Goal: Transaction & Acquisition: Book appointment/travel/reservation

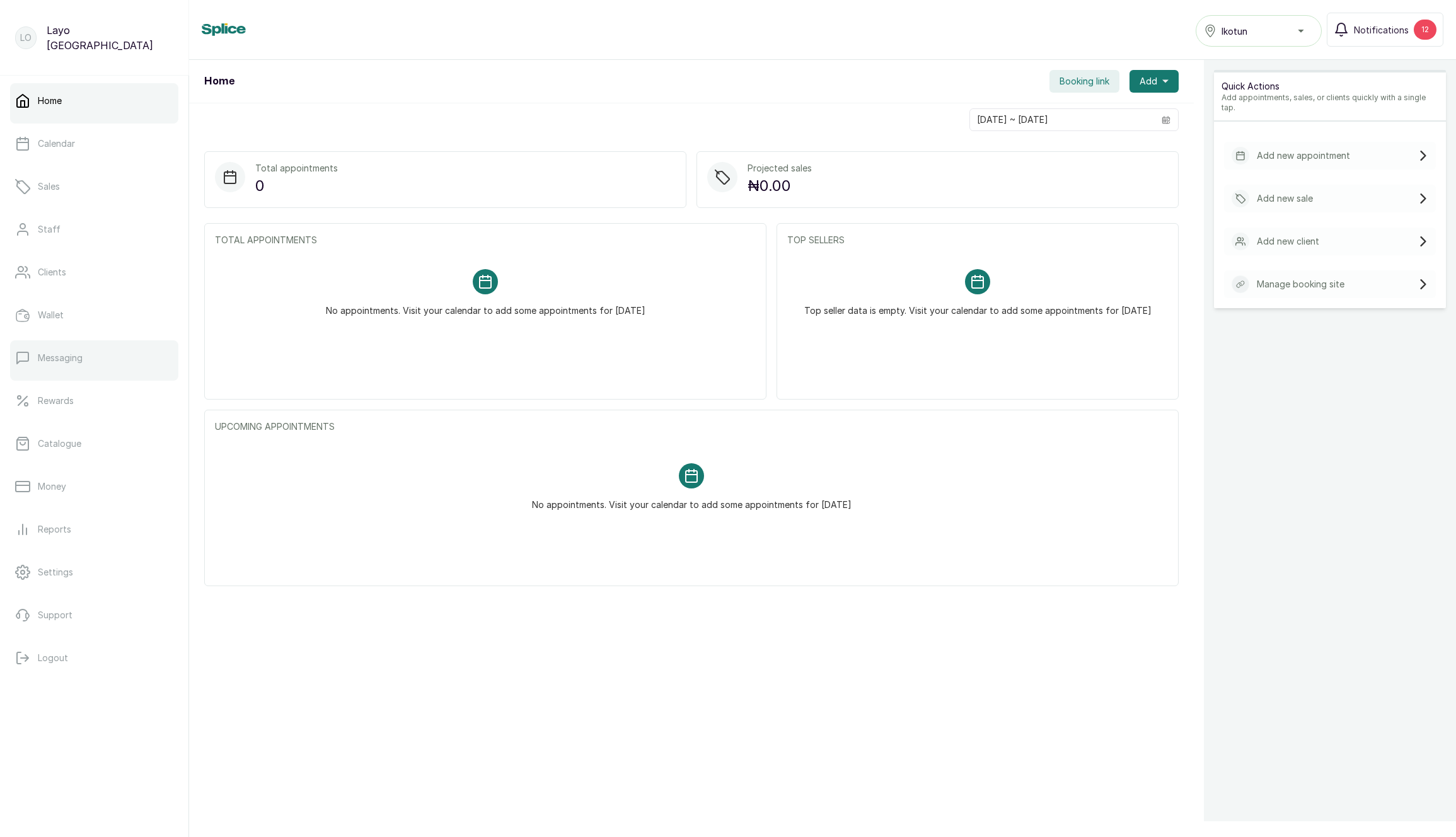
click at [99, 358] on link "Messaging" at bounding box center [94, 358] width 168 height 35
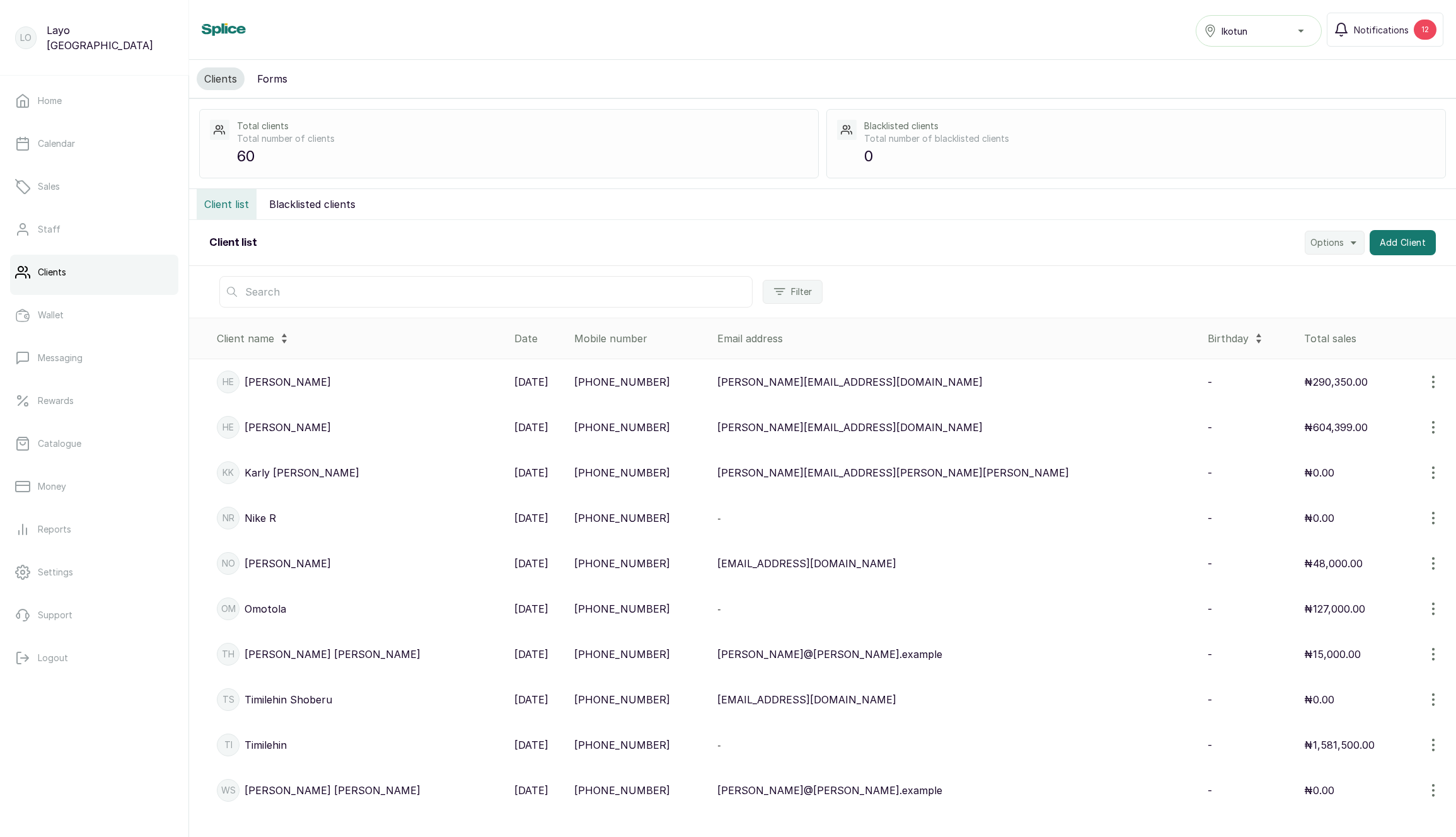
click at [493, 297] on input "text" at bounding box center [486, 291] width 534 height 31
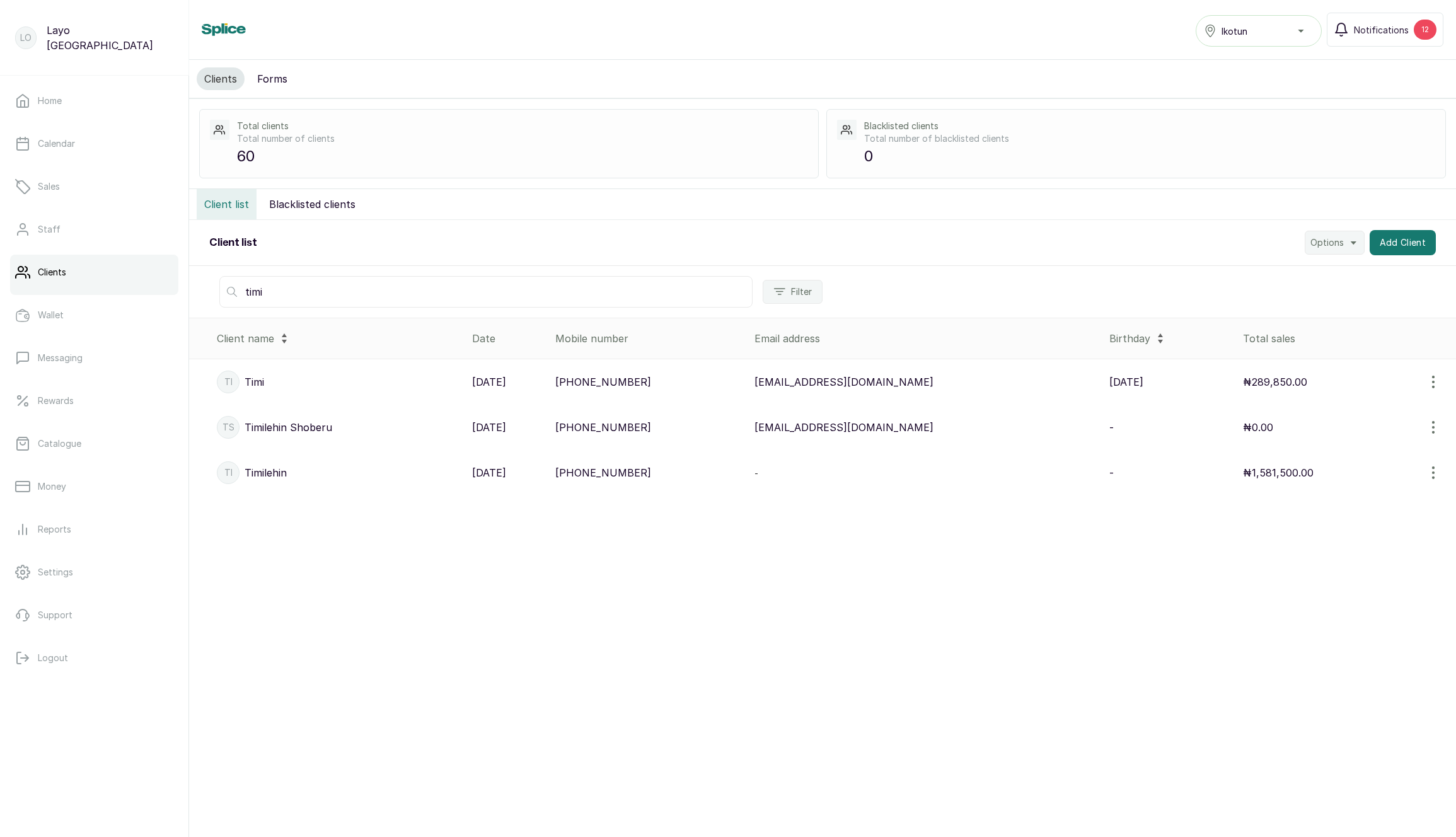
type input "timi"
click at [848, 381] on p "[EMAIL_ADDRESS][DOMAIN_NAME]" at bounding box center [843, 382] width 179 height 15
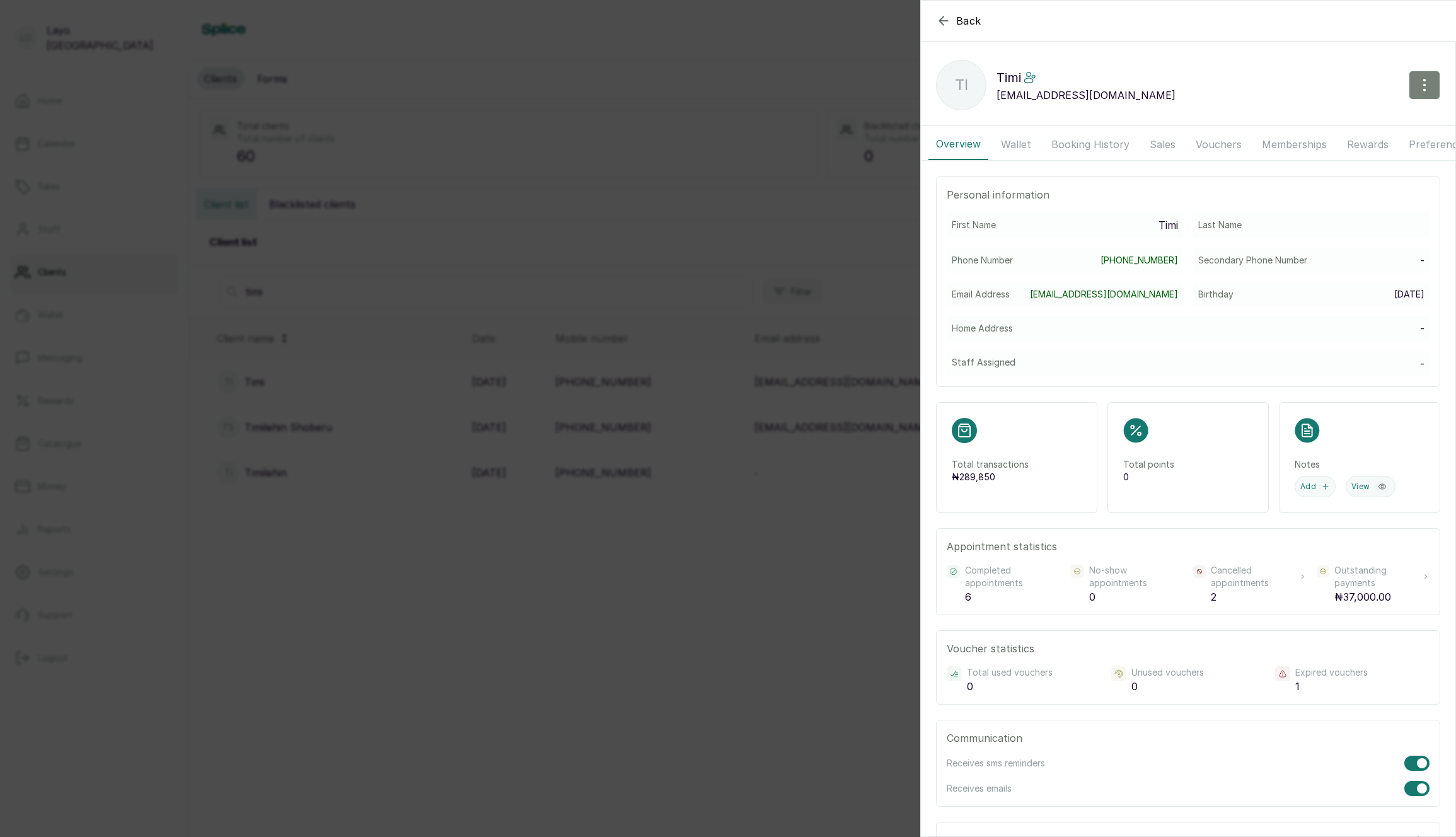
click at [1421, 72] on button "button" at bounding box center [1424, 85] width 31 height 29
click at [1363, 127] on span "Edit" at bounding box center [1369, 122] width 121 height 15
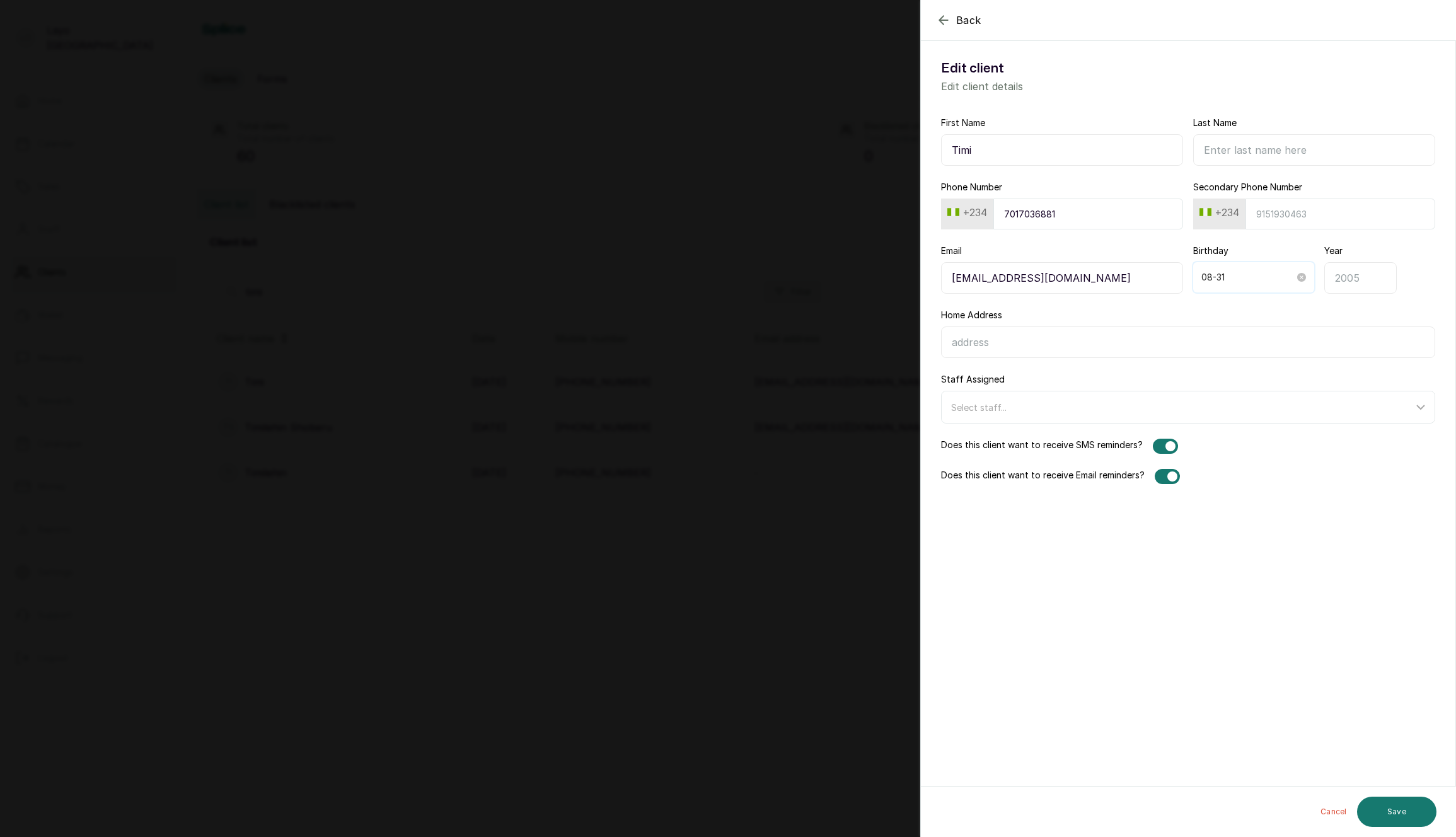
click at [1245, 275] on input "08-31" at bounding box center [1247, 277] width 93 height 13
type input "09-01"
click at [1235, 473] on div "1" at bounding box center [1238, 473] width 15 height 15
click at [1396, 816] on button "Save" at bounding box center [1396, 813] width 79 height 30
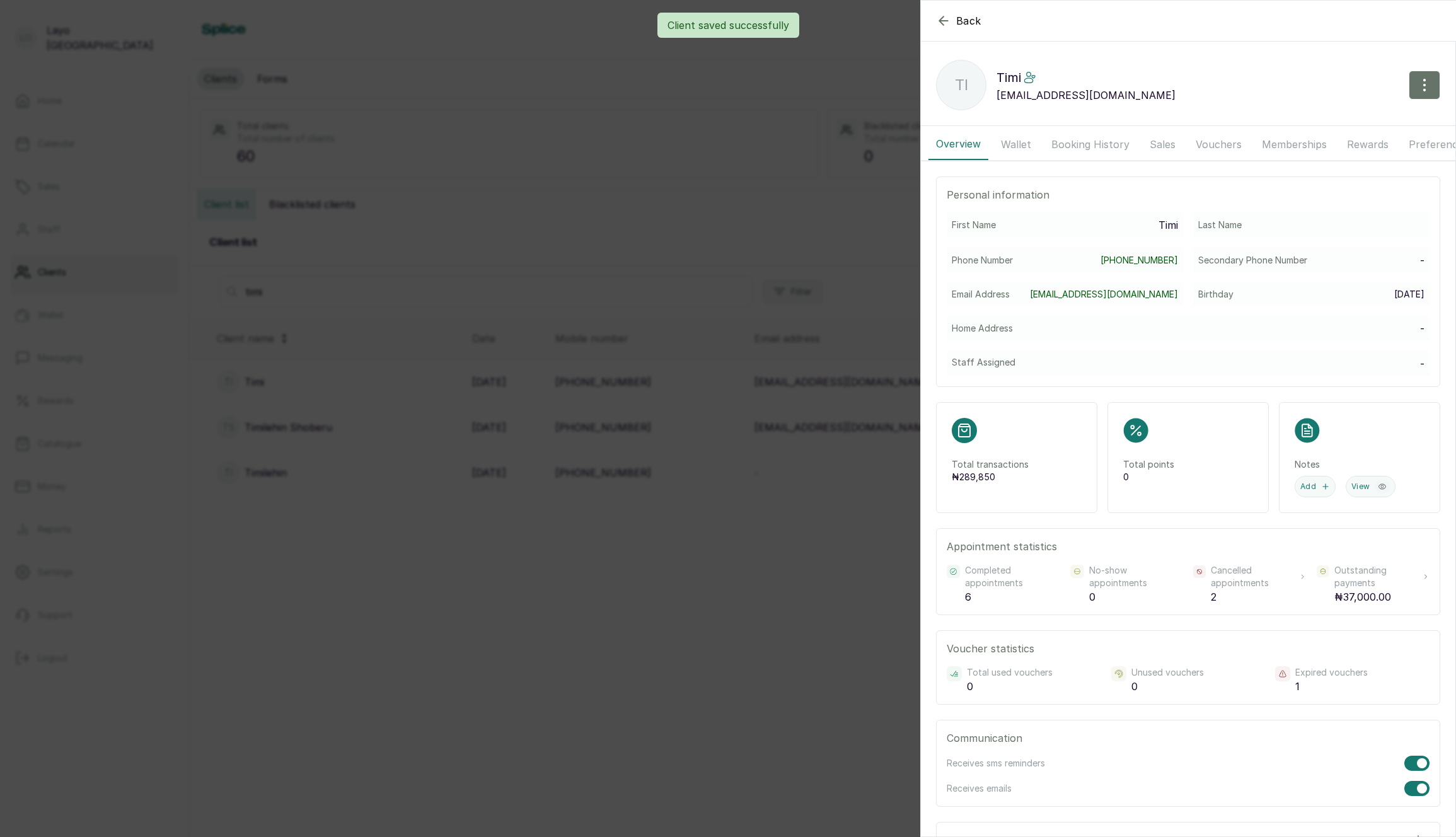
click at [736, 568] on div "Back Timi Ti Timi timilehinshoberu5@gmail.com Overview Wallet Booking History S…" at bounding box center [728, 418] width 1456 height 837
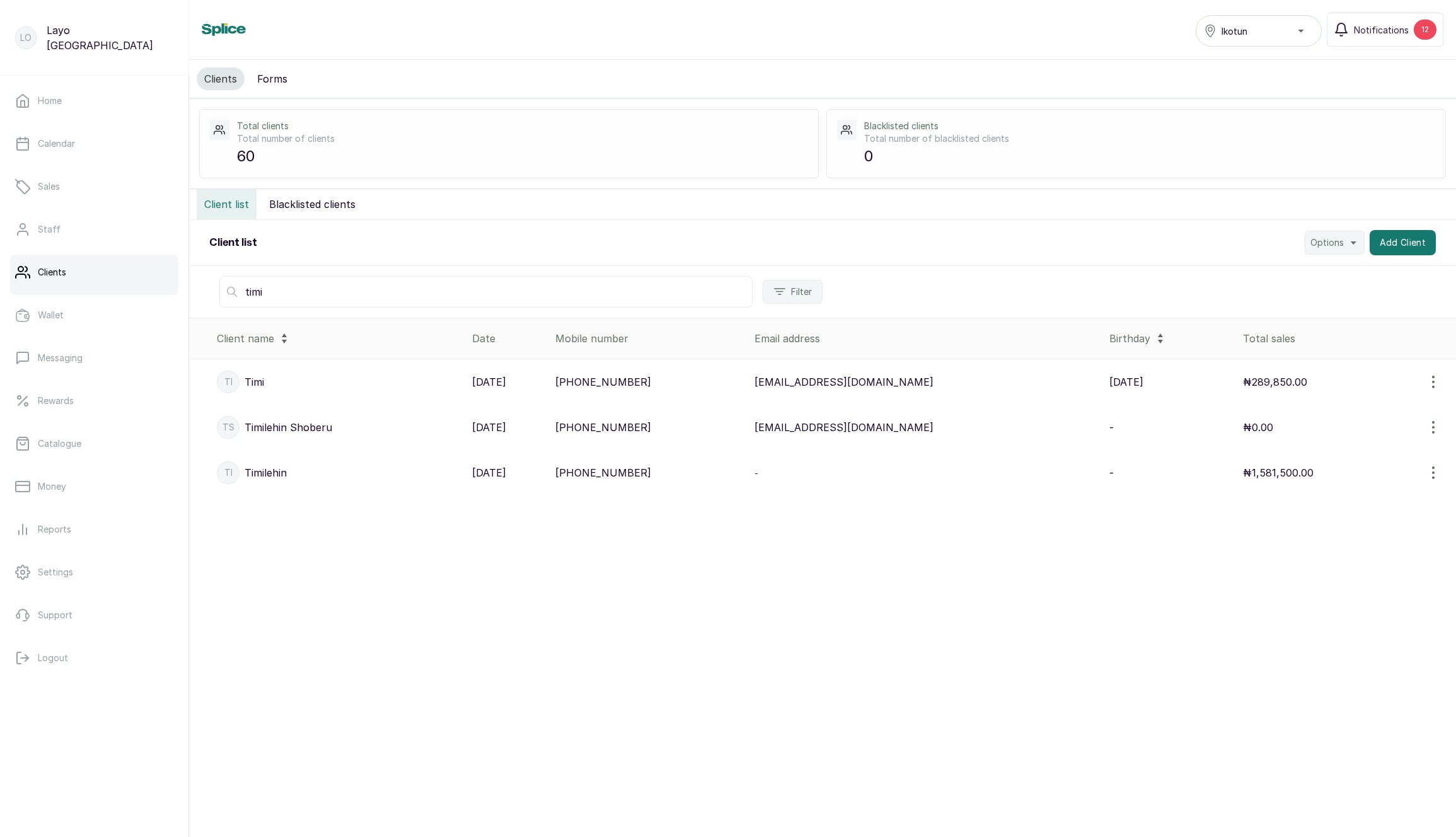
click at [506, 381] on p "24 Jan, 2025" at bounding box center [489, 382] width 34 height 15
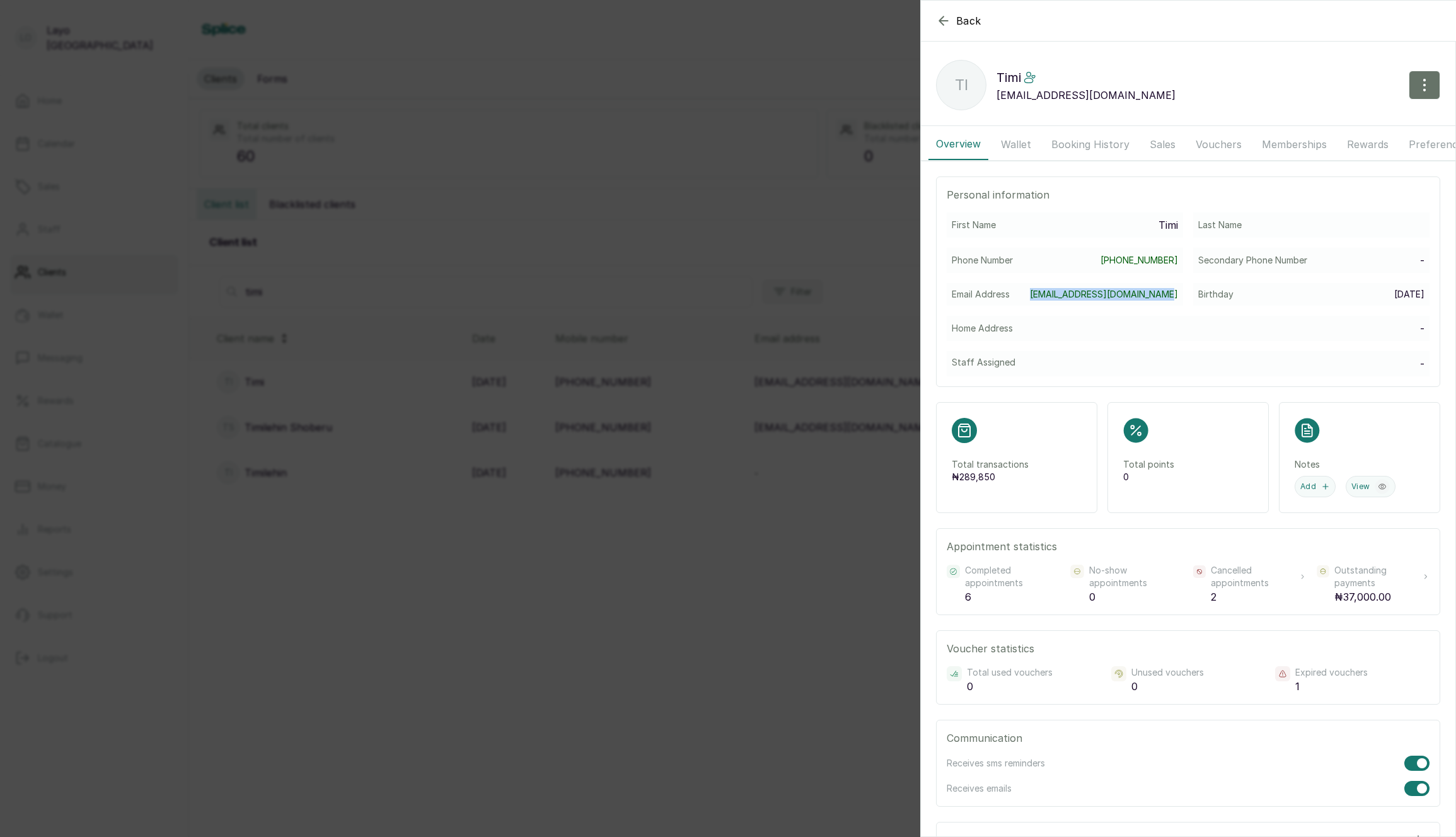
drag, startPoint x: 1038, startPoint y: 291, endPoint x: 1186, endPoint y: 291, distance: 148.0
click at [1186, 291] on div "First Name Timi Last Name Phone Number +2347017036881 Secondary Phone Number - …" at bounding box center [1188, 294] width 483 height 164
copy link "[EMAIL_ADDRESS][DOMAIN_NAME]"
click at [1397, 139] on button "Messages" at bounding box center [1423, 144] width 62 height 31
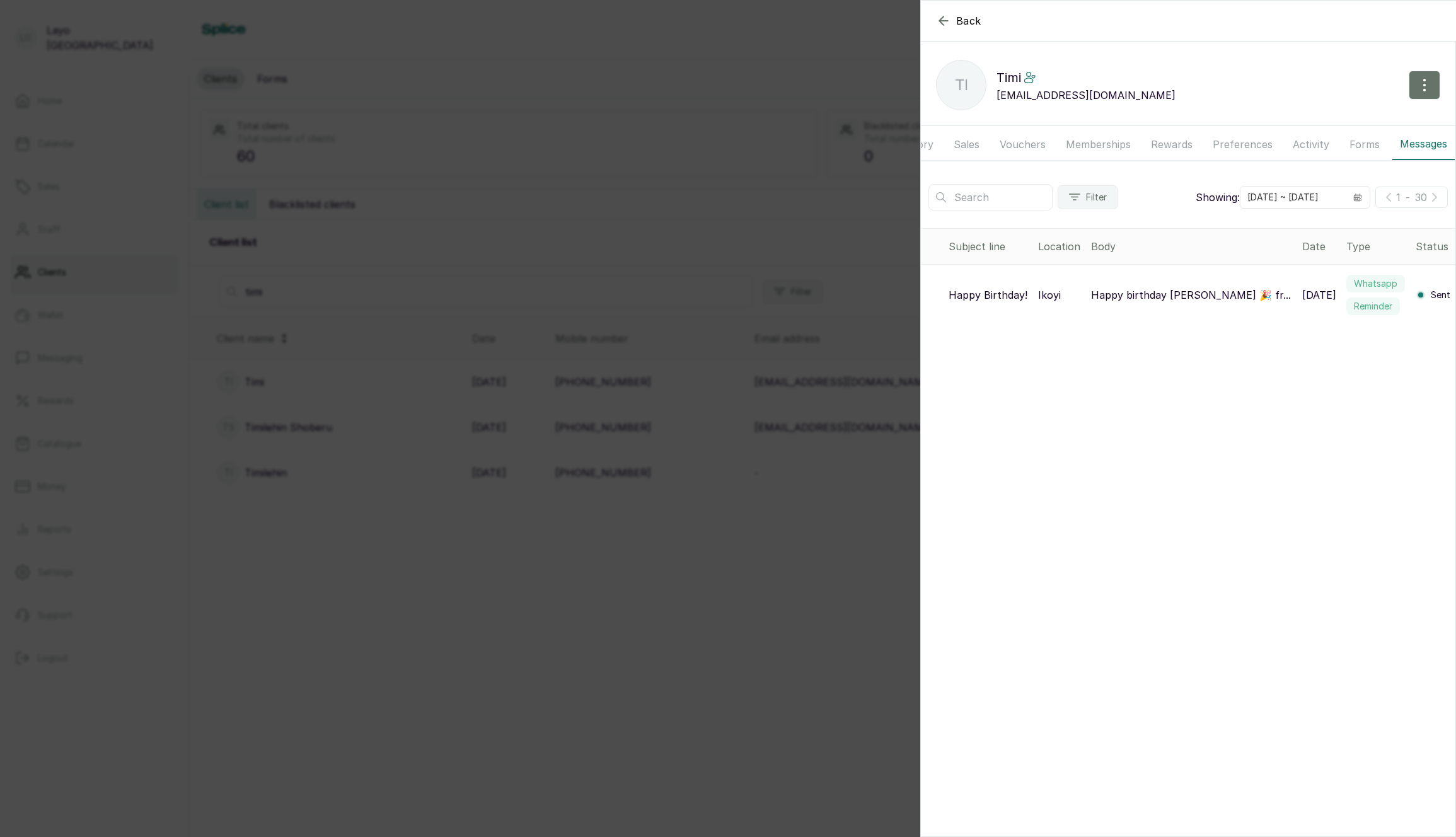
click at [1109, 399] on section "Back Timi Ti Timi timilehinshoberu5@gmail.com Overview Wallet Booking History S…" at bounding box center [1188, 418] width 536 height 837
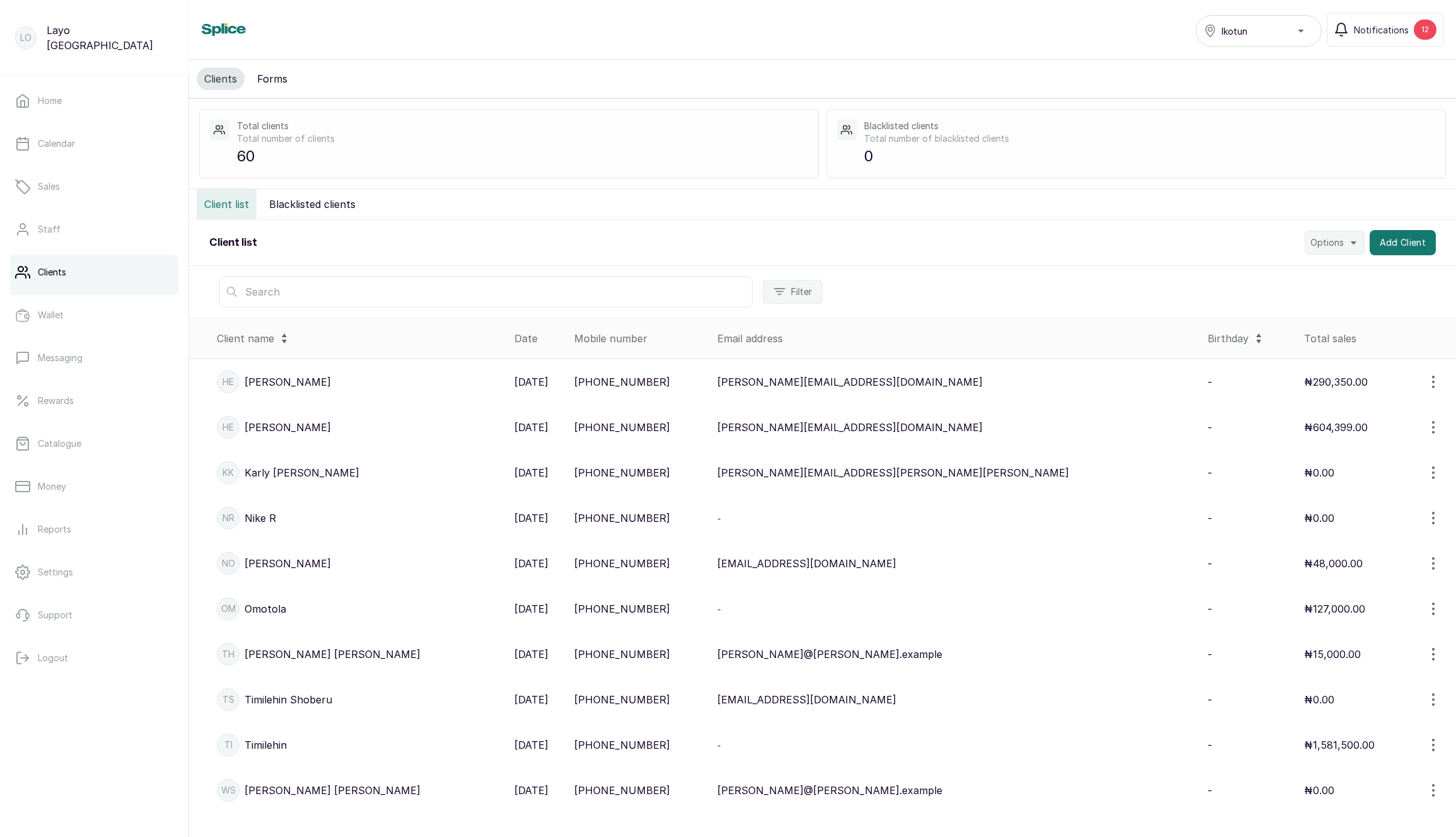
click at [576, 300] on input "text" at bounding box center [486, 291] width 534 height 31
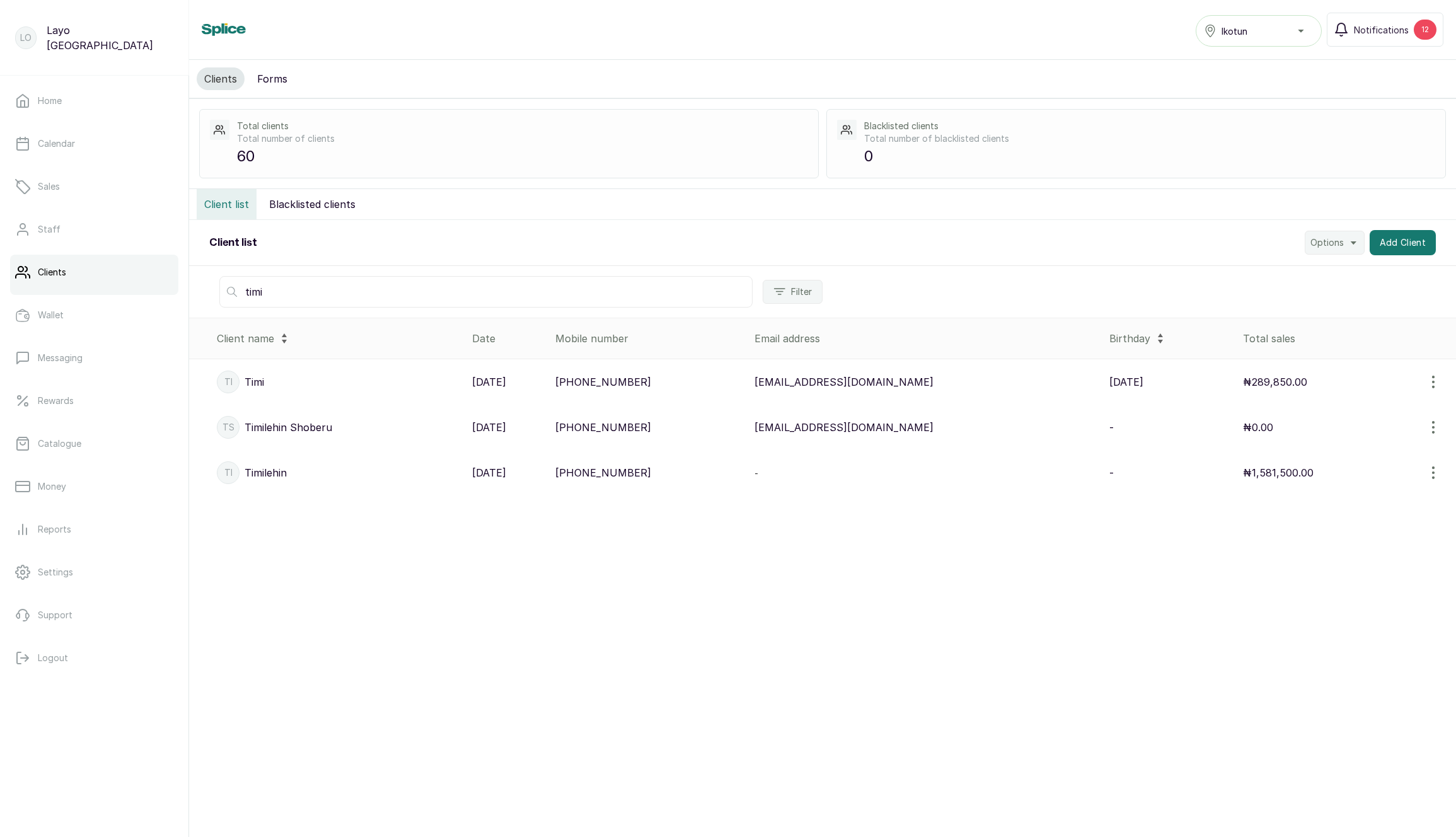
type input "timi"
click at [877, 376] on p "timilehinshoberu5@gmail.com" at bounding box center [843, 382] width 179 height 15
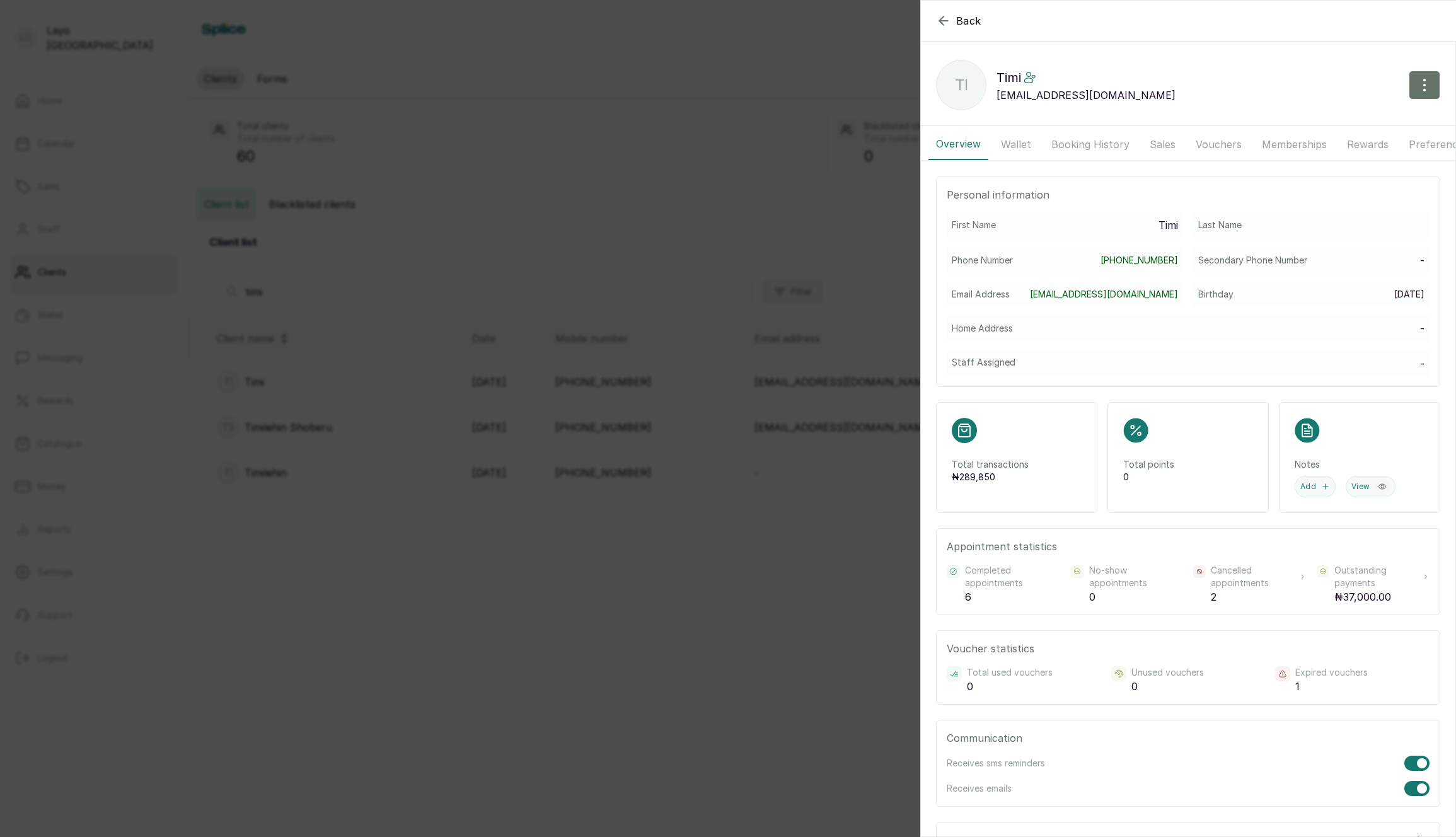
scroll to position [0, 196]
click at [1392, 141] on button "Messages" at bounding box center [1423, 144] width 62 height 31
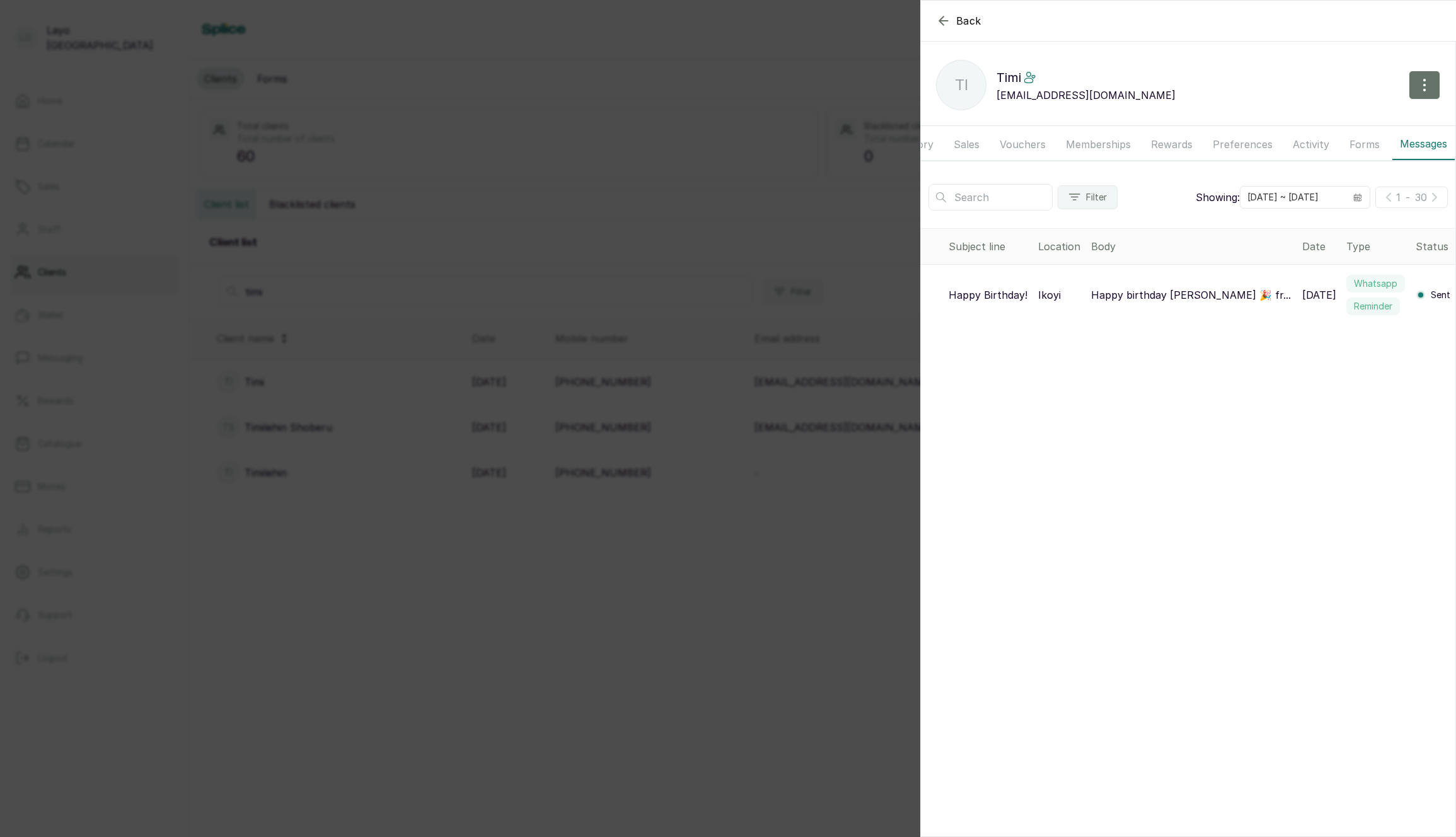
click at [719, 576] on div "Back Timi Ti Timi timilehinshoberu5@gmail.com Overview Wallet Booking History S…" at bounding box center [728, 418] width 1456 height 837
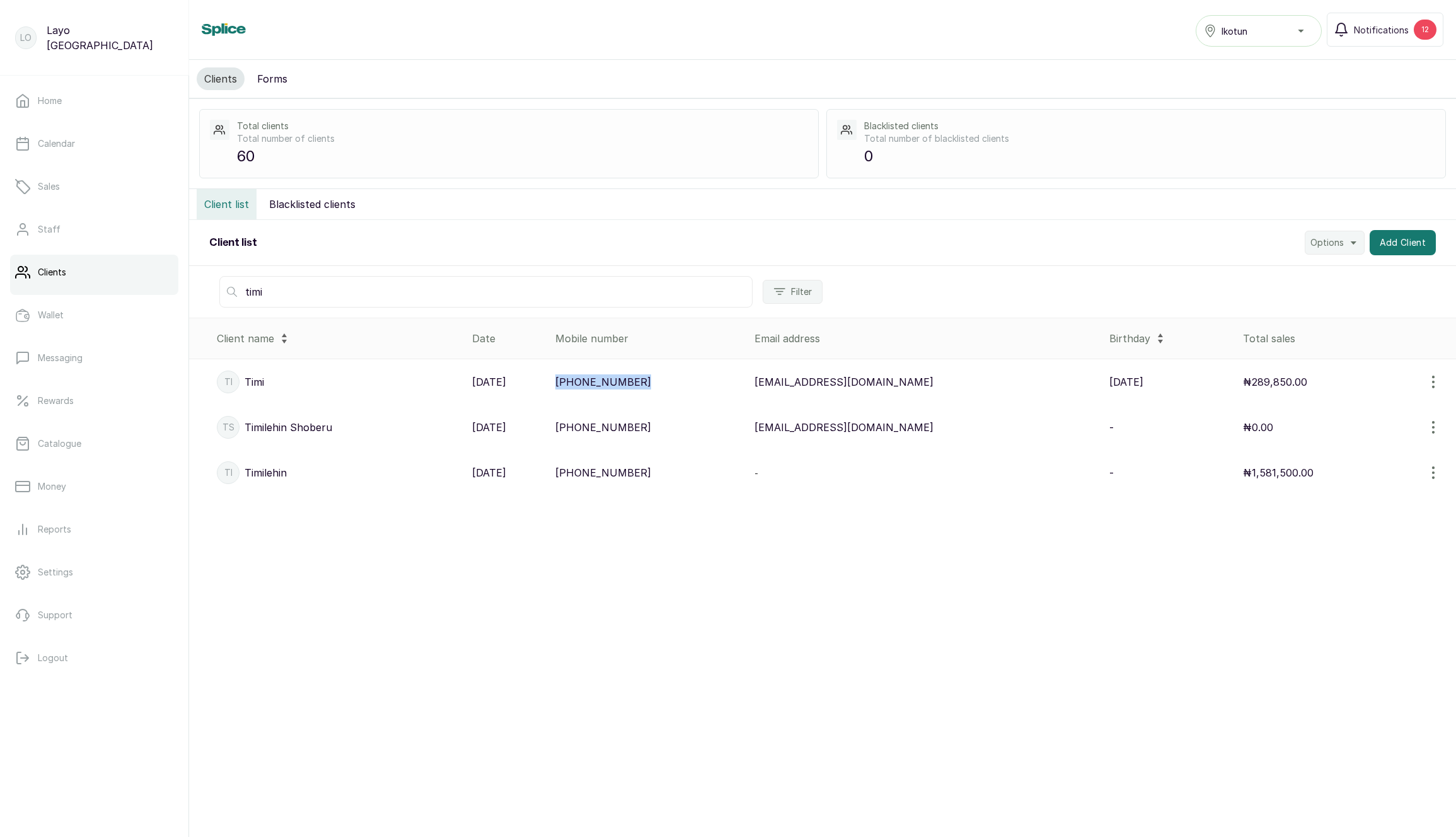
drag, startPoint x: 714, startPoint y: 381, endPoint x: 621, endPoint y: 379, distance: 93.0
click at [619, 379] on td "+2347017036881" at bounding box center [650, 382] width 199 height 46
copy p "+2347017036881"
click at [82, 117] on link "Home" at bounding box center [94, 101] width 168 height 35
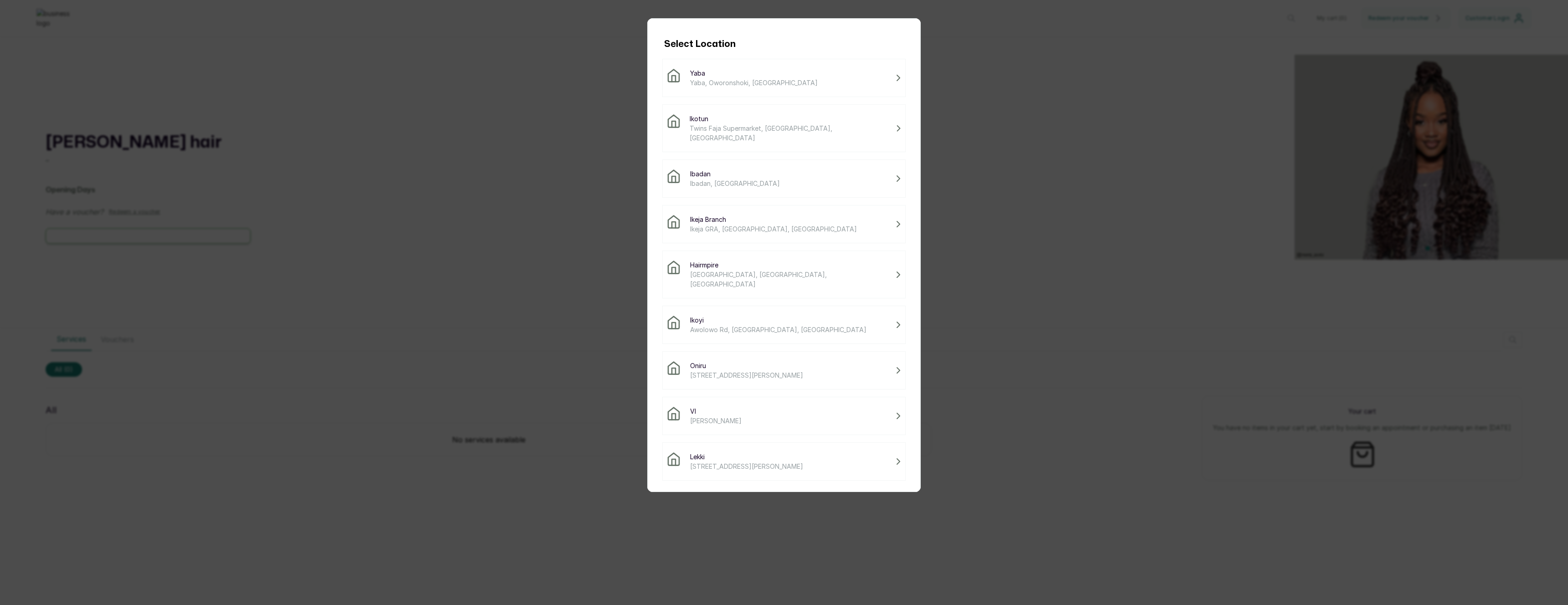
click at [723, 121] on span "Ikotun" at bounding box center [791, 119] width 202 height 10
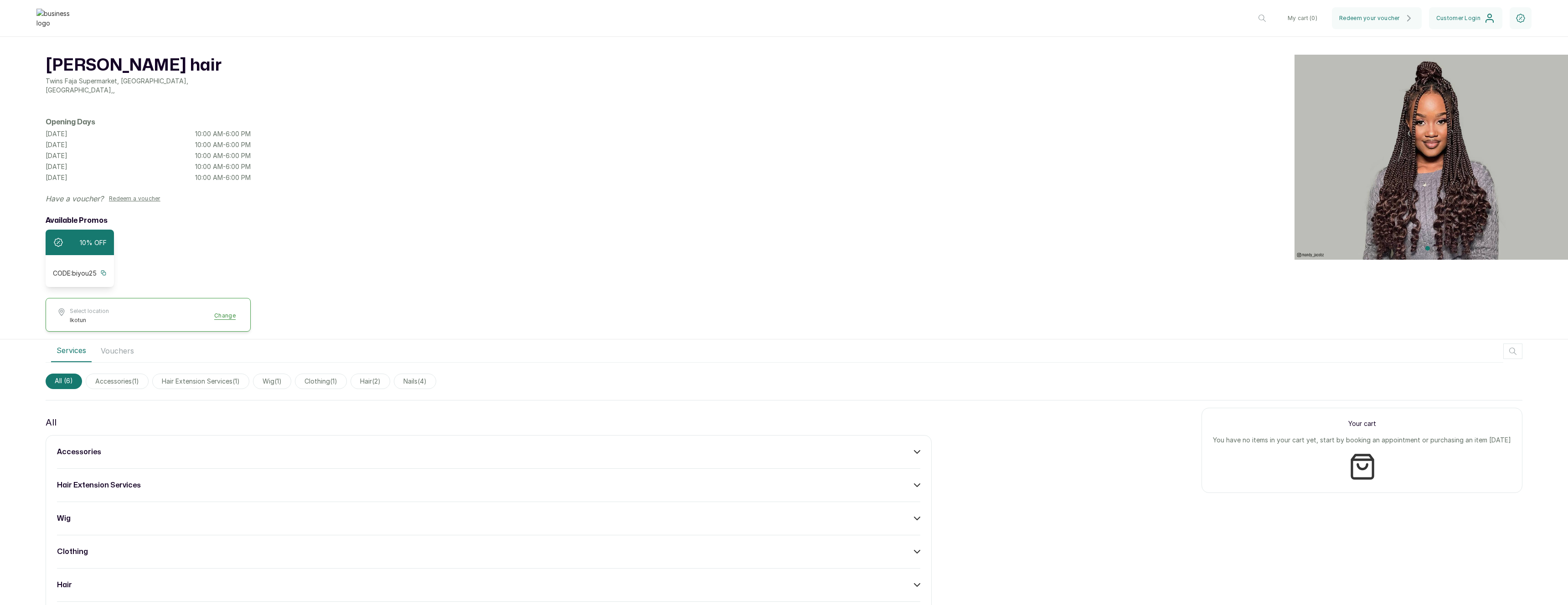
scroll to position [161, 0]
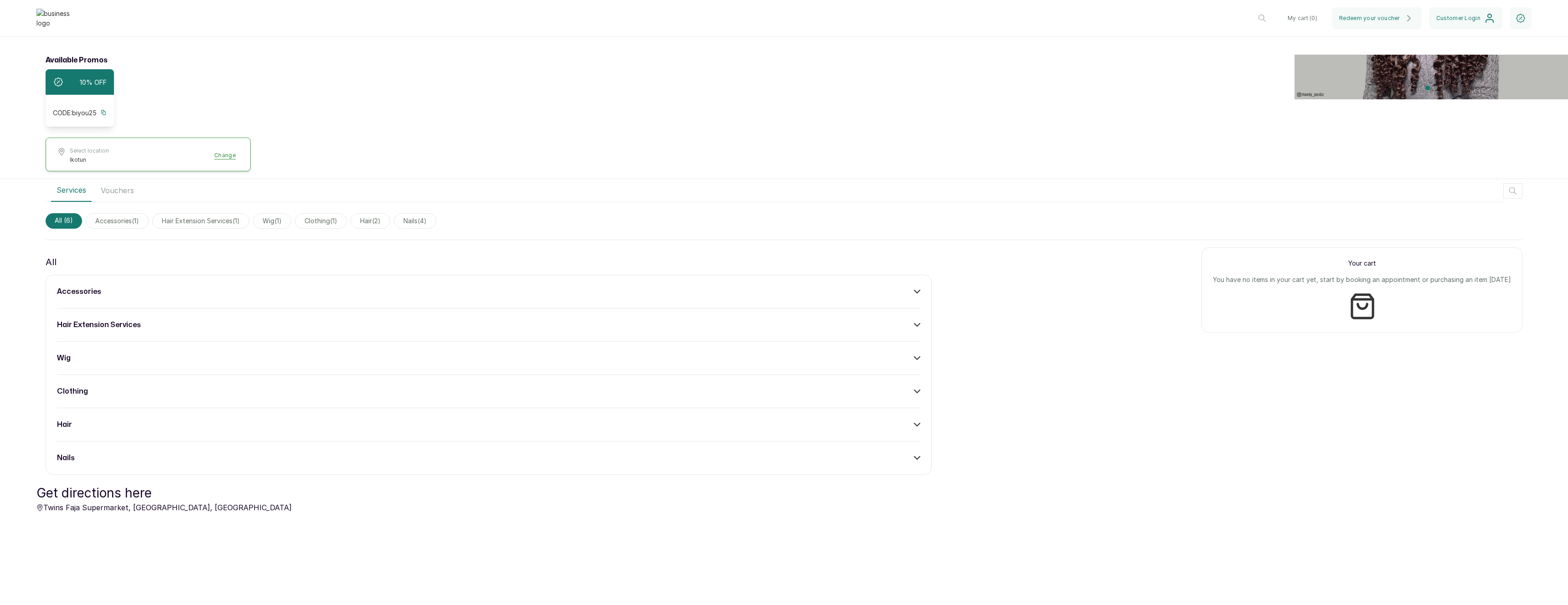
click at [734, 275] on div "accessories hair extension services wig clothing hair nails" at bounding box center [489, 375] width 886 height 200
click at [735, 286] on div "accessories" at bounding box center [489, 292] width 863 height 11
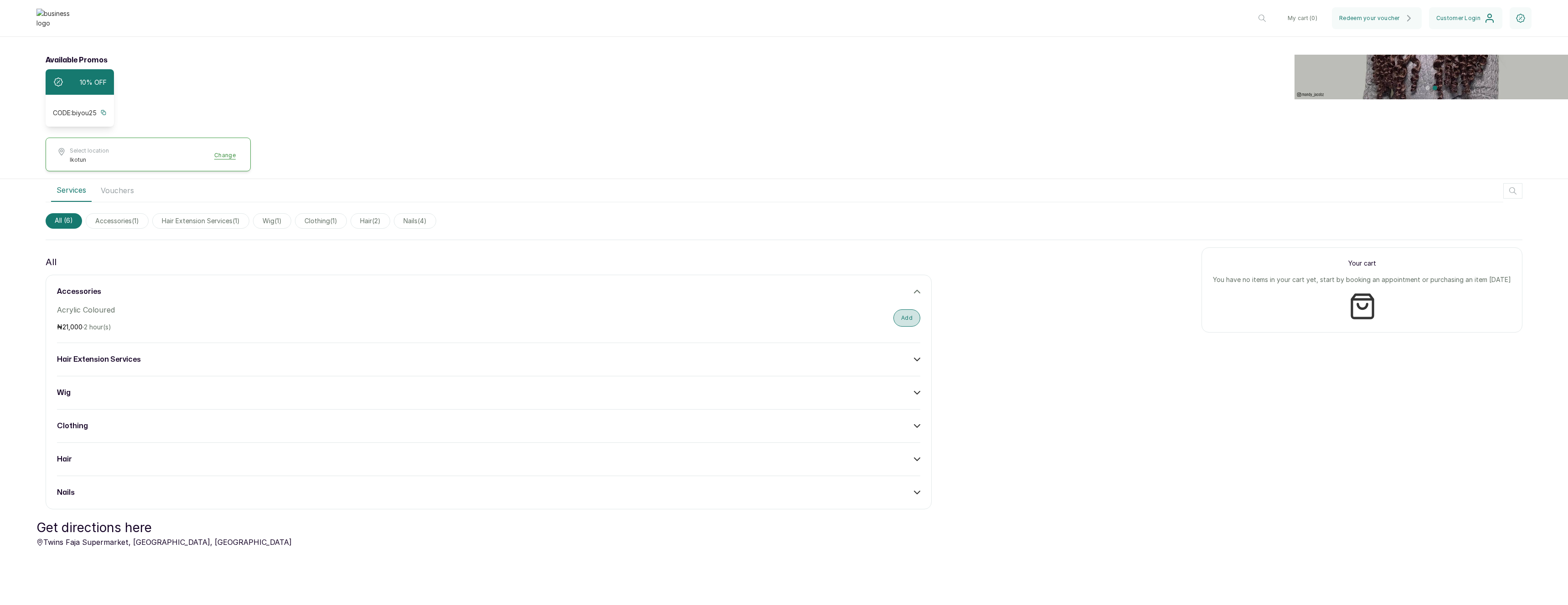
click at [903, 312] on button "Add" at bounding box center [907, 318] width 27 height 17
click at [1407, 326] on button "Proceed to checkout" at bounding box center [1433, 332] width 155 height 22
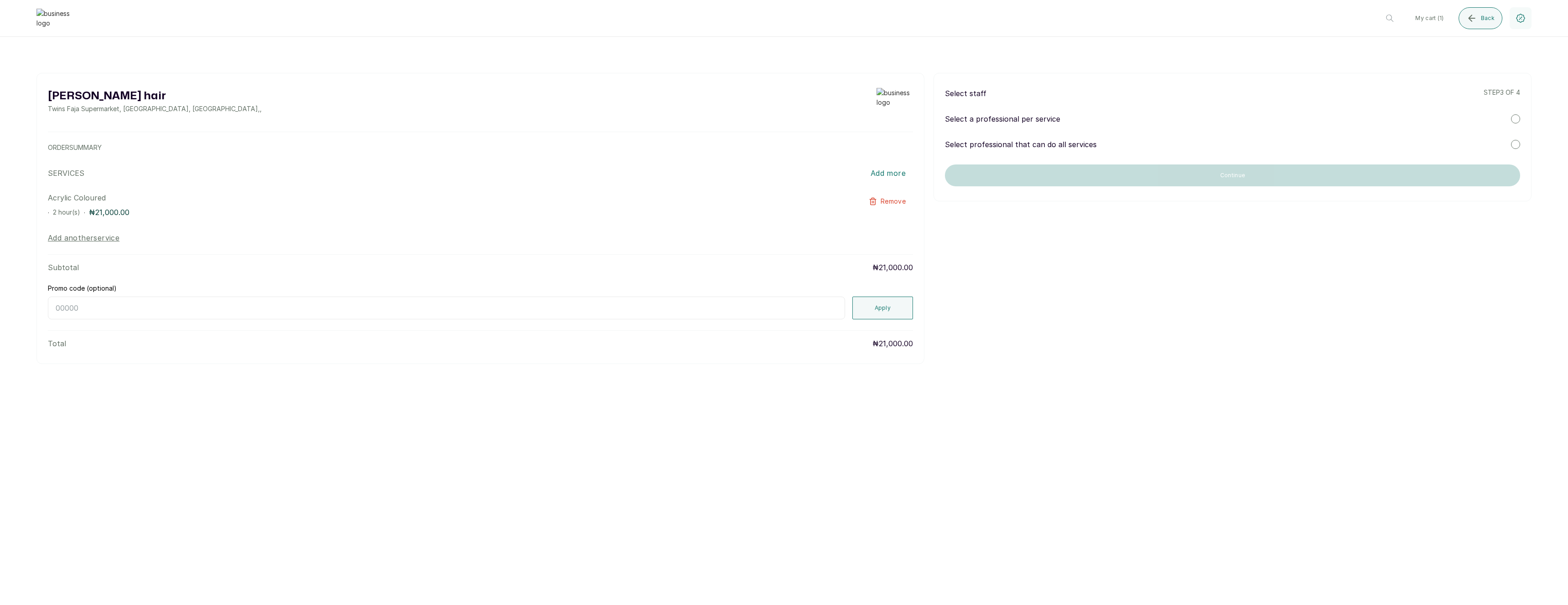
click at [1144, 143] on div "Select professional that can do all services" at bounding box center [1232, 144] width 575 height 11
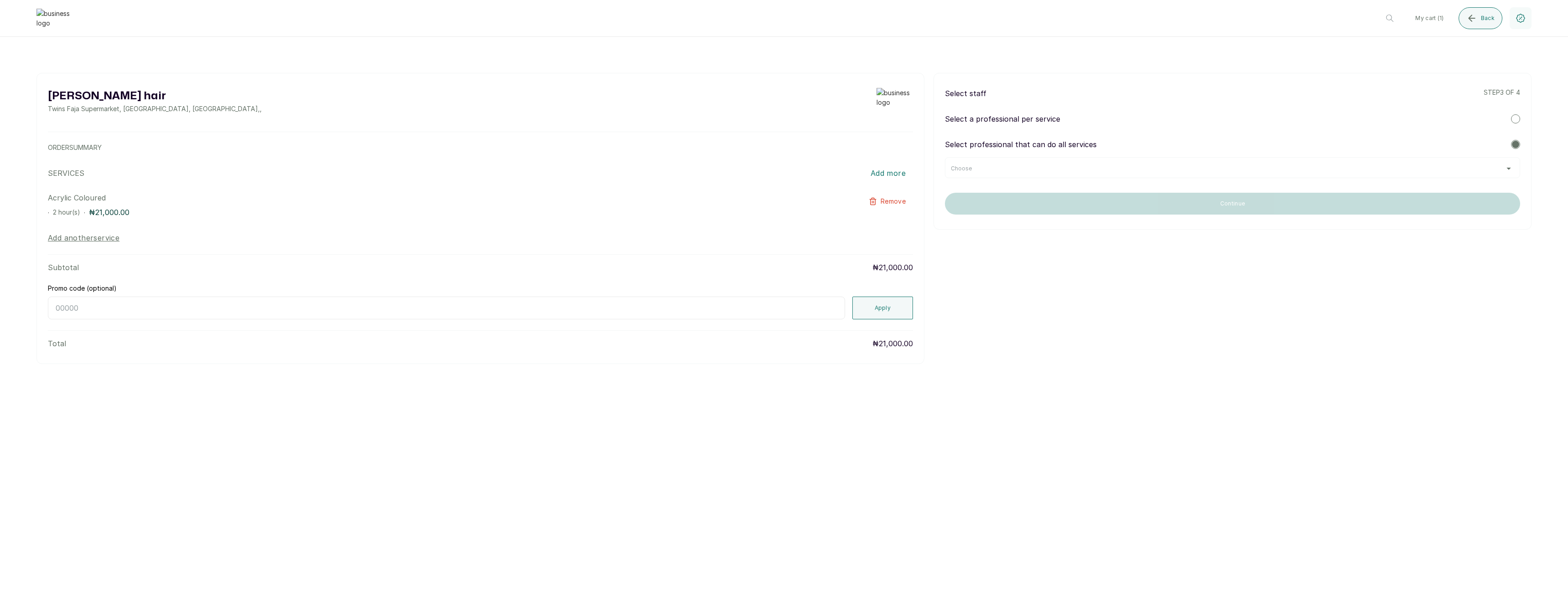
click at [1091, 166] on div "Choose" at bounding box center [1233, 169] width 564 height 7
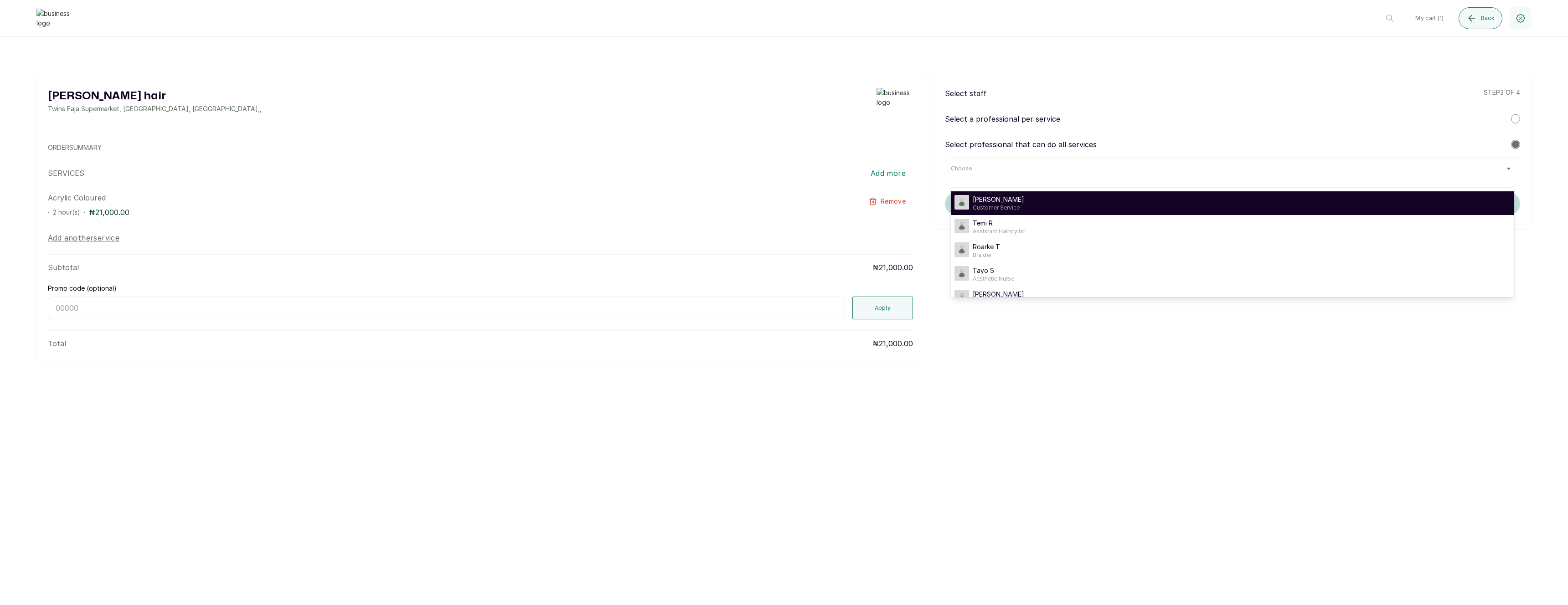
click at [1034, 197] on div "Timi Shoberu Customer Service" at bounding box center [1233, 203] width 556 height 16
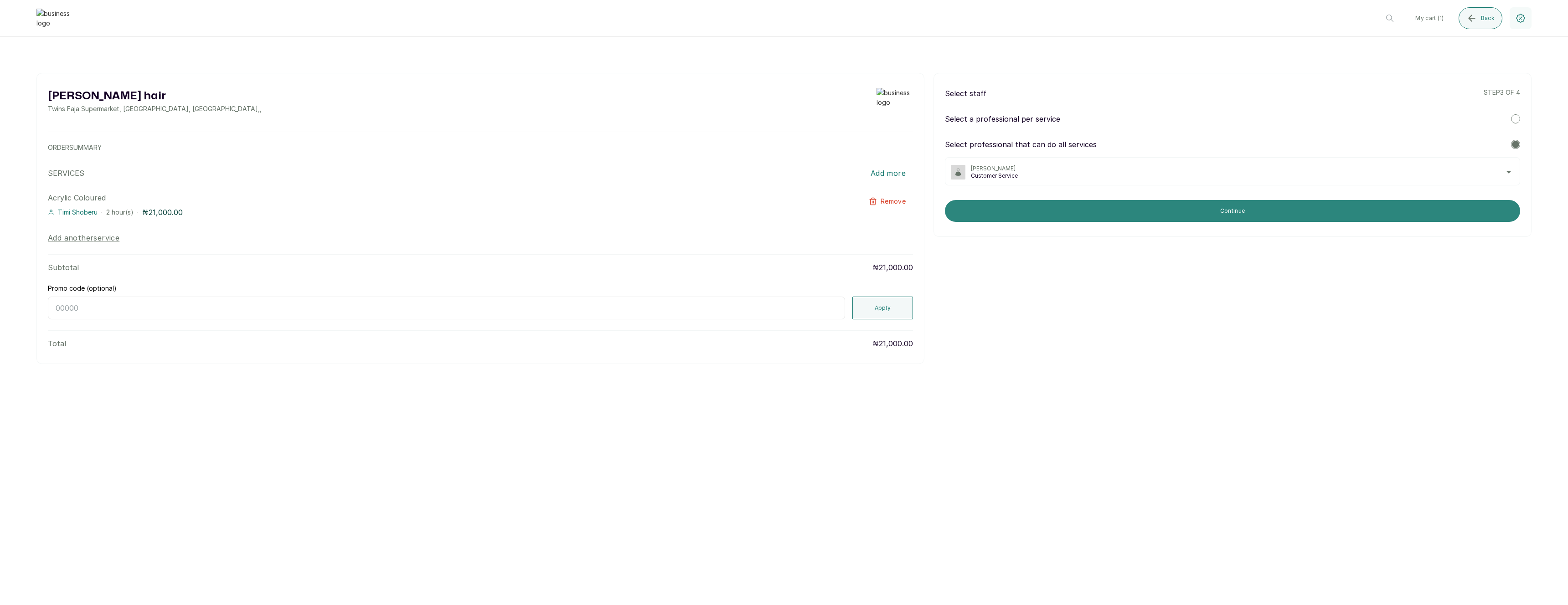
click at [1043, 206] on button "Continue" at bounding box center [1232, 211] width 575 height 22
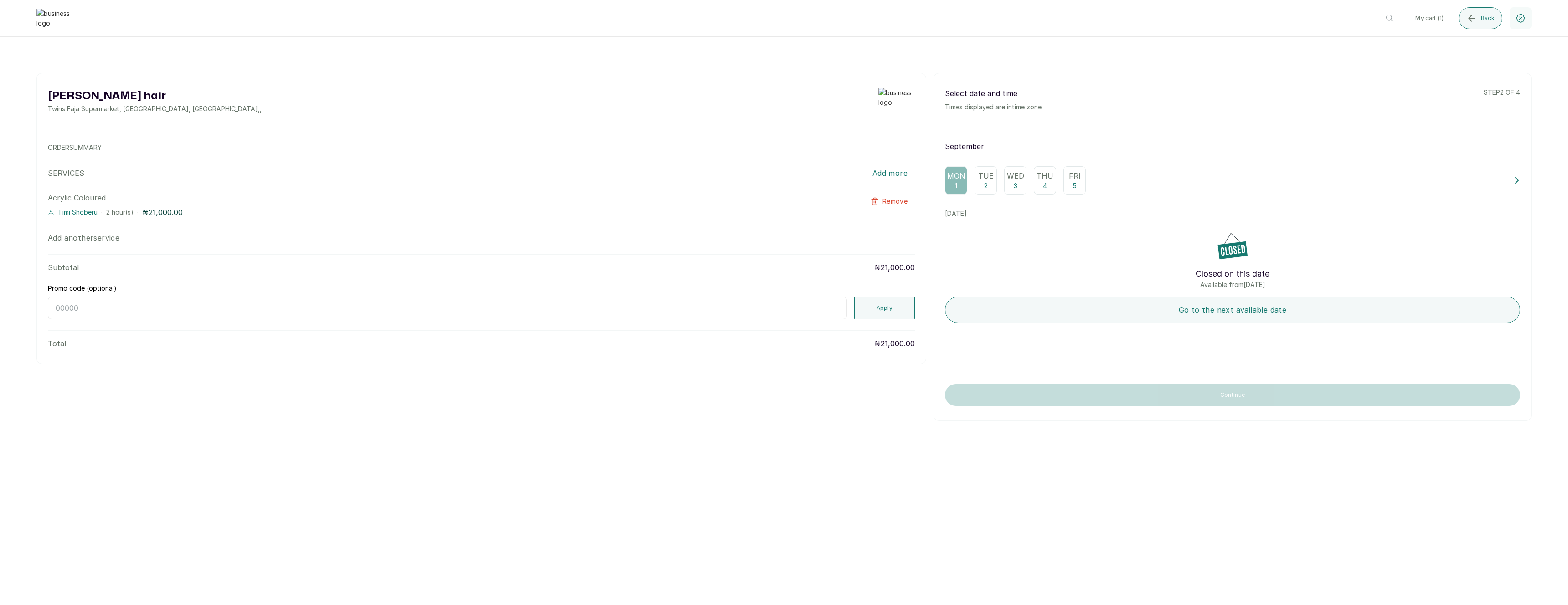
click at [990, 184] on div "Tue 2" at bounding box center [985, 180] width 23 height 28
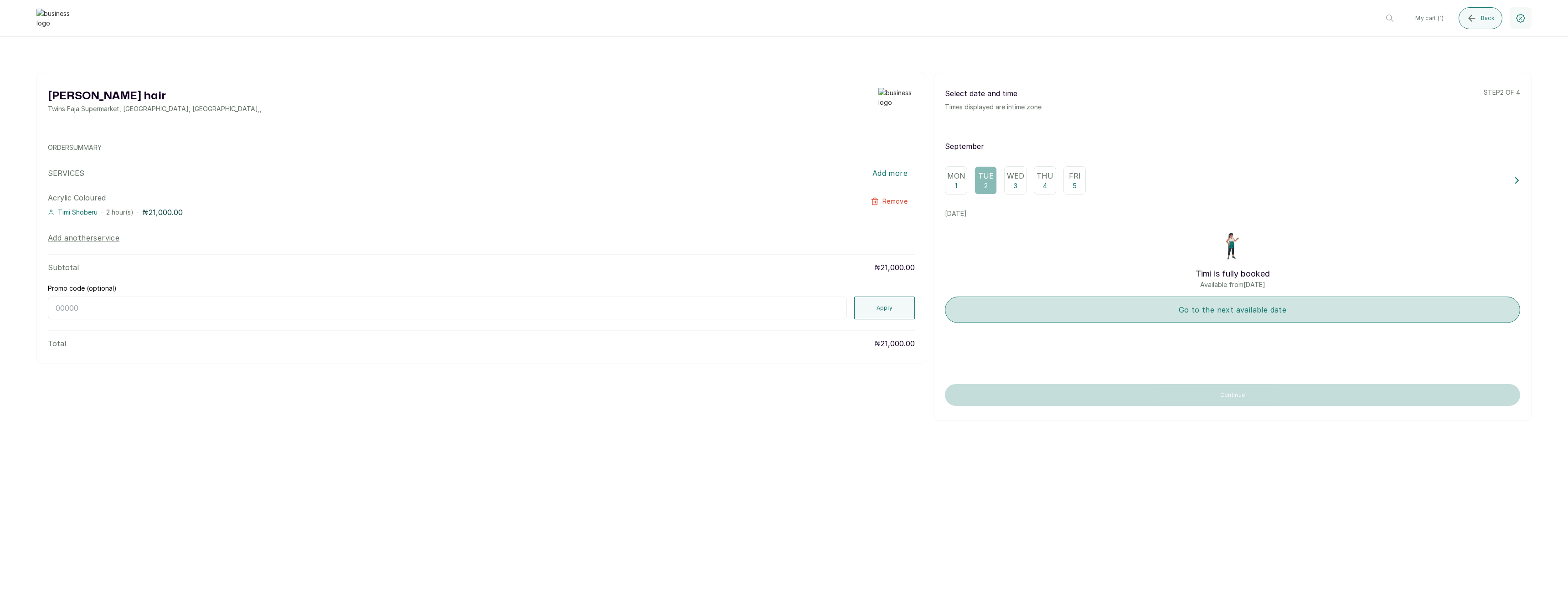
click at [1104, 309] on button "Go to the next available date" at bounding box center [1232, 309] width 575 height 26
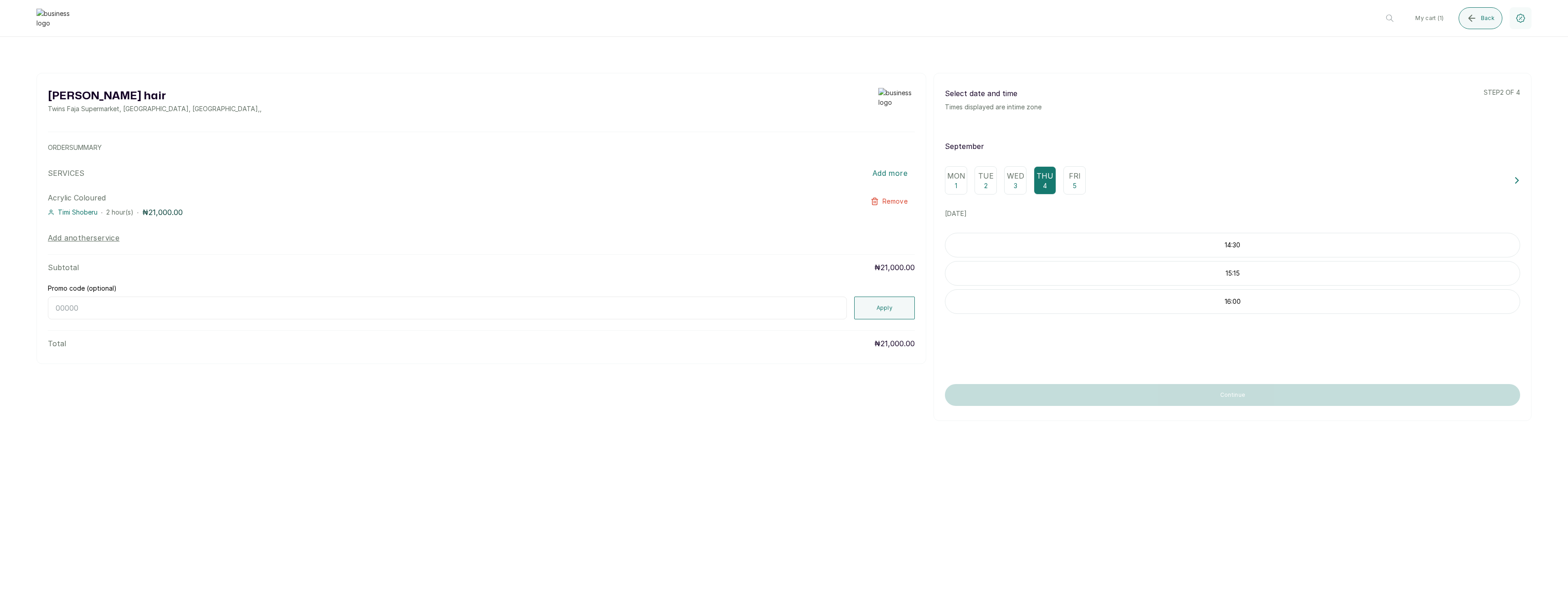
click at [1137, 254] on div "14:30" at bounding box center [1232, 245] width 575 height 24
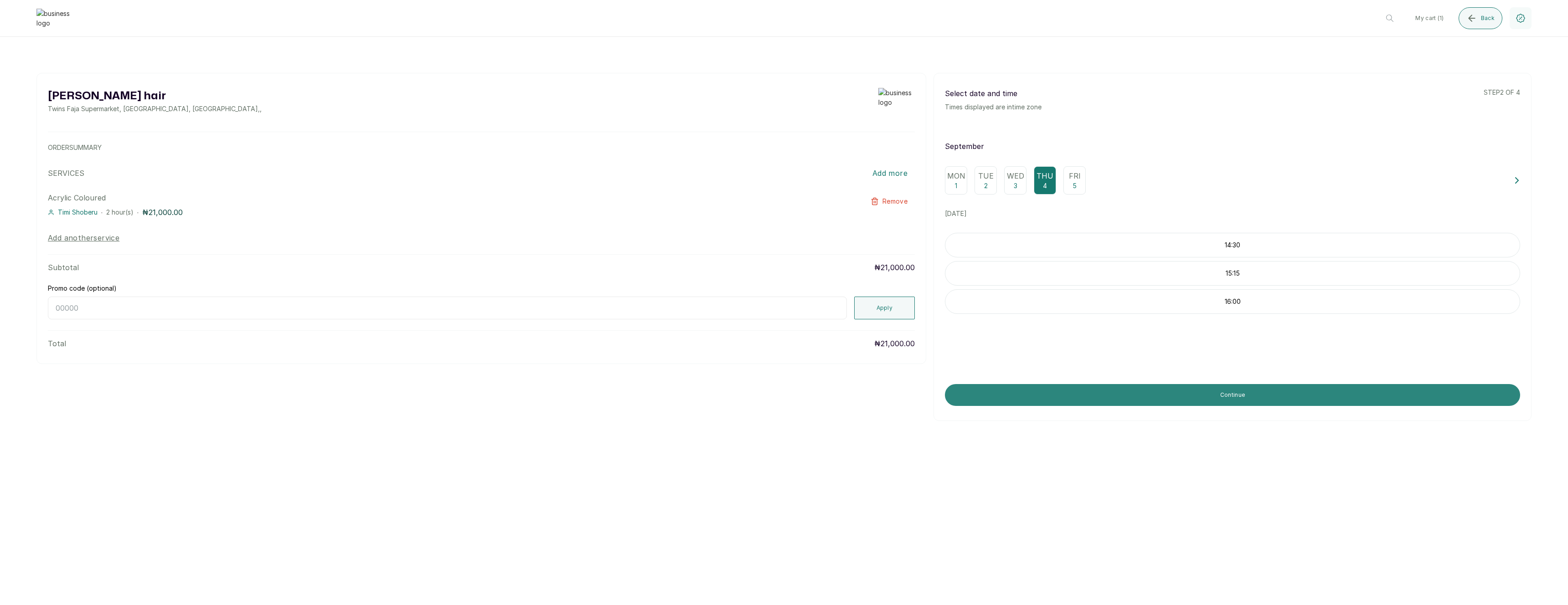
click at [1125, 393] on button "Continue" at bounding box center [1232, 395] width 575 height 22
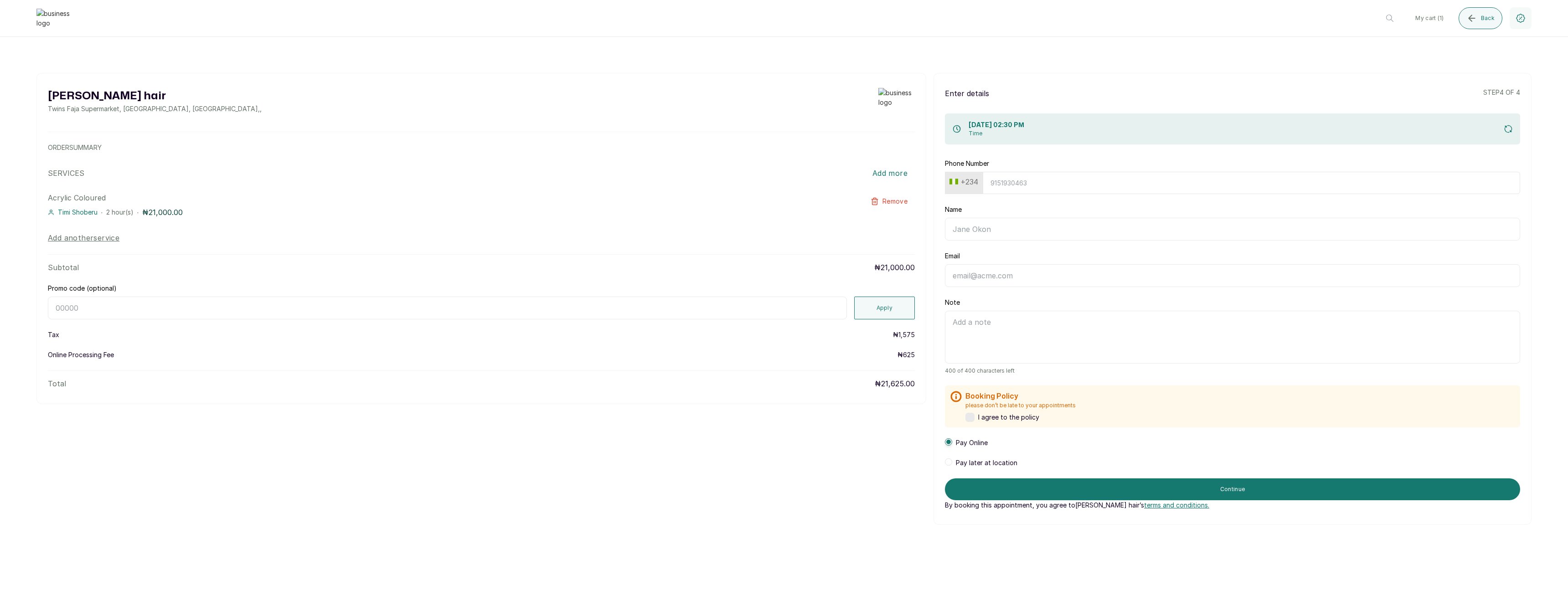
click at [1009, 181] on input "Phone Number" at bounding box center [1251, 183] width 537 height 23
paste input "7017036881"
type input "7017036881"
type input "Timi"
type input "[EMAIL_ADDRESS][DOMAIN_NAME]"
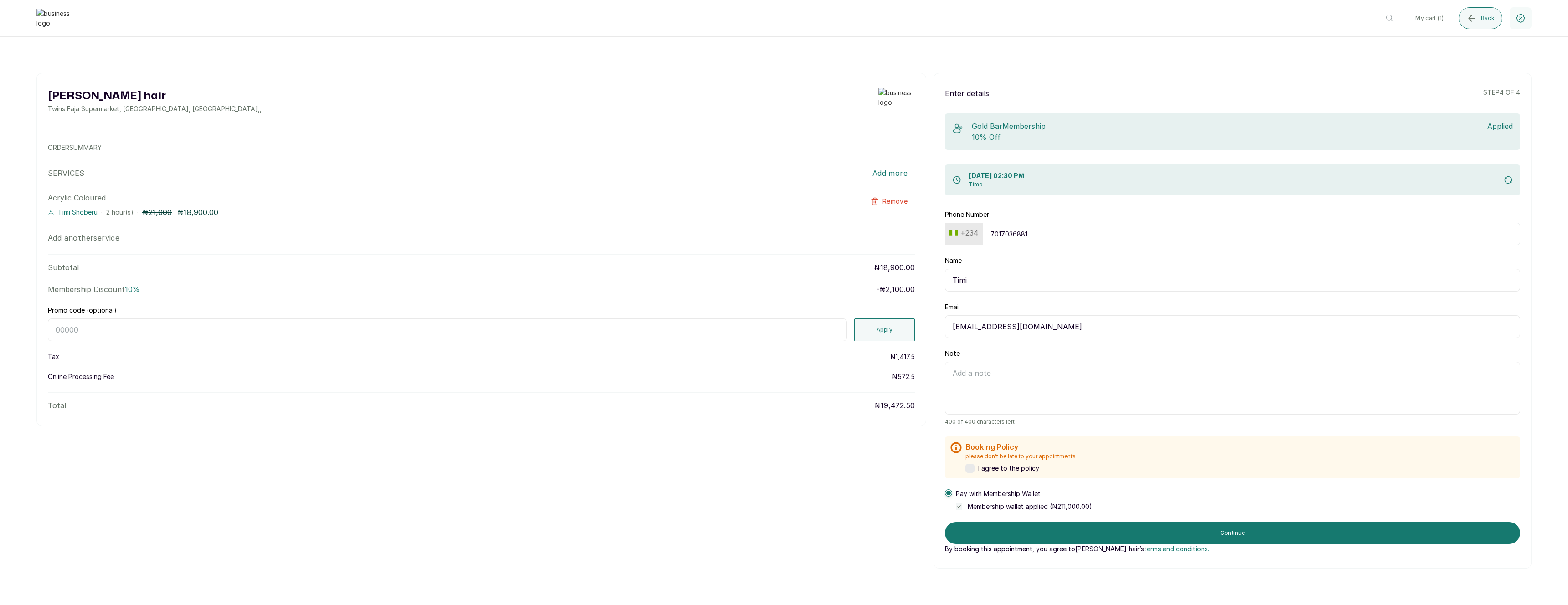
scroll to position [41, 0]
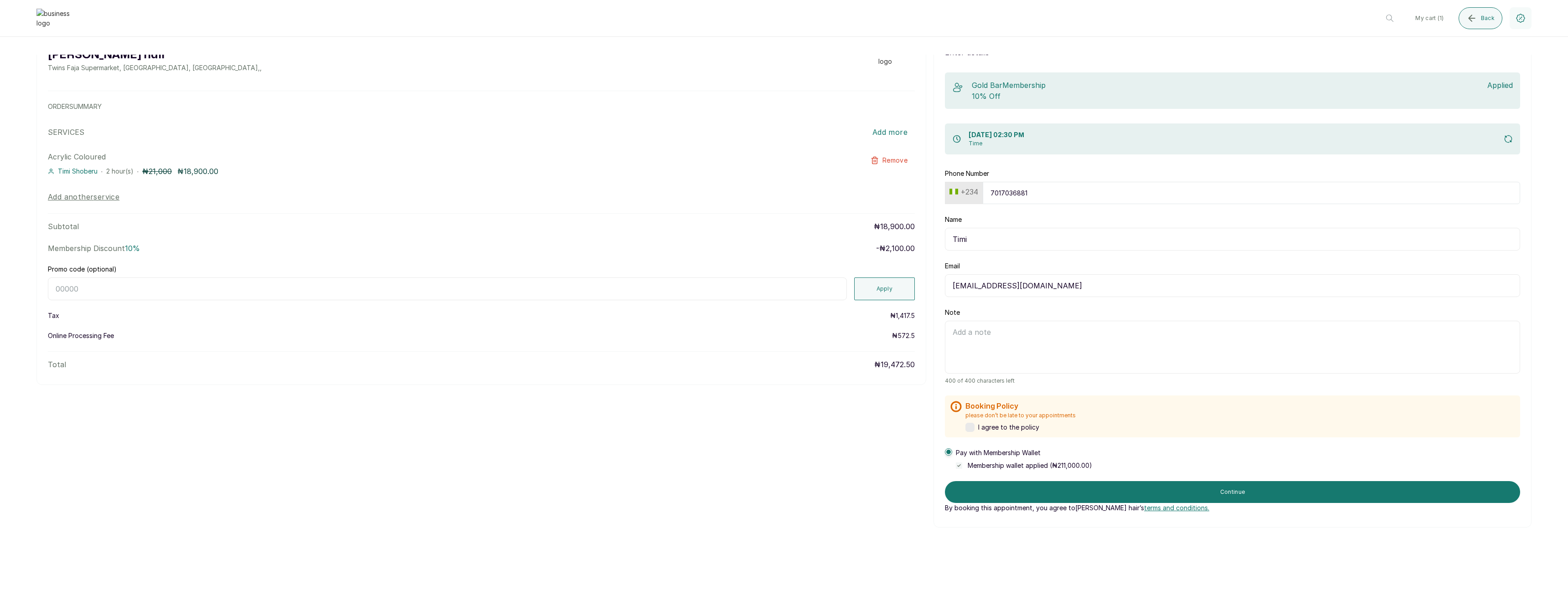
type input "7017036881"
click at [640, 290] on input "Promo code (optional)" at bounding box center [447, 289] width 799 height 23
type input "BIRTHDAY"
click at [866, 289] on button "Apply" at bounding box center [884, 289] width 61 height 23
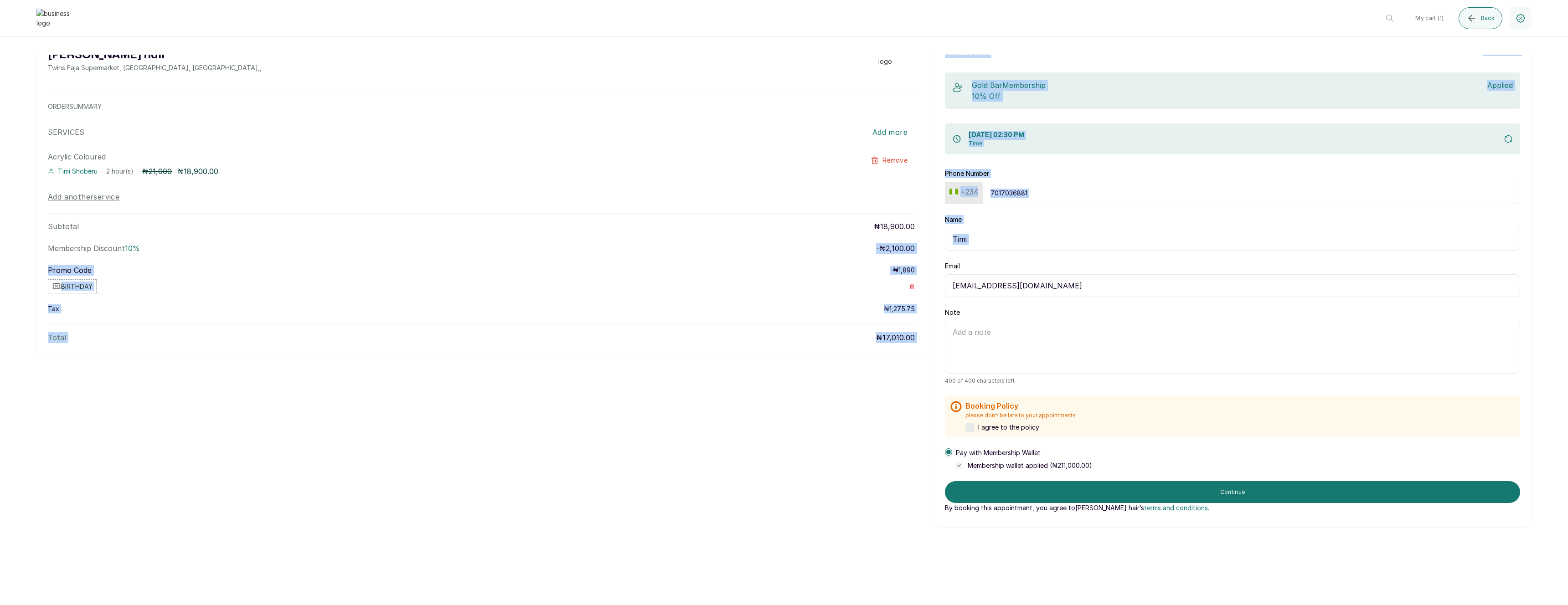
drag, startPoint x: 869, startPoint y: 248, endPoint x: 930, endPoint y: 251, distance: 61.1
click at [930, 251] on div "Layos hair Twins Faja Supermarket, Ikotun - Idimu Road, Lagos, Nigeria , , ORDE…" at bounding box center [784, 279] width 1495 height 496
click at [841, 262] on div "Layos hair Twins Faja Supermarket, Ikotun - Idimu Road, Lagos, Nigeria , , ORDE…" at bounding box center [481, 195] width 890 height 326
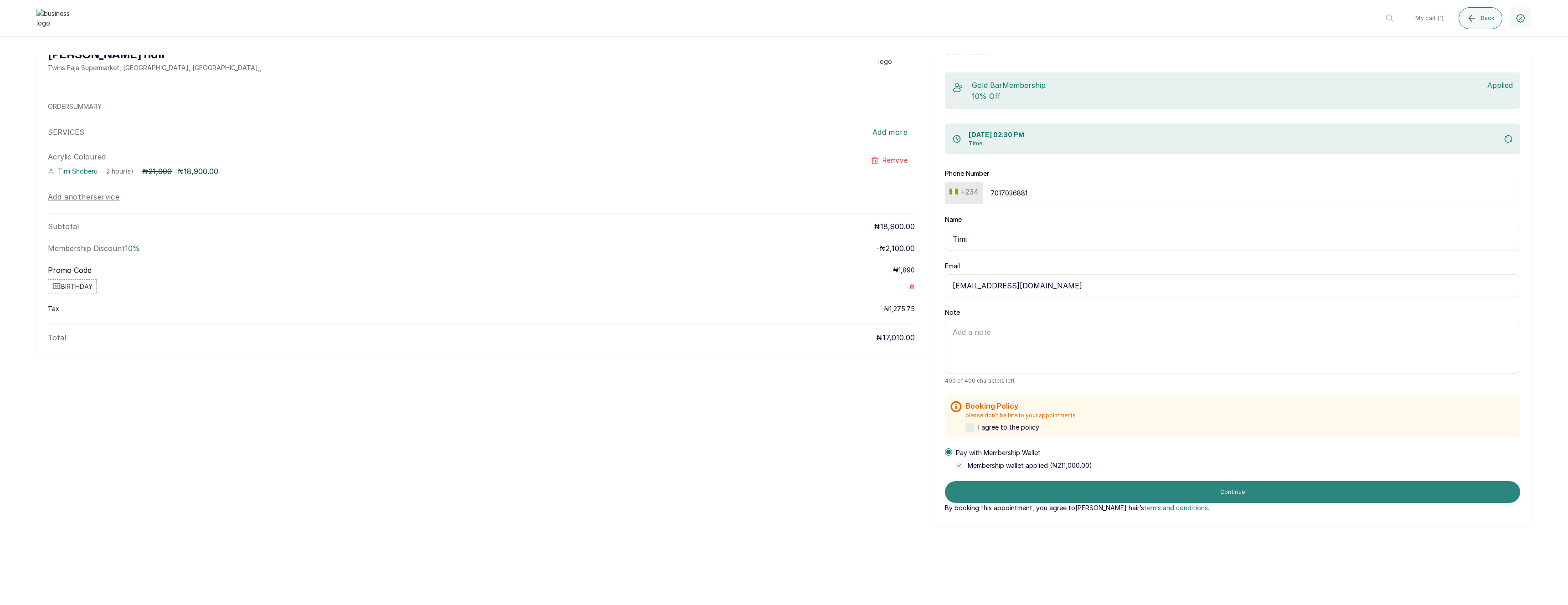
click at [1159, 491] on button "Continue" at bounding box center [1232, 492] width 575 height 22
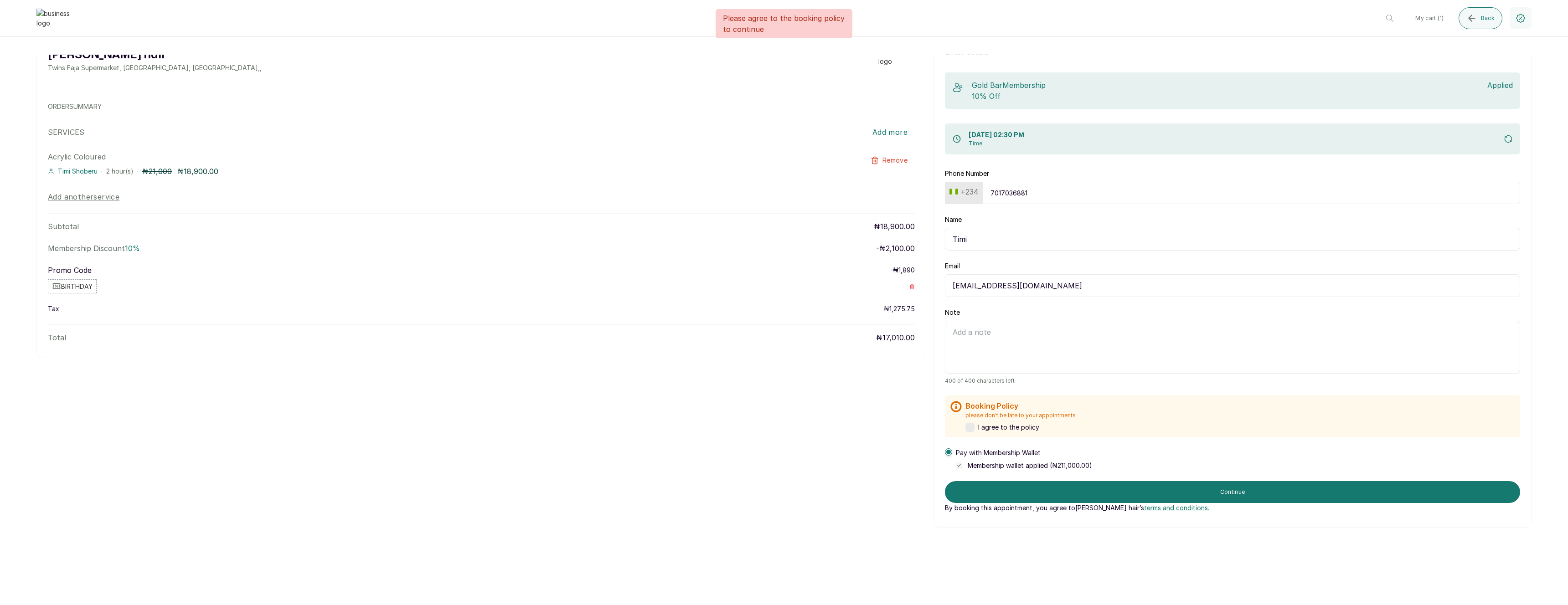
click at [972, 427] on label at bounding box center [970, 427] width 9 height 9
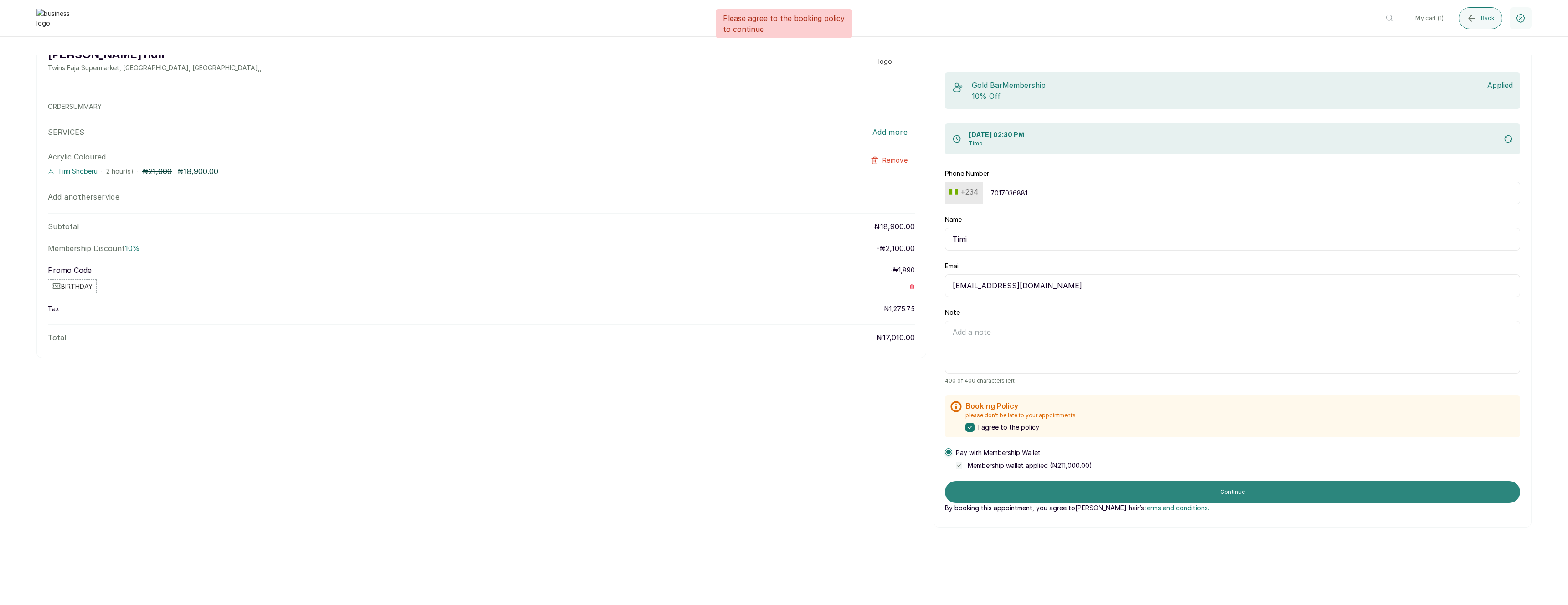
click at [1180, 494] on button "Continue" at bounding box center [1232, 492] width 575 height 22
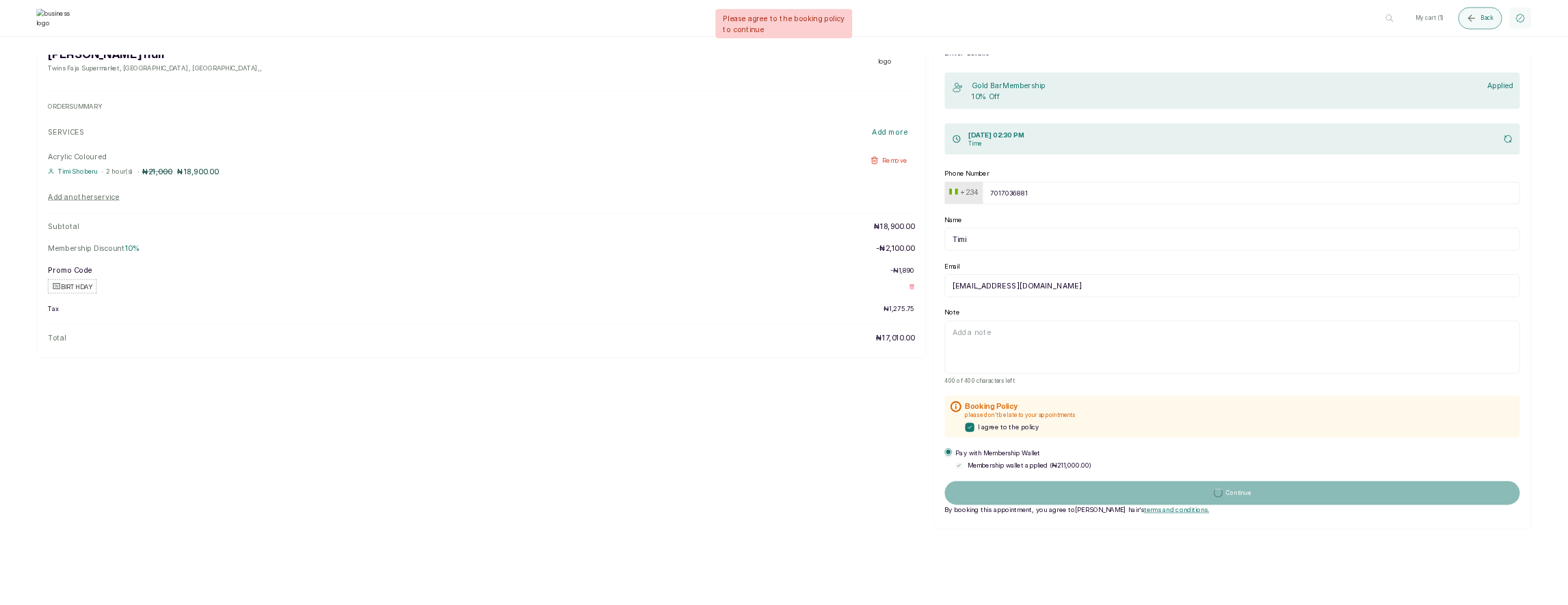
scroll to position [0, 0]
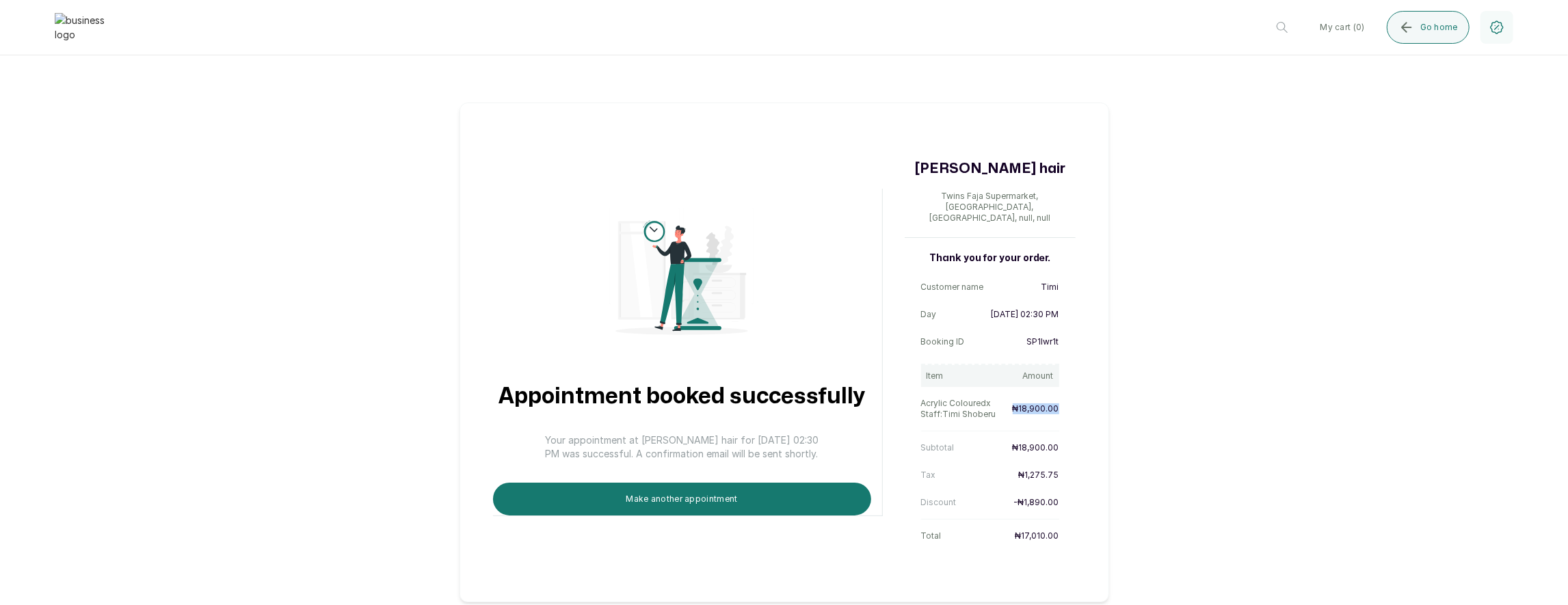
drag, startPoint x: 1013, startPoint y: 399, endPoint x: 1081, endPoint y: 395, distance: 68.1
click at [1081, 395] on div "Appointment booked successfully Your appointment at Layos hair for 4 Sep 2025, …" at bounding box center [784, 351] width 649 height 499
drag, startPoint x: 1004, startPoint y: 402, endPoint x: 919, endPoint y: 391, distance: 85.7
click at [919, 391] on div "Thank you for your order. Customer name Timi Day 4 Sep 2025, 02:30 PM Booking I…" at bounding box center [990, 399] width 171 height 295
drag, startPoint x: 1015, startPoint y: 397, endPoint x: 1092, endPoint y: 396, distance: 77.0
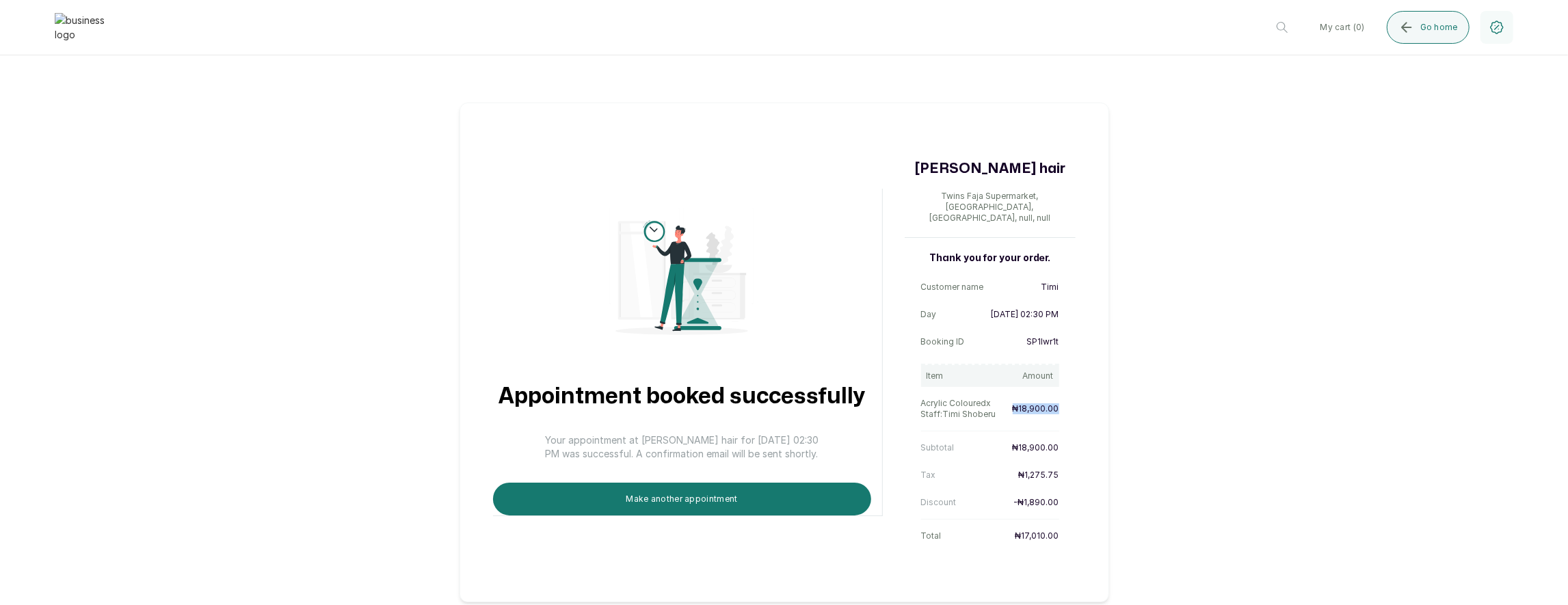
click at [1092, 396] on div "Appointment booked successfully Your appointment at Layos hair for 4 Sep 2025, …" at bounding box center [784, 351] width 649 height 499
drag, startPoint x: 1019, startPoint y: 492, endPoint x: 1057, endPoint y: 490, distance: 38.1
click at [1057, 496] on p "- ₦1,890.00" at bounding box center [1037, 502] width 45 height 11
drag, startPoint x: 1014, startPoint y: 400, endPoint x: 1071, endPoint y: 403, distance: 57.1
click at [1071, 403] on div "Thank you for your order. Customer name Timi Day 4 Sep 2025, 02:30 PM Booking I…" at bounding box center [990, 399] width 171 height 295
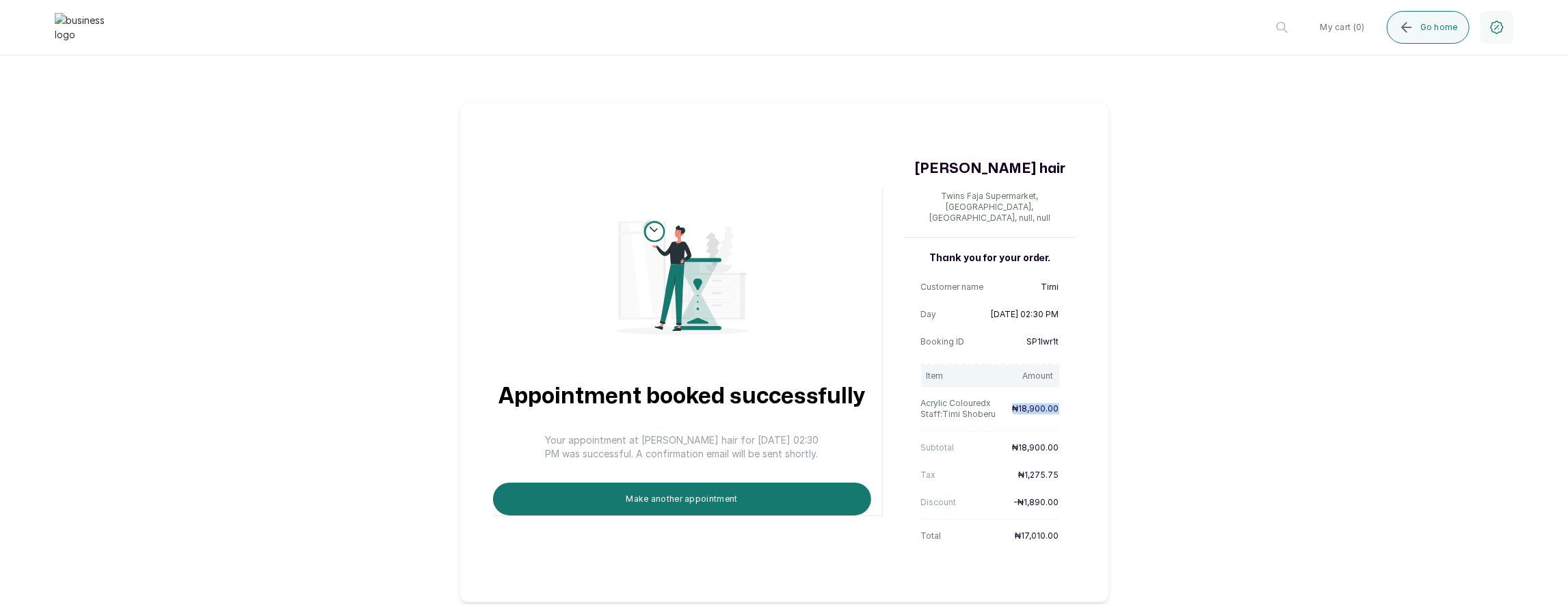
click at [1017, 408] on div "Acrylic Coloured x Staff: Timi Shoberu ₦18,900.00" at bounding box center [990, 409] width 138 height 33
drag, startPoint x: 1016, startPoint y: 399, endPoint x: 1063, endPoint y: 398, distance: 47.0
click at [1064, 398] on div "Thank you for your order. Customer name Timi Day 4 Sep 2025, 02:30 PM Booking I…" at bounding box center [990, 399] width 171 height 295
drag, startPoint x: 1011, startPoint y: 526, endPoint x: 1056, endPoint y: 524, distance: 45.0
click at [1056, 525] on div "Total ₦17,010.00" at bounding box center [990, 536] width 138 height 22
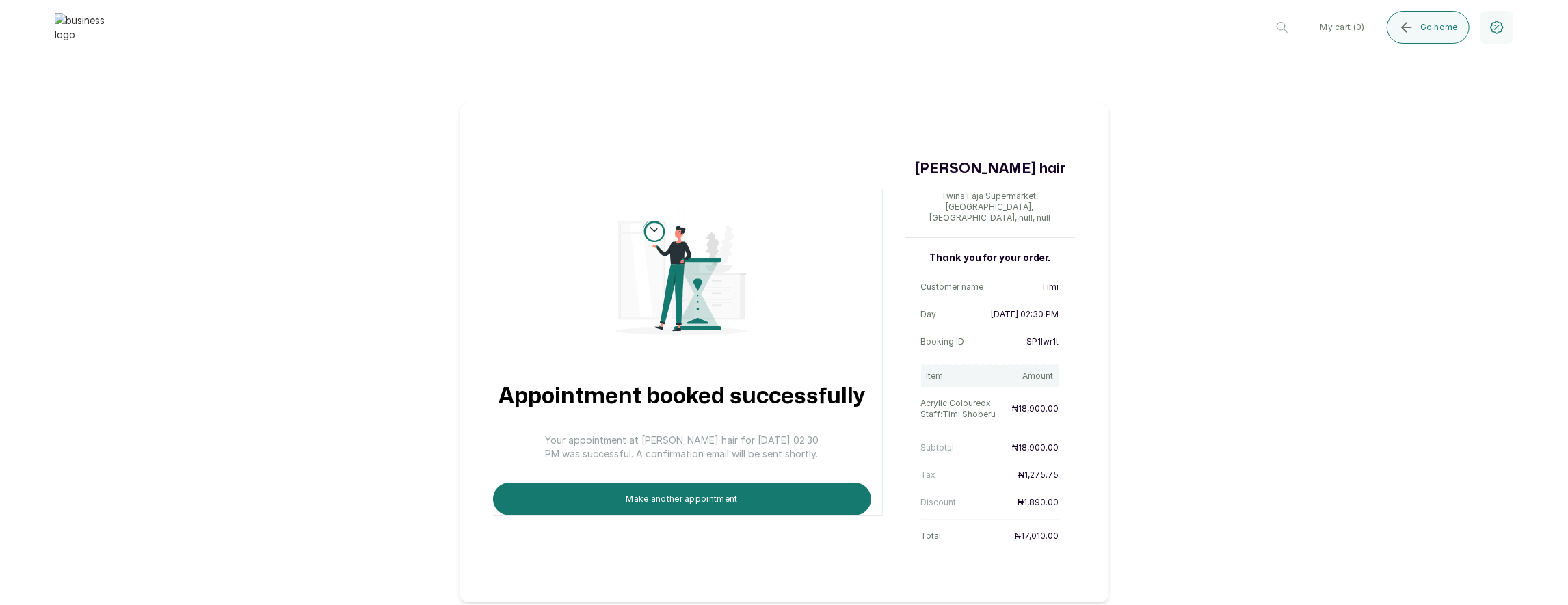
click at [1024, 403] on p "₦18,900.00" at bounding box center [1036, 409] width 47 height 11
drag, startPoint x: 923, startPoint y: 391, endPoint x: 1001, endPoint y: 402, distance: 78.8
click at [1001, 402] on div "Acrylic Coloured x Staff: Timi Shoberu ₦18,900.00" at bounding box center [990, 409] width 138 height 33
drag, startPoint x: 1016, startPoint y: 400, endPoint x: 1060, endPoint y: 399, distance: 44.0
click at [1060, 399] on div "Thank you for your order. Customer name Timi Day 4 Sep 2025, 02:30 PM Booking I…" at bounding box center [990, 399] width 171 height 295
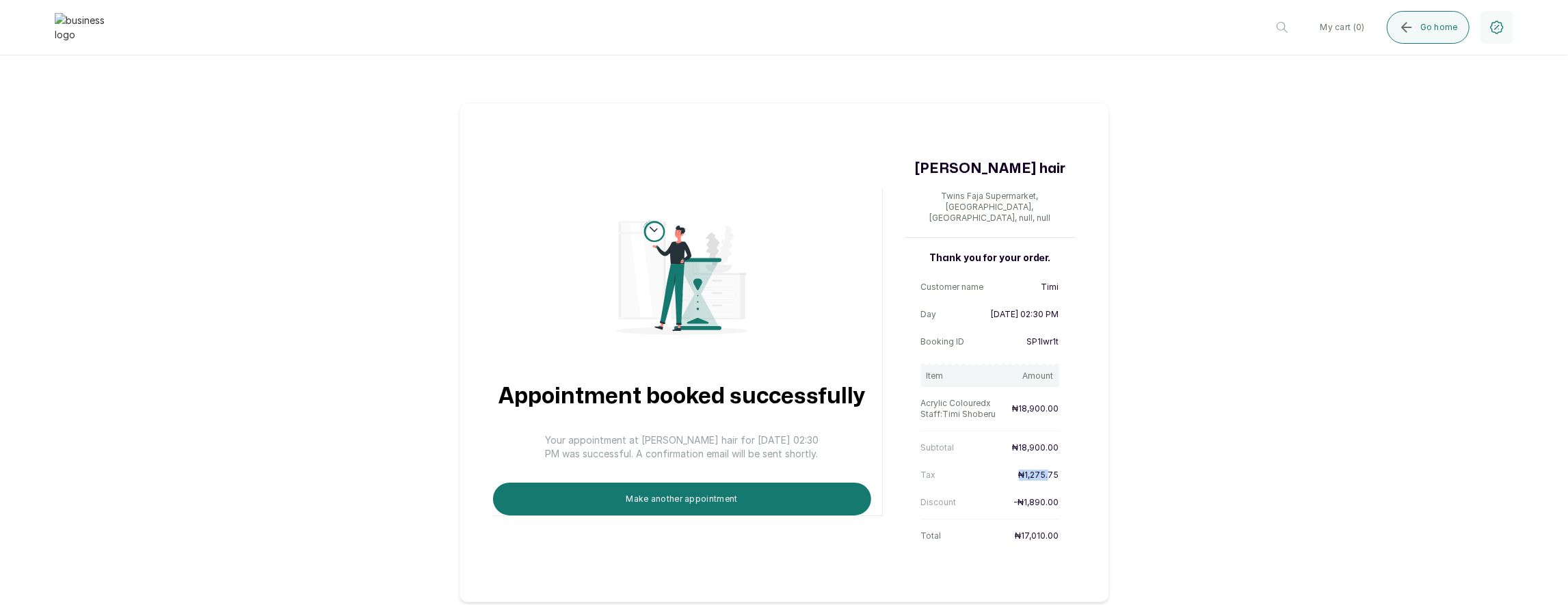
drag, startPoint x: 1020, startPoint y: 464, endPoint x: 1047, endPoint y: 455, distance: 28.5
click at [1049, 464] on div "Tax ₦1,275.75" at bounding box center [990, 475] width 138 height 22
click at [1041, 442] on p "₦18,900.00" at bounding box center [1036, 447] width 47 height 11
drag, startPoint x: 1013, startPoint y: 493, endPoint x: 1046, endPoint y: 485, distance: 34.0
click at [1046, 491] on div "Discount - ₦1,890.00" at bounding box center [990, 502] width 138 height 22
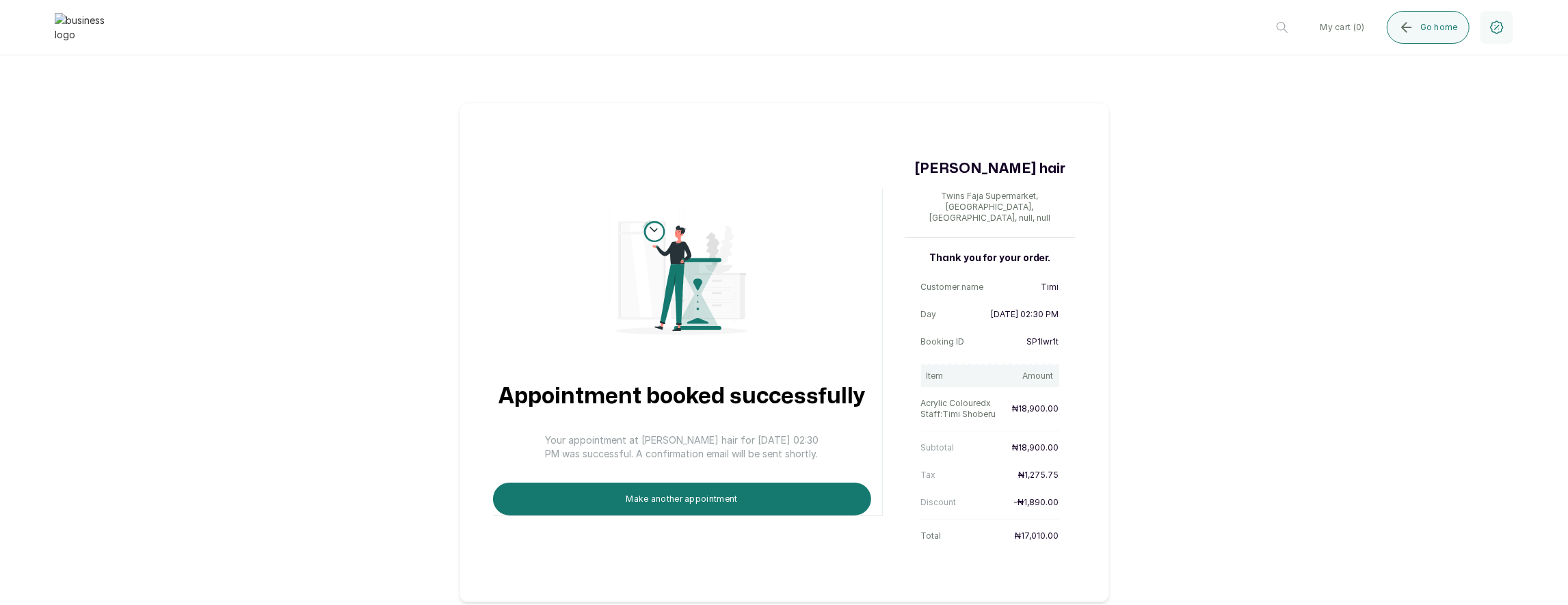
click at [1026, 442] on p "₦18,900.00" at bounding box center [1036, 447] width 47 height 11
drag, startPoint x: 921, startPoint y: 523, endPoint x: 1079, endPoint y: 528, distance: 158.1
click at [1079, 528] on div "Appointment booked successfully Your appointment at Layos hair for 4 Sep 2025, …" at bounding box center [784, 351] width 649 height 499
click at [1028, 496] on p "- ₦1,890.00" at bounding box center [1037, 502] width 45 height 11
click at [928, 496] on p "Discount" at bounding box center [939, 502] width 36 height 11
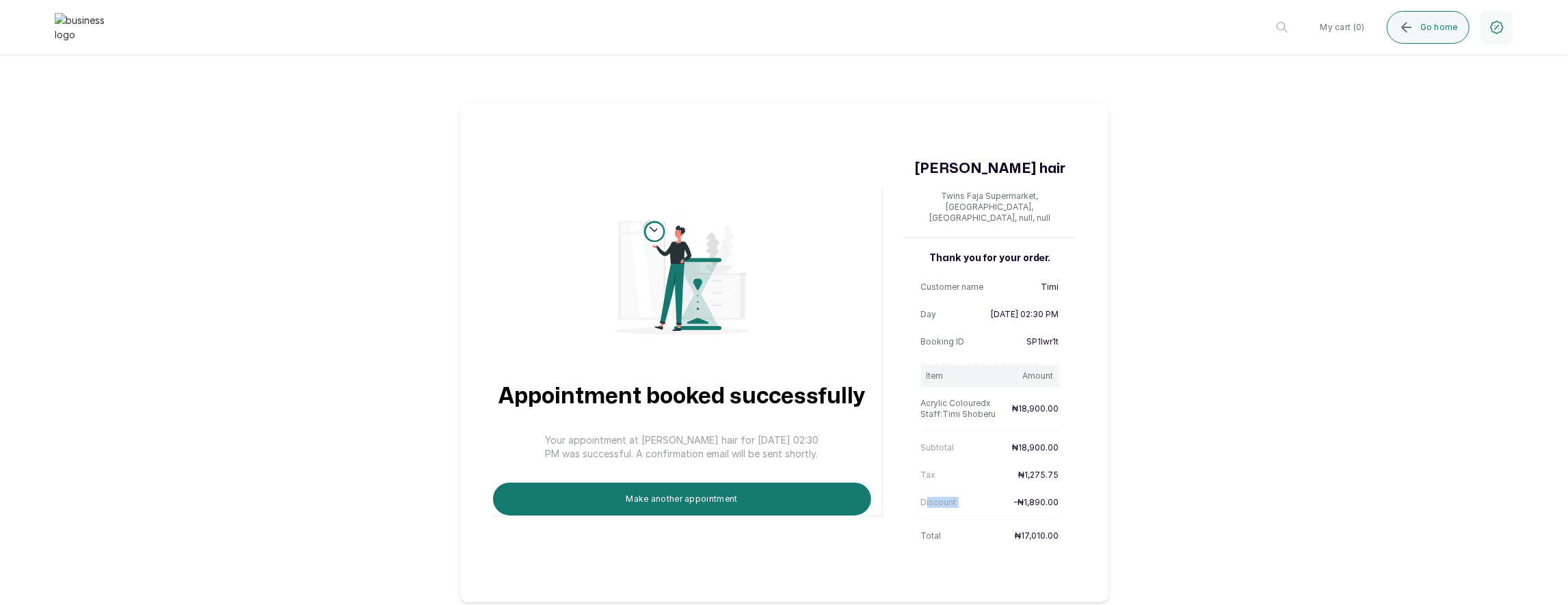
drag, startPoint x: 924, startPoint y: 491, endPoint x: 1001, endPoint y: 475, distance: 78.6
click at [1015, 491] on div "Discount - ₦1,890.00" at bounding box center [990, 502] width 138 height 22
drag, startPoint x: 924, startPoint y: 526, endPoint x: 1055, endPoint y: 517, distance: 131.3
click at [1058, 525] on div "Total ₦17,010.00" at bounding box center [990, 536] width 138 height 22
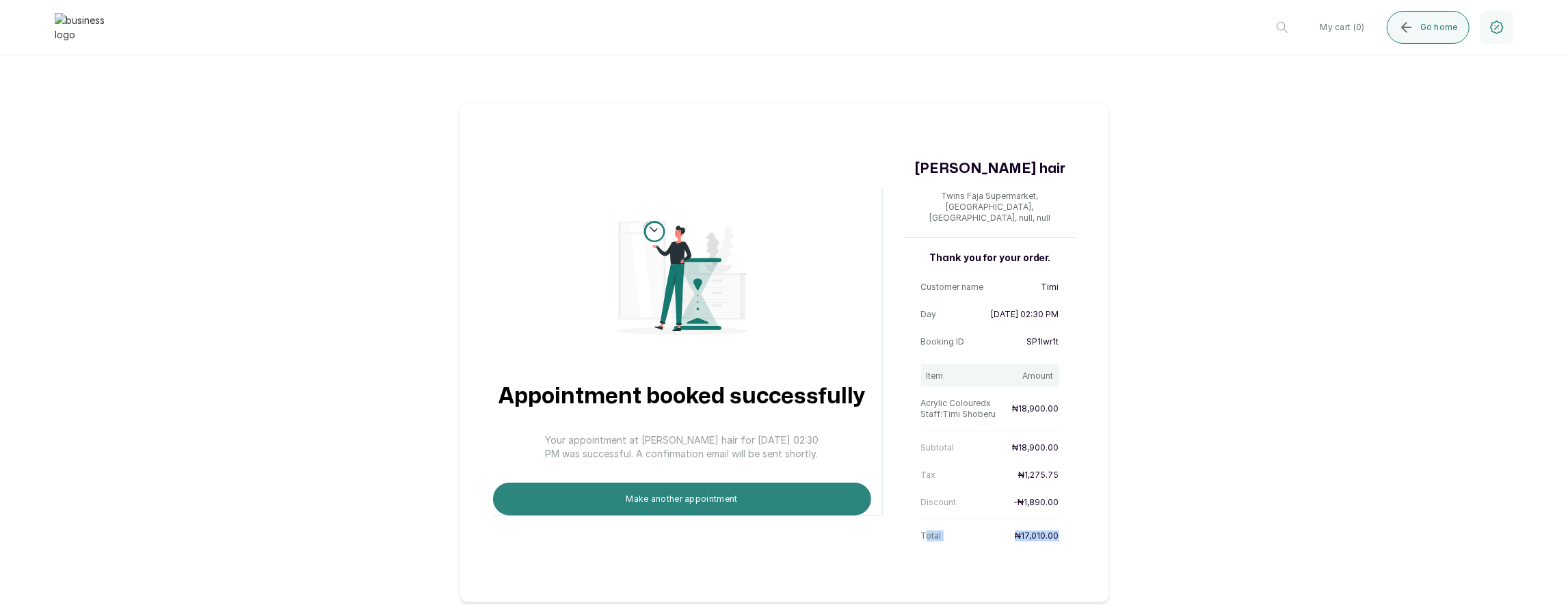
click at [633, 493] on button "Make another appointment" at bounding box center [682, 499] width 378 height 33
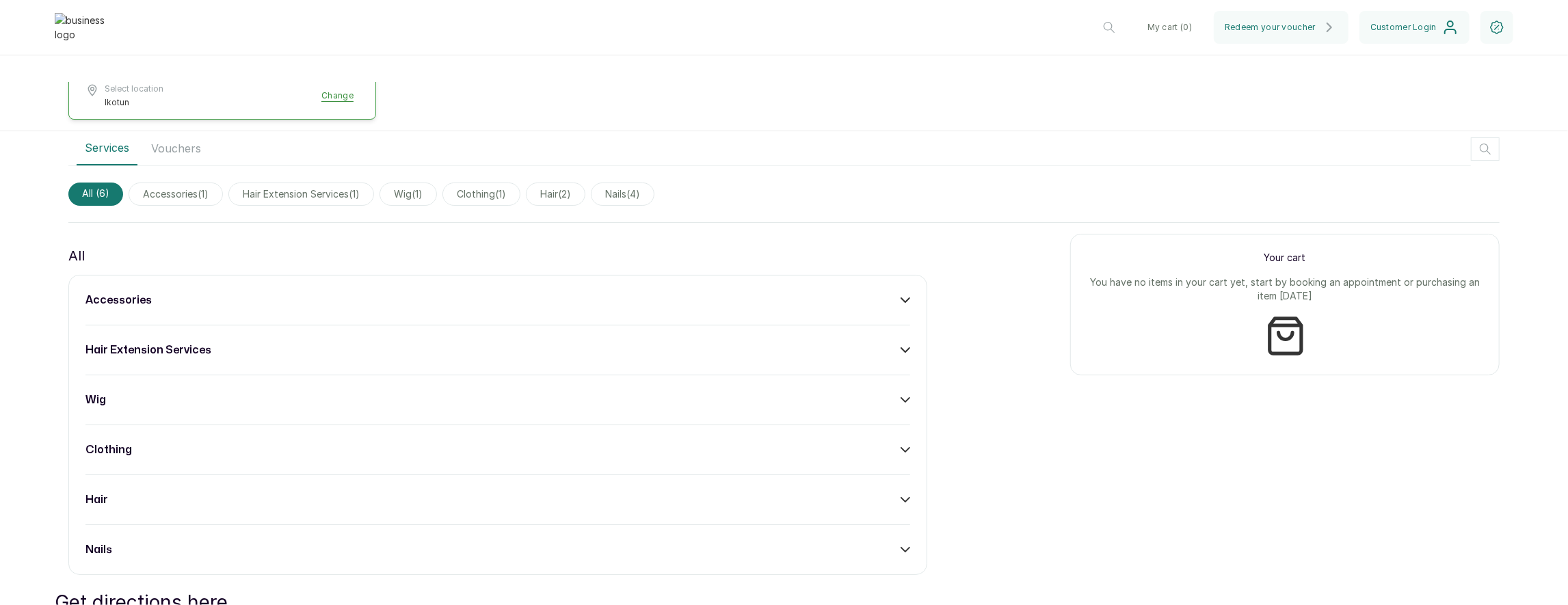
scroll to position [247, 0]
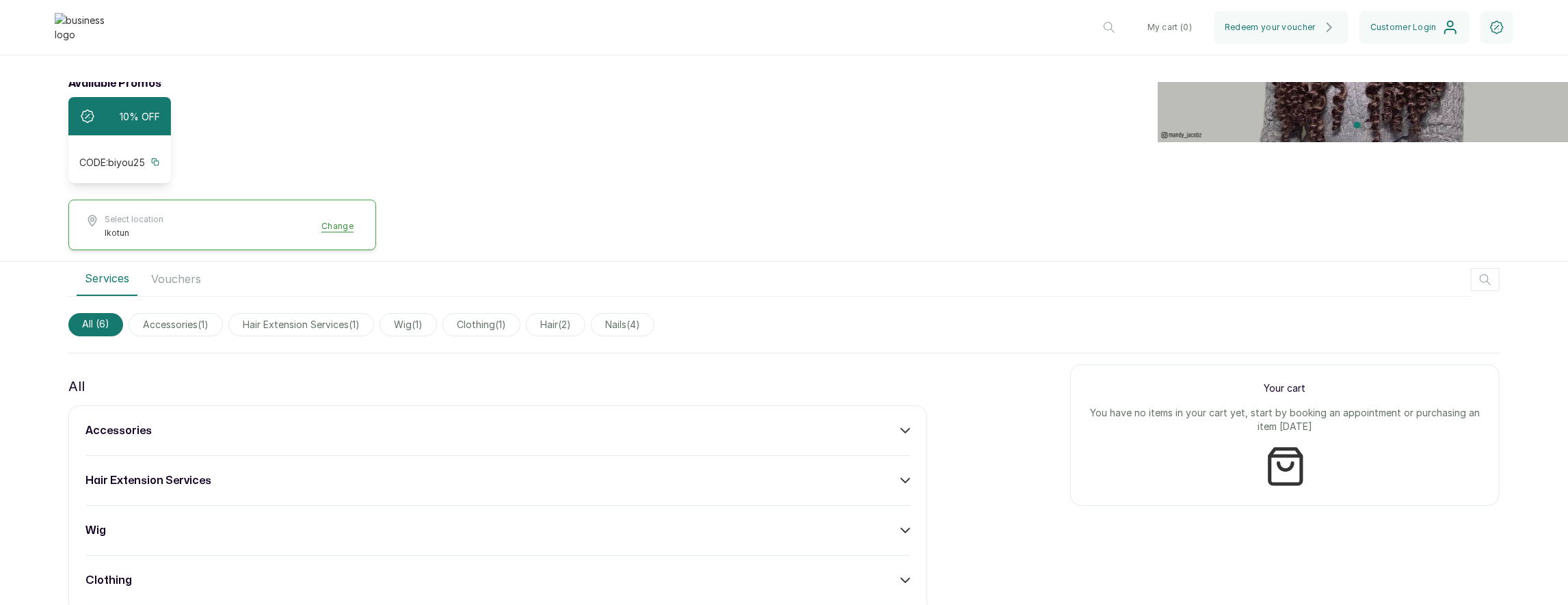
click at [440, 382] on div "All" at bounding box center [498, 386] width 859 height 22
click at [452, 426] on div "accessories" at bounding box center [498, 431] width 825 height 16
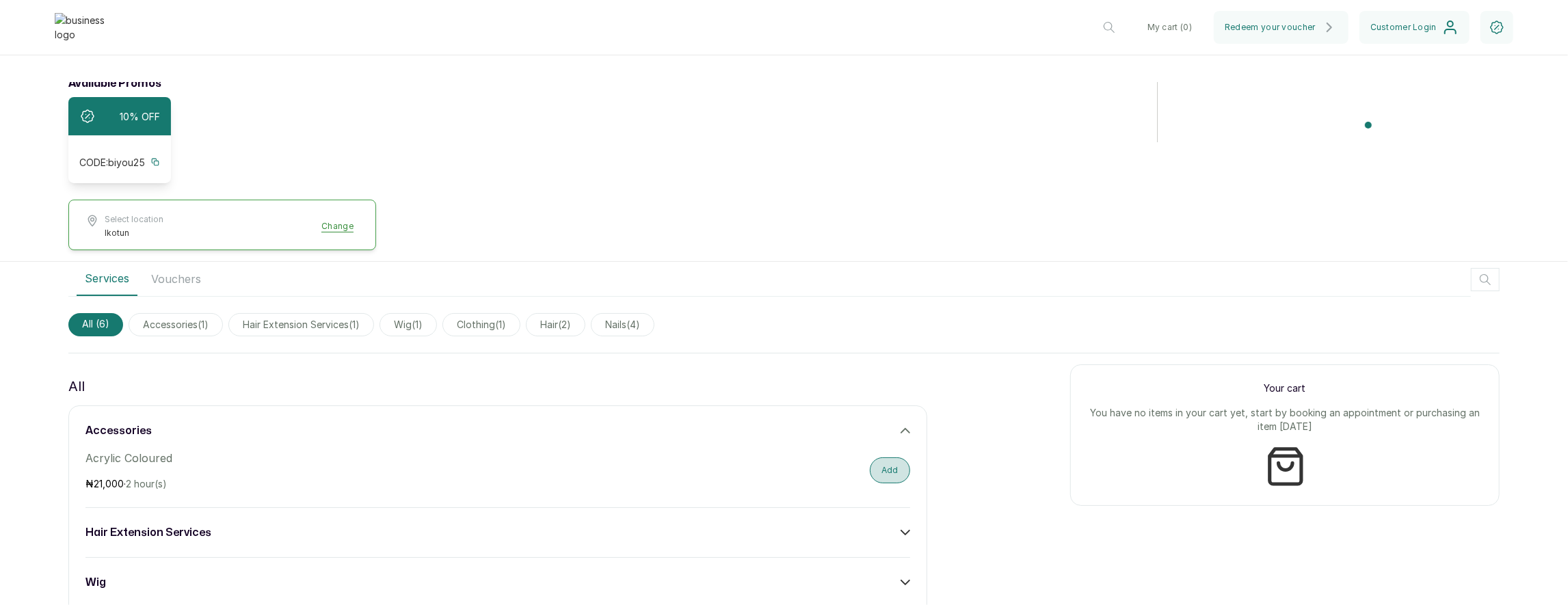
click at [898, 465] on button "Add" at bounding box center [890, 470] width 40 height 26
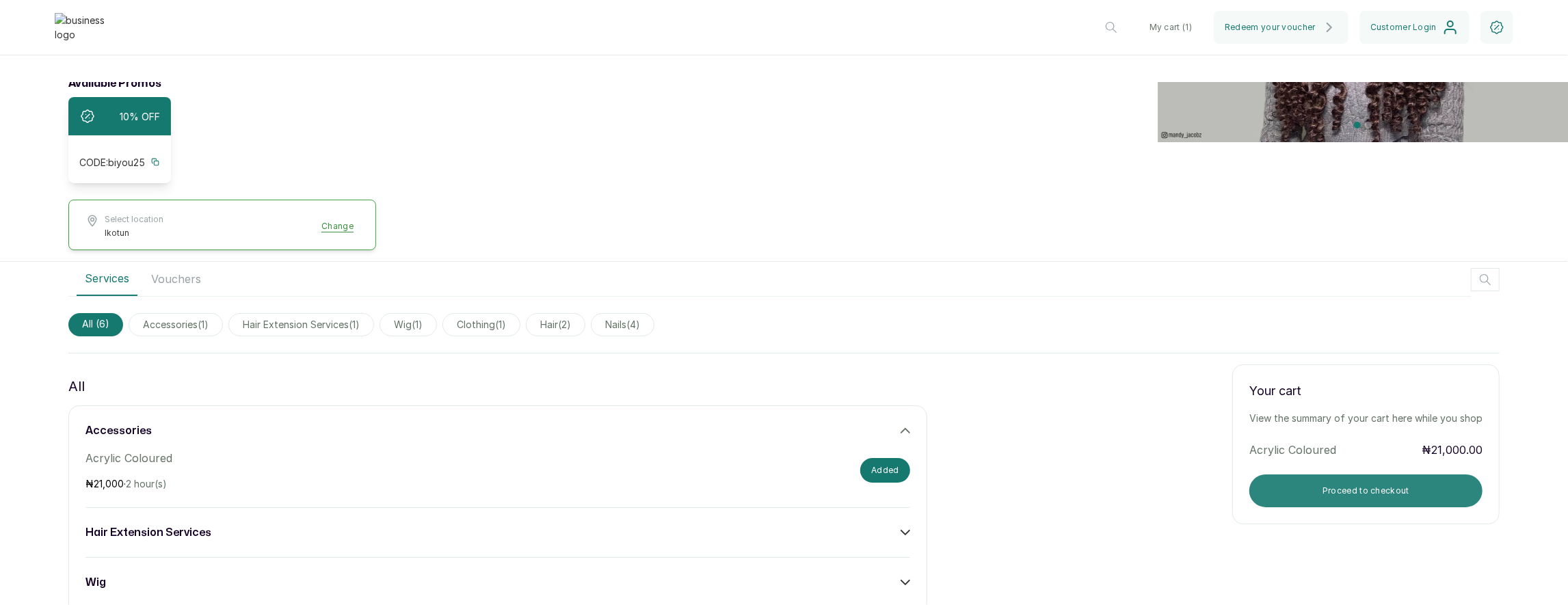
click at [1324, 484] on button "Proceed to checkout" at bounding box center [1365, 491] width 233 height 33
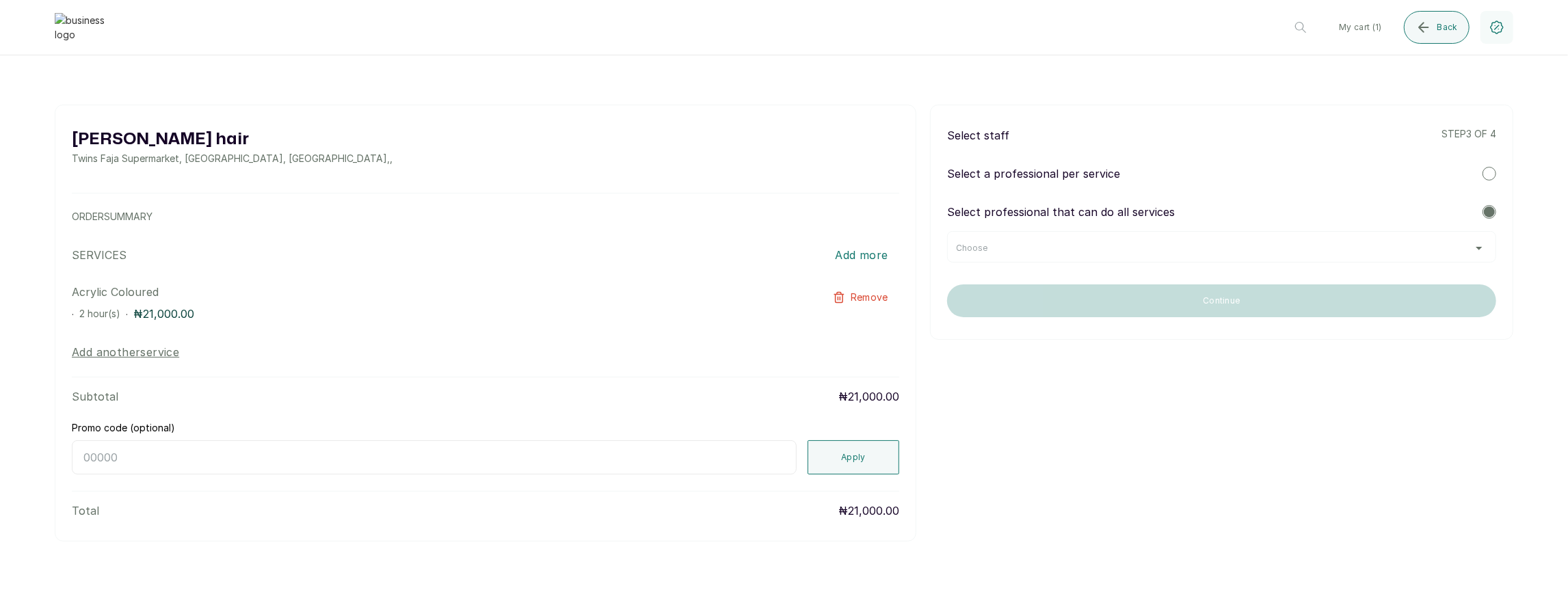
scroll to position [0, 0]
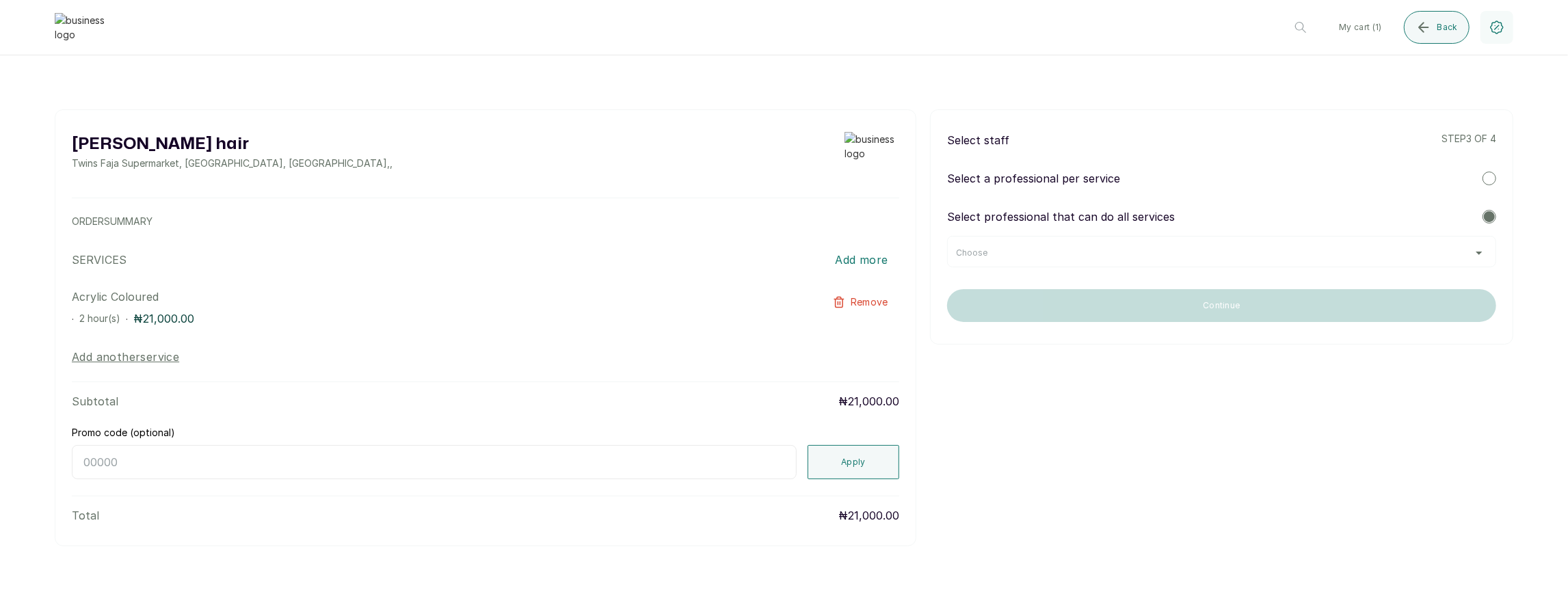
click at [1089, 255] on div "Choose" at bounding box center [1222, 253] width 531 height 11
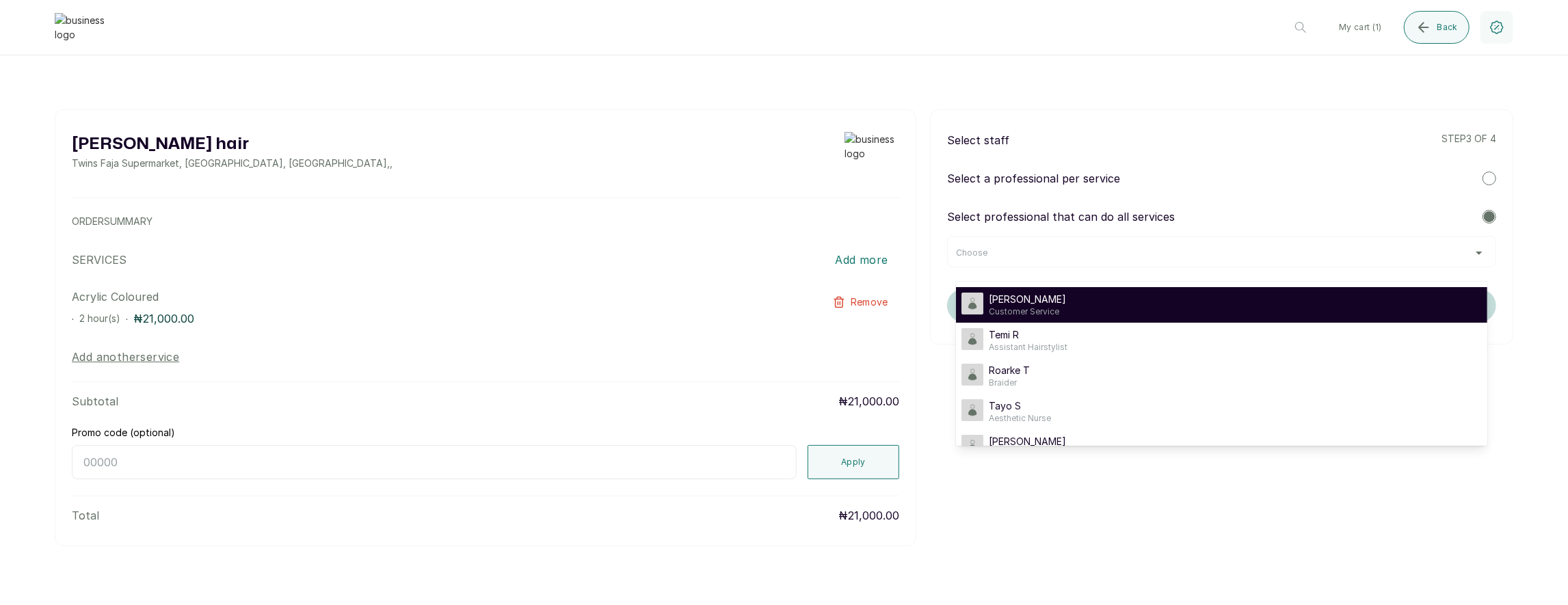
click at [1055, 309] on span "Customer Service" at bounding box center [1027, 311] width 78 height 11
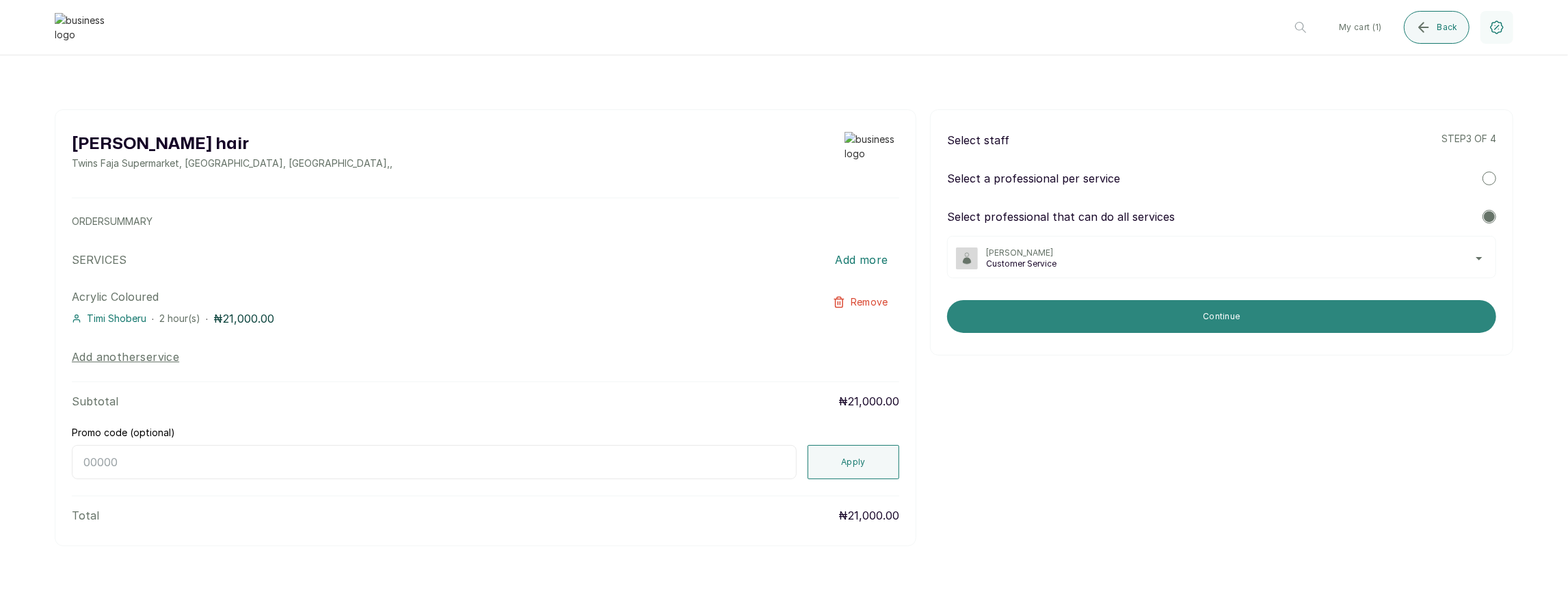
click at [1119, 322] on button "Continue" at bounding box center [1221, 317] width 549 height 33
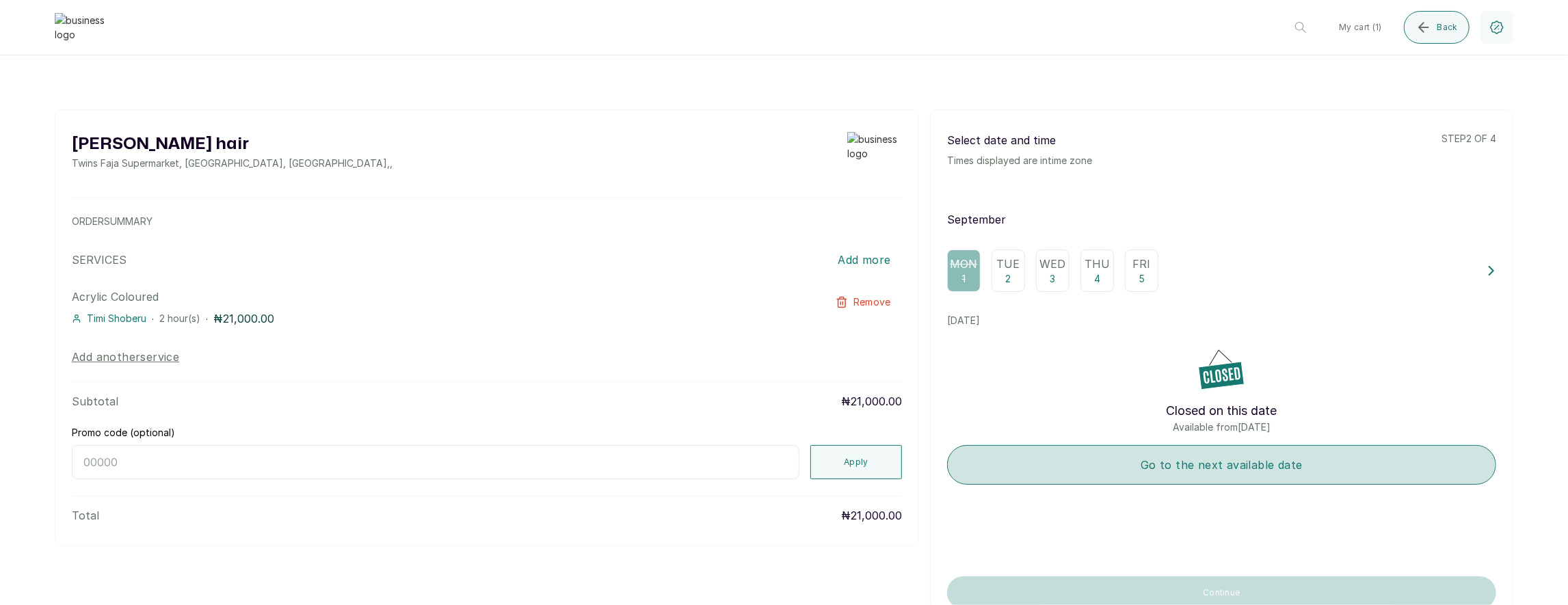
click at [1106, 472] on button "Go to the next available date" at bounding box center [1221, 464] width 549 height 39
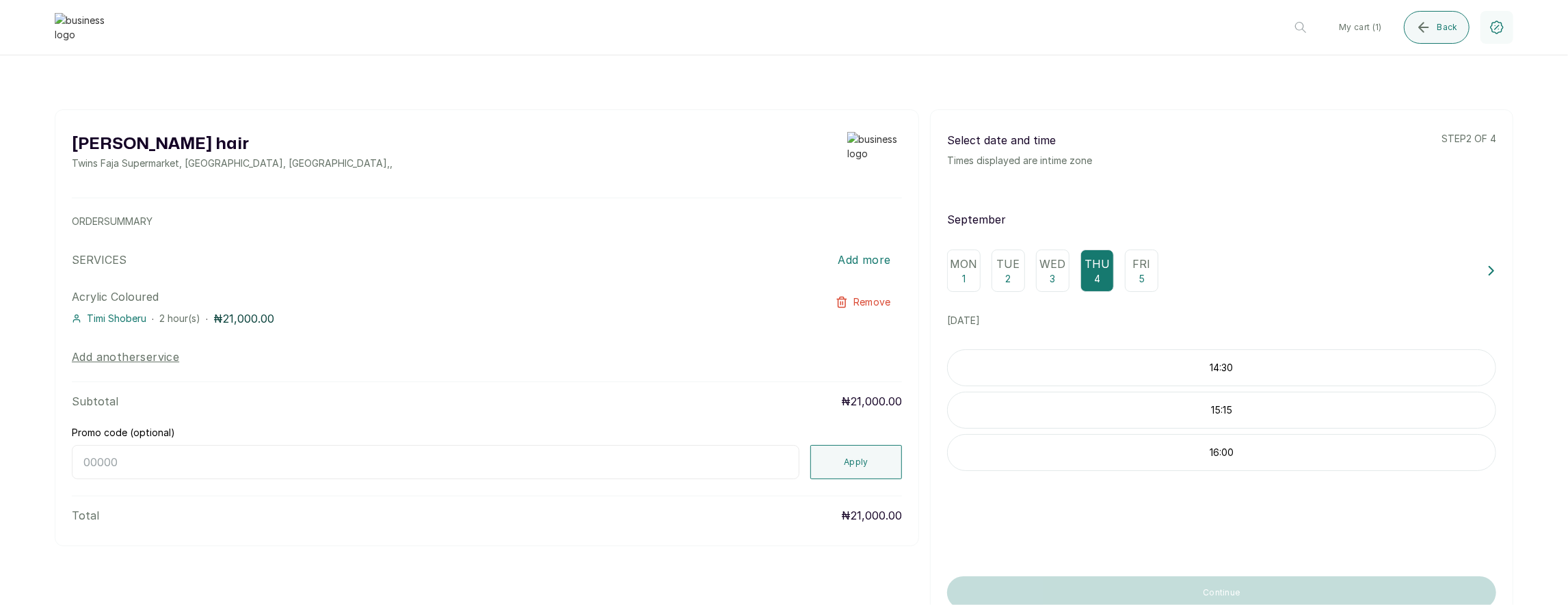
click at [1148, 366] on p "14:30" at bounding box center [1222, 367] width 548 height 14
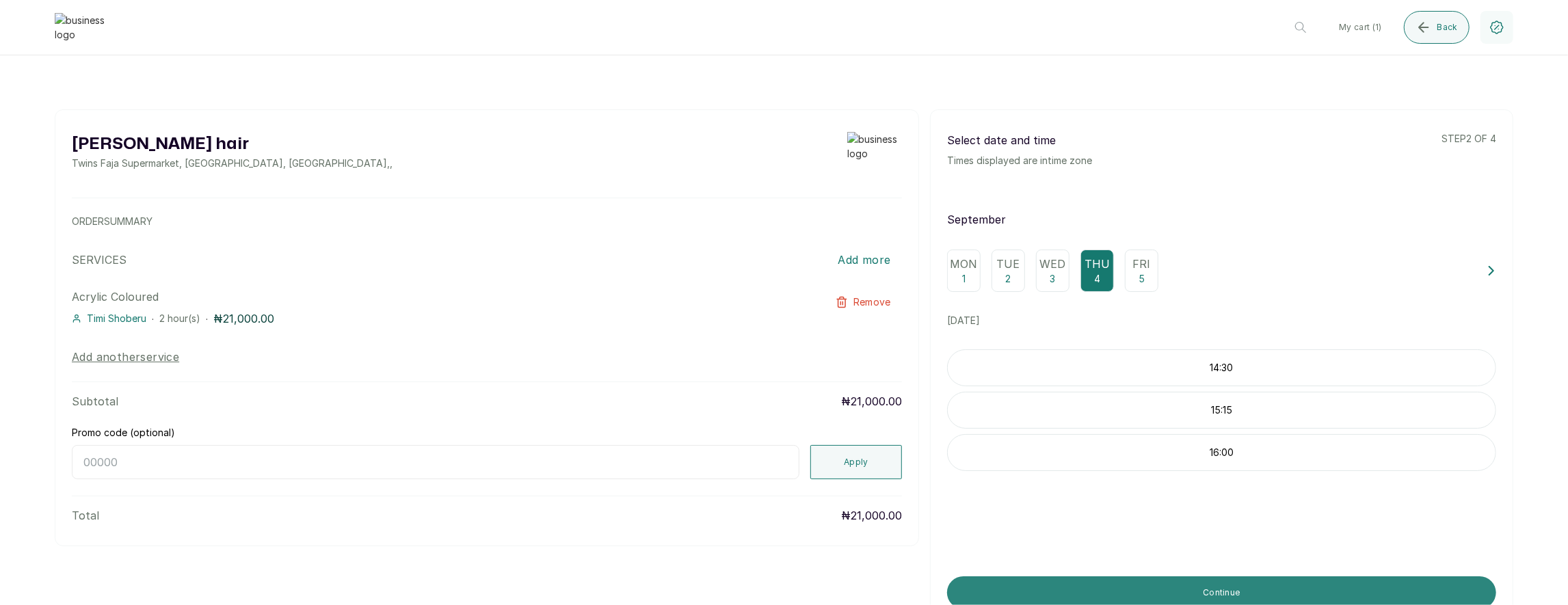
click at [1140, 585] on button "Continue" at bounding box center [1221, 592] width 549 height 33
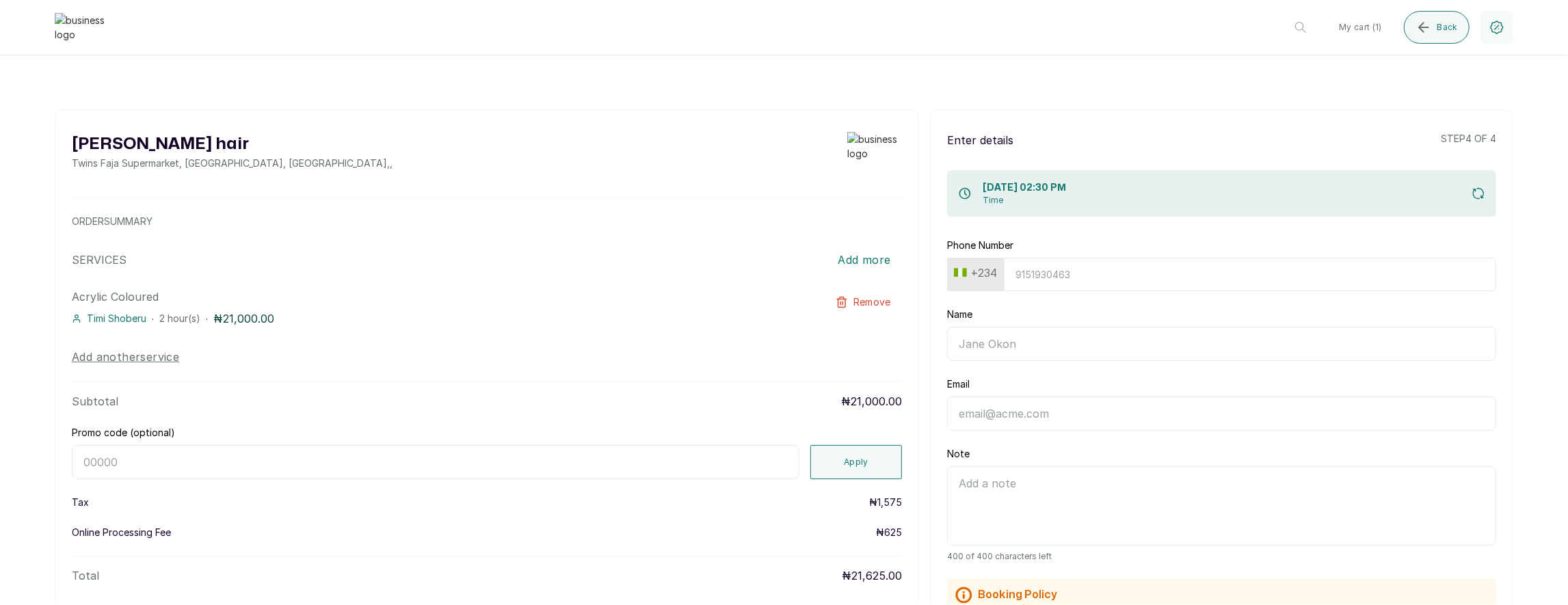
click at [1030, 277] on input "Phone Number" at bounding box center [1249, 274] width 492 height 34
paste input "text"
paste input "7017036881"
type input "7017036881"
type input "Timi"
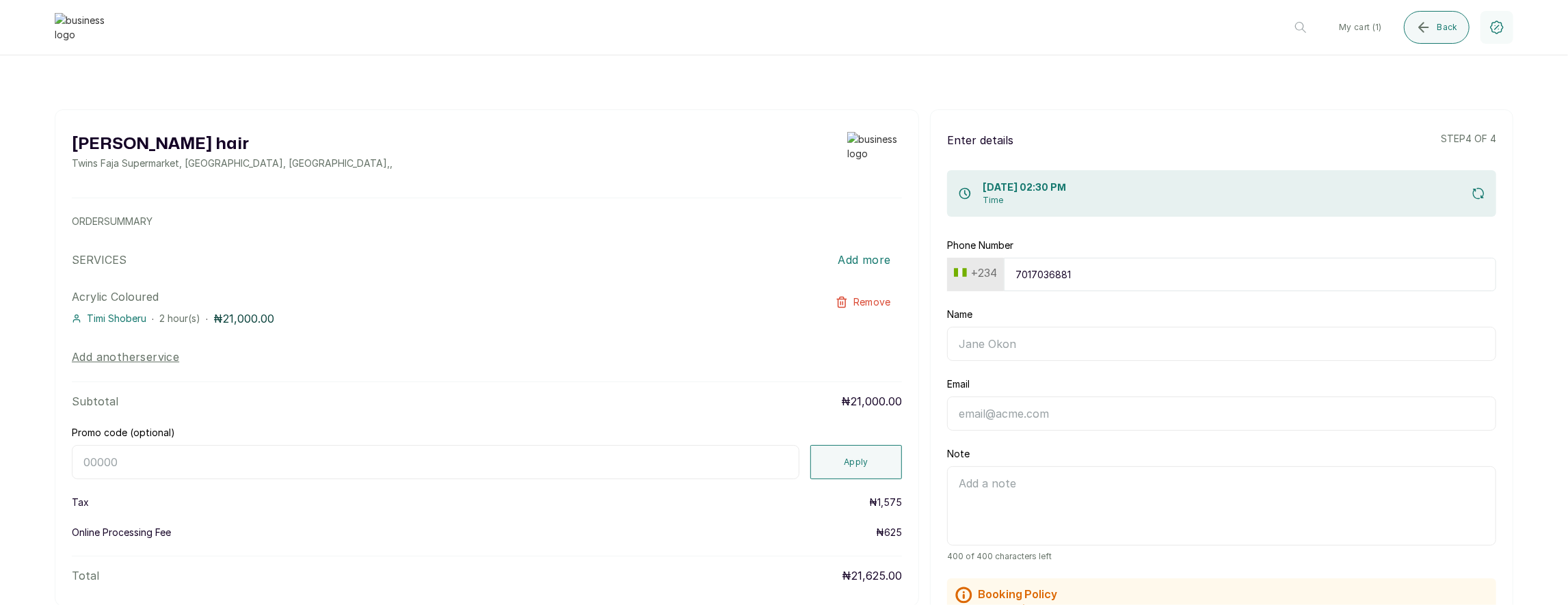
type input "[EMAIL_ADDRESS][DOMAIN_NAME]"
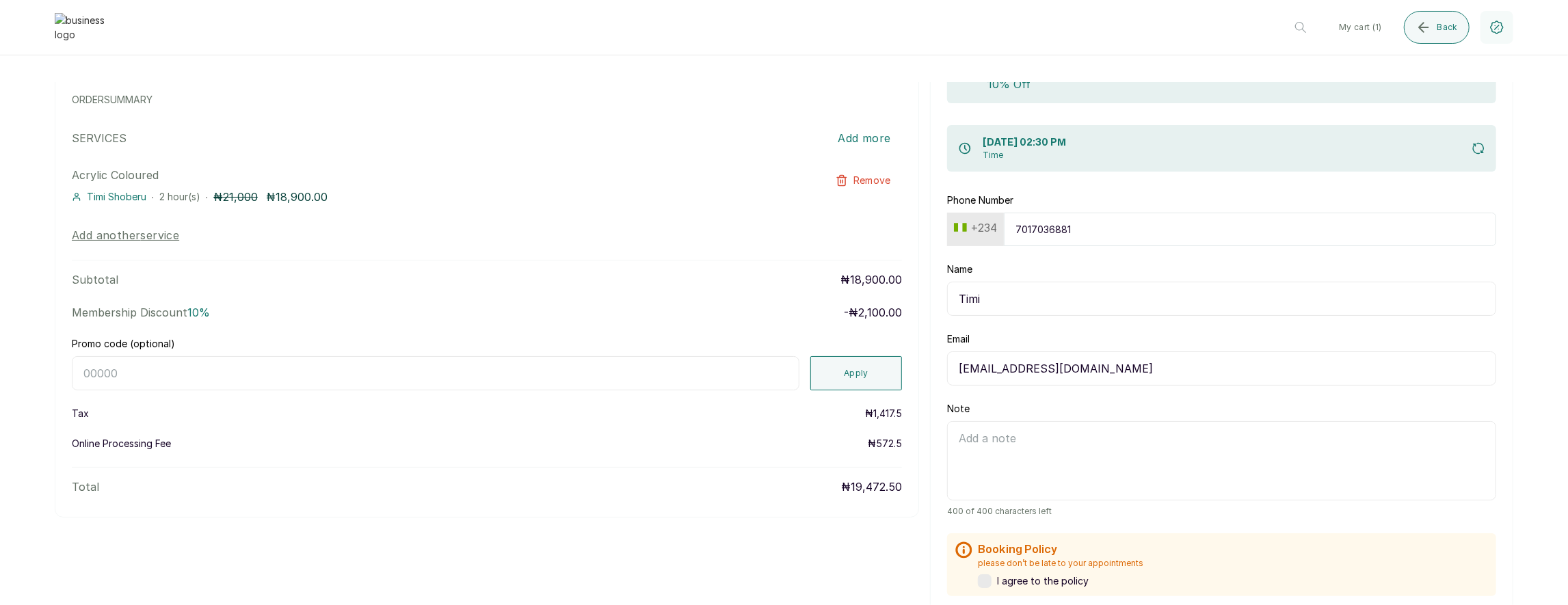
scroll to position [175, 0]
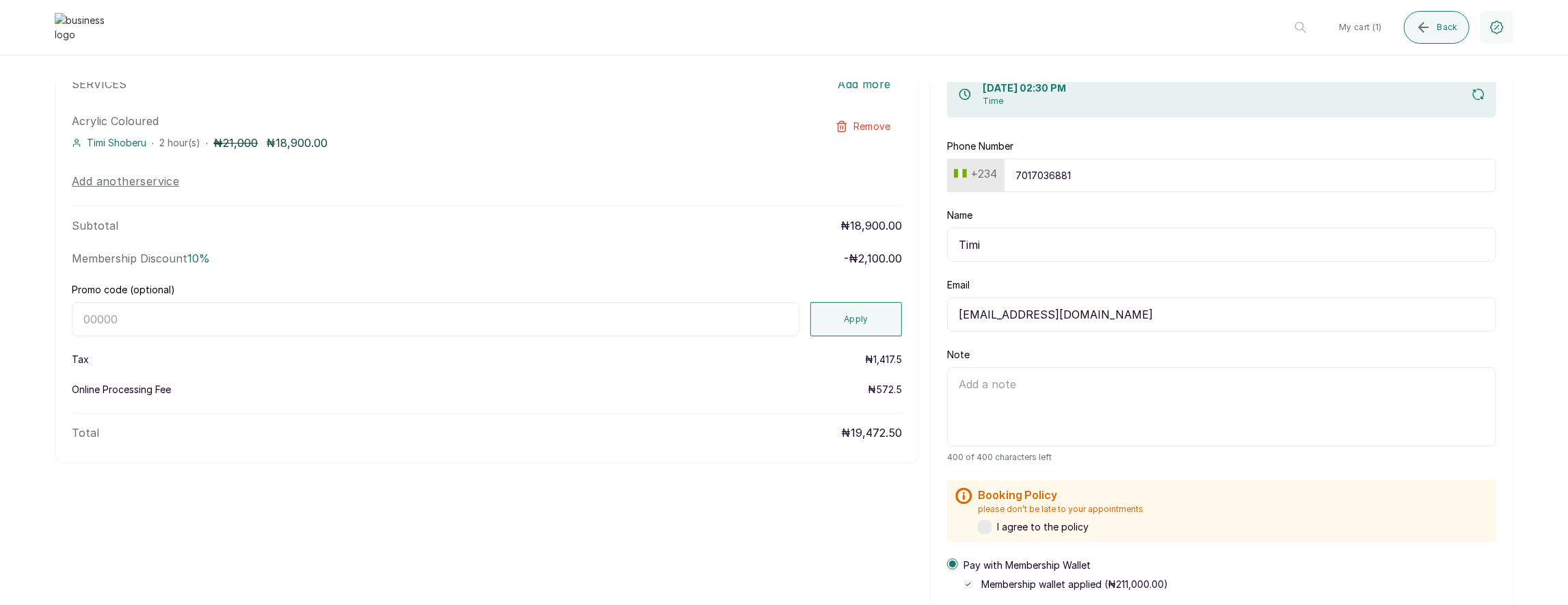
type input "7017036881"
click at [594, 308] on input "Promo code (optional)" at bounding box center [436, 318] width 728 height 34
type input "RETURN"
click at [827, 312] on button "Apply" at bounding box center [856, 318] width 91 height 34
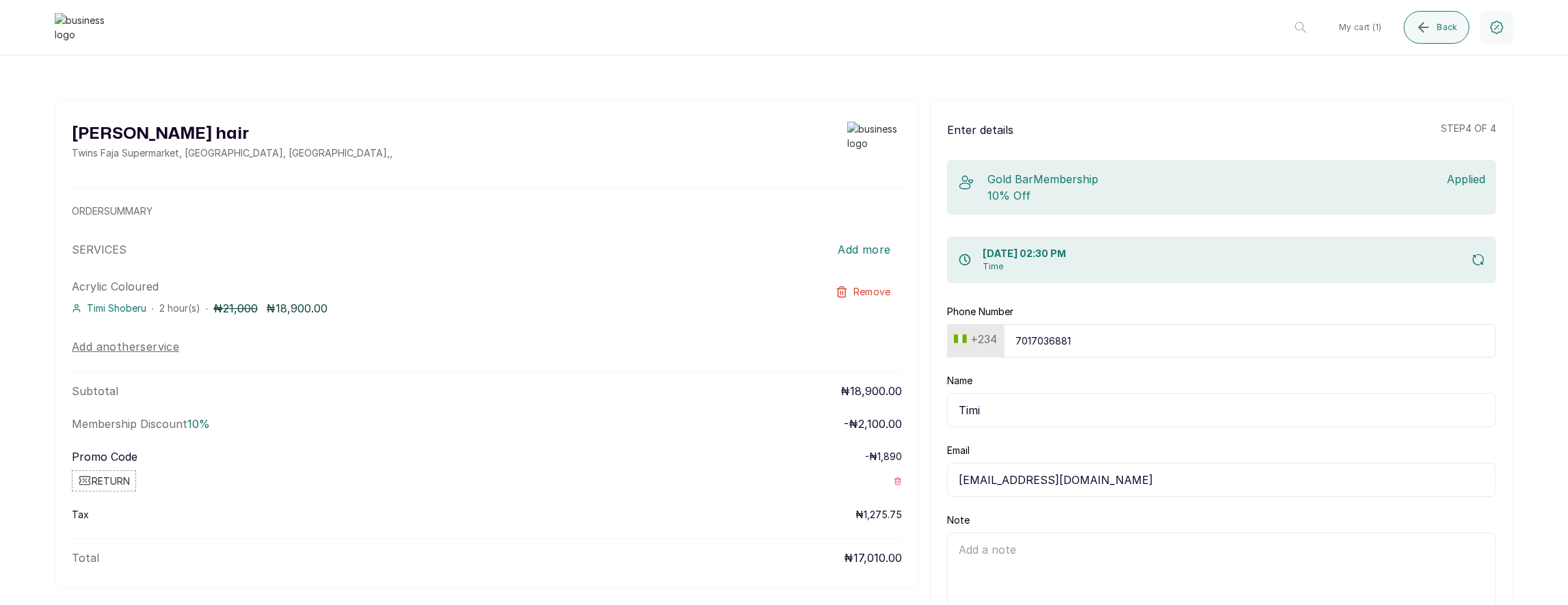
scroll to position [113, 0]
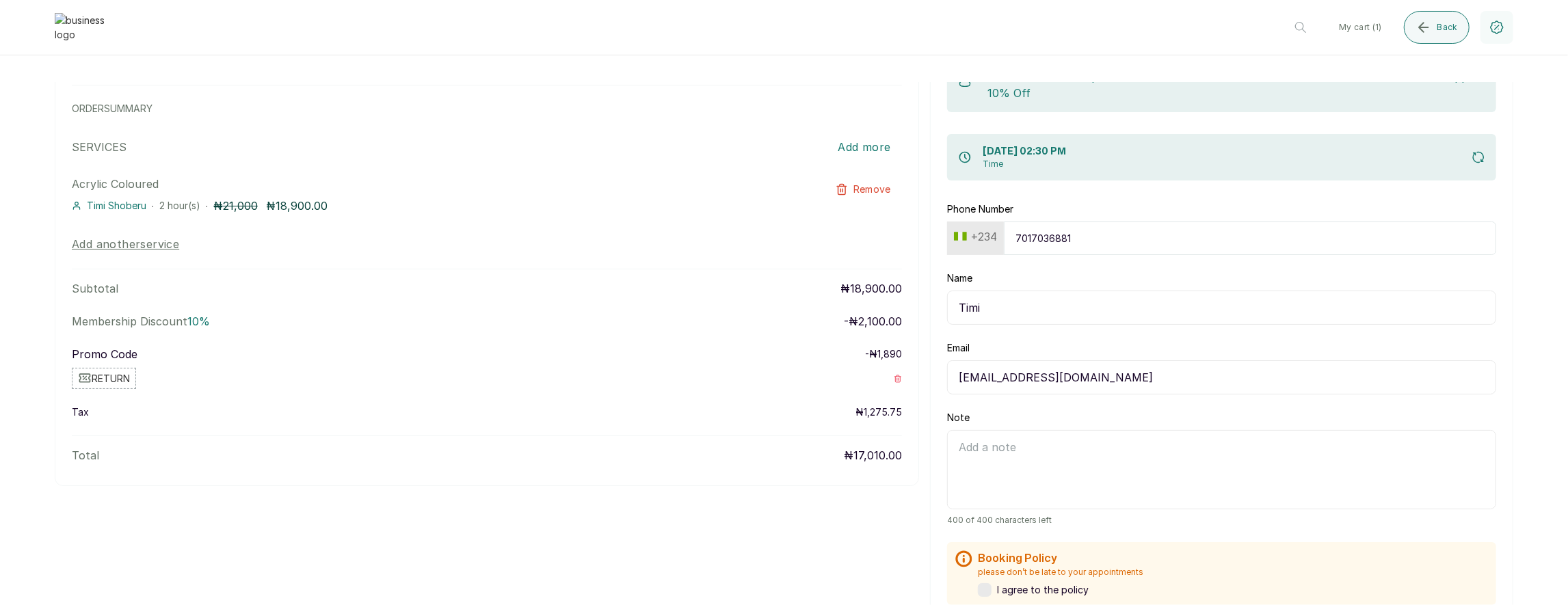
click at [984, 237] on button "+234" at bounding box center [975, 236] width 54 height 22
type input "uni"
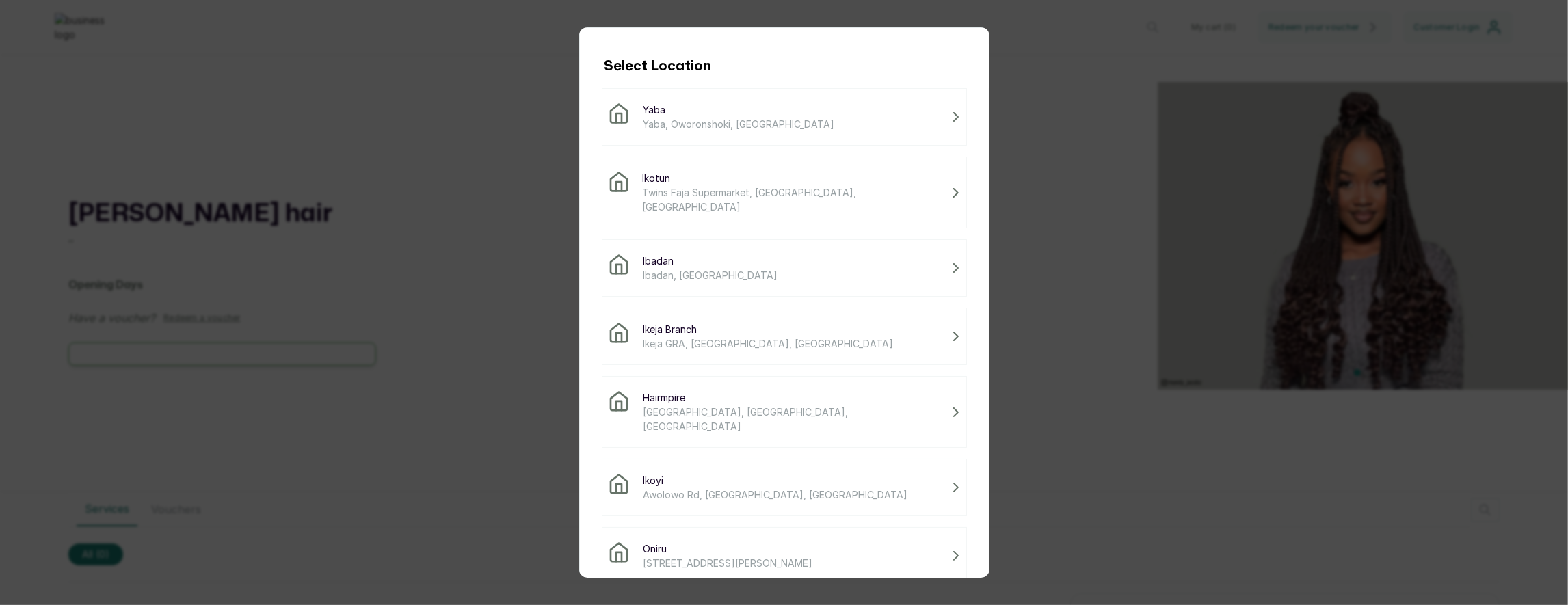
click at [747, 254] on div "Ibadan Ibadan, Nigeria" at bounding box center [784, 267] width 353 height 28
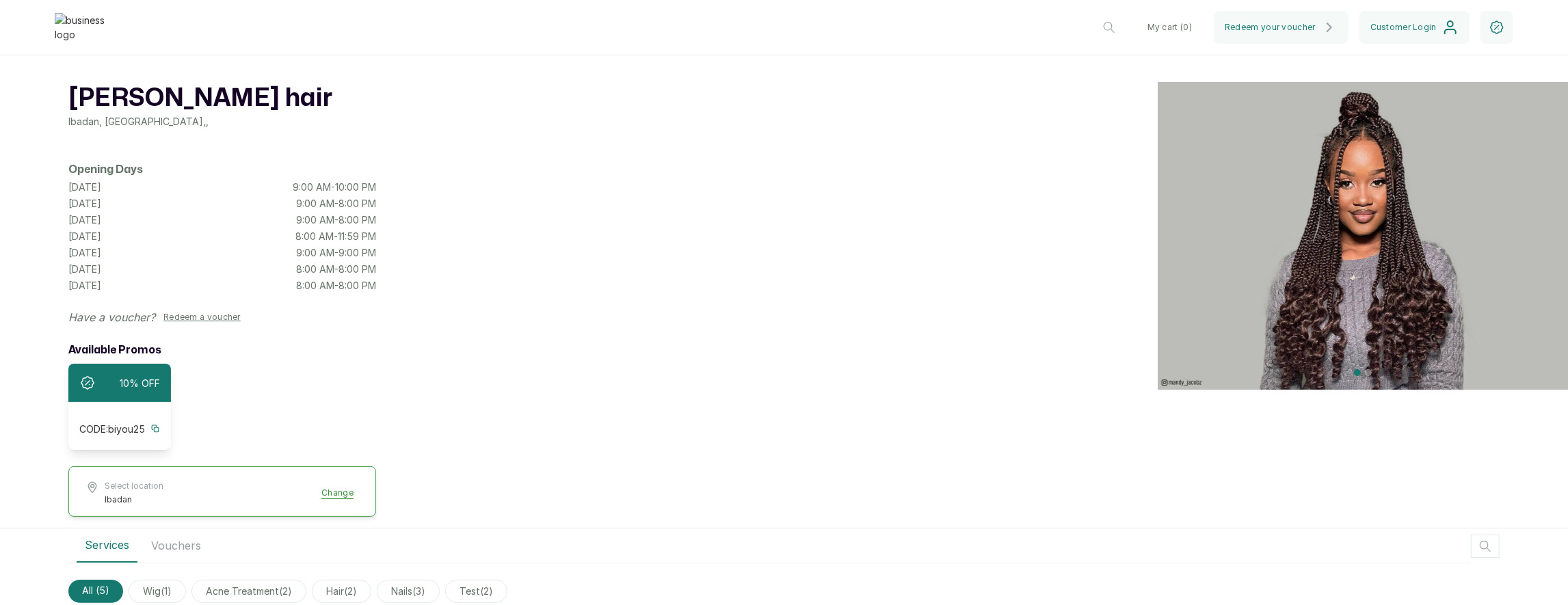
scroll to position [412, 0]
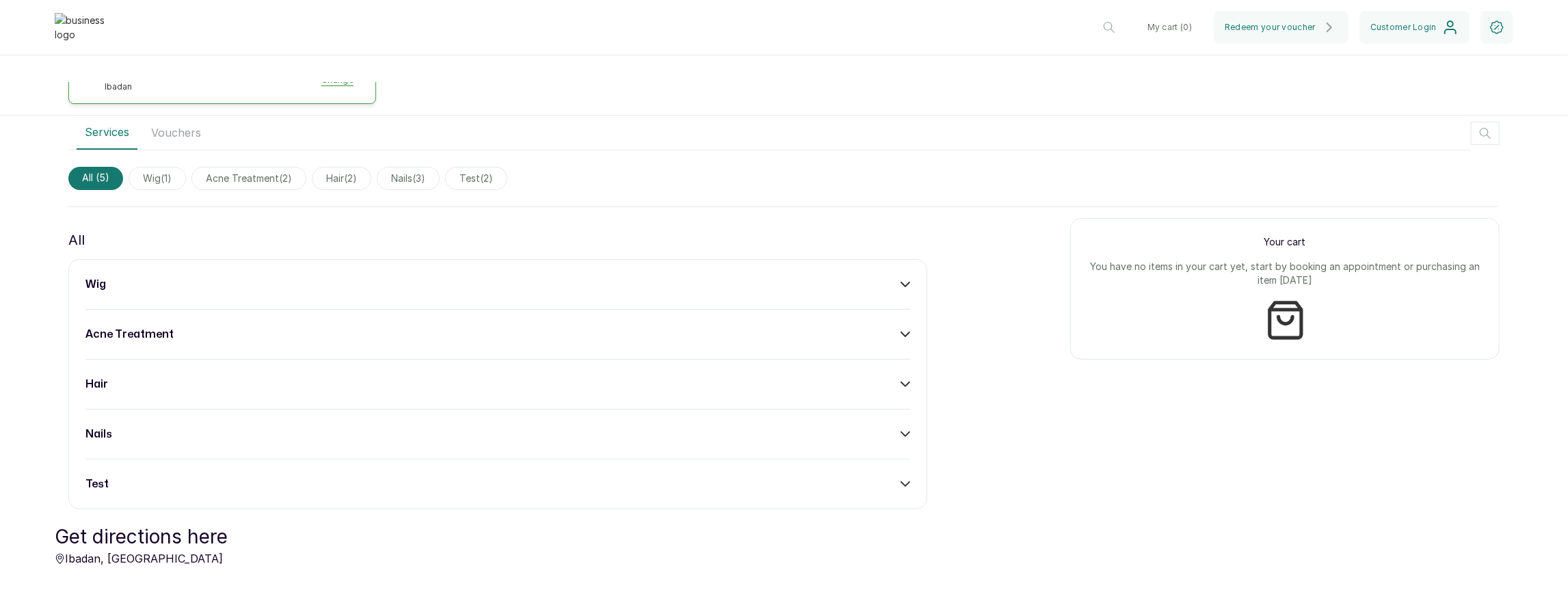
click at [636, 293] on div "wig" at bounding box center [498, 285] width 825 height 16
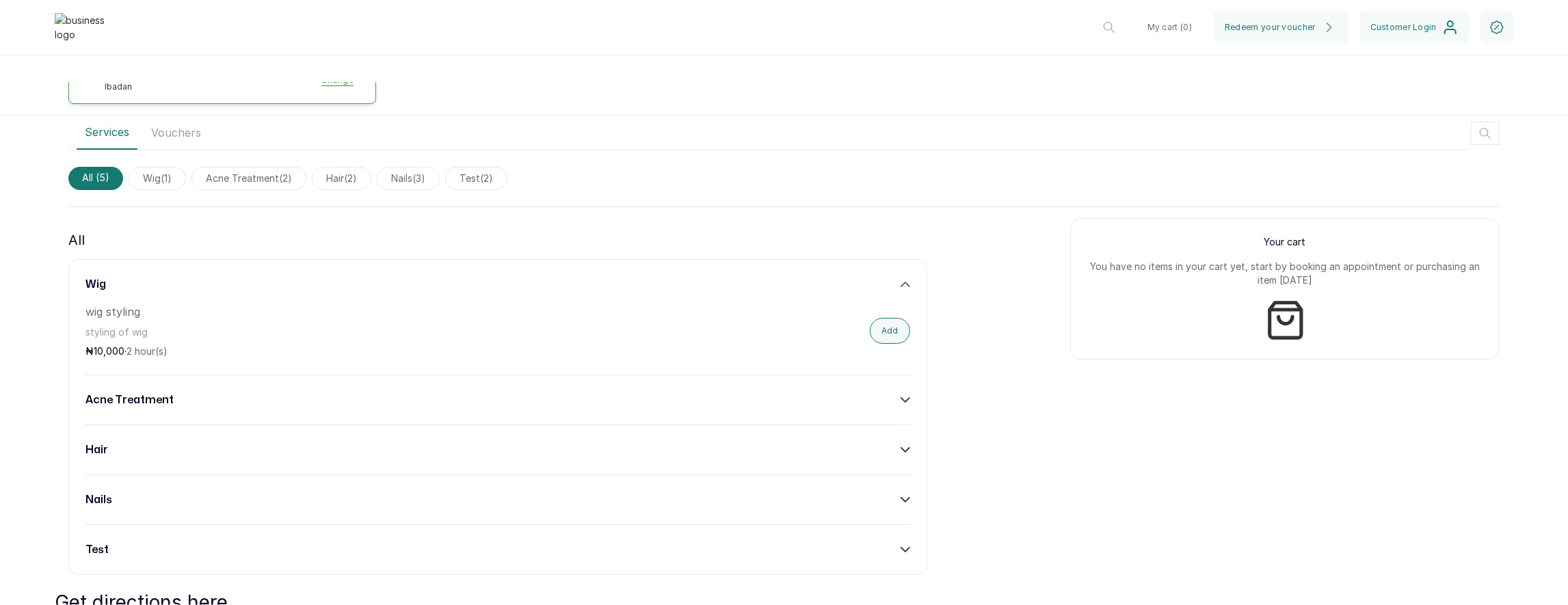
drag, startPoint x: 893, startPoint y: 341, endPoint x: 926, endPoint y: 330, distance: 34.8
click at [894, 341] on button "Add" at bounding box center [890, 330] width 40 height 26
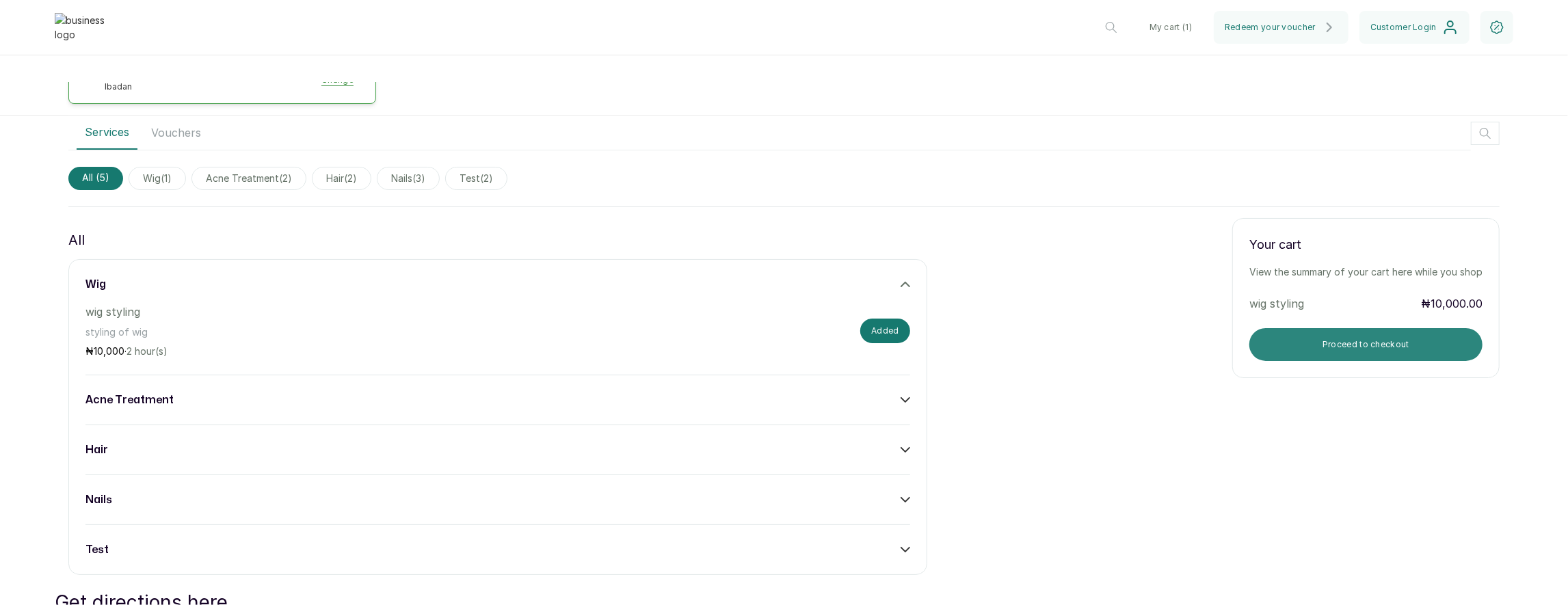
click at [1349, 340] on button "Proceed to checkout" at bounding box center [1365, 344] width 233 height 33
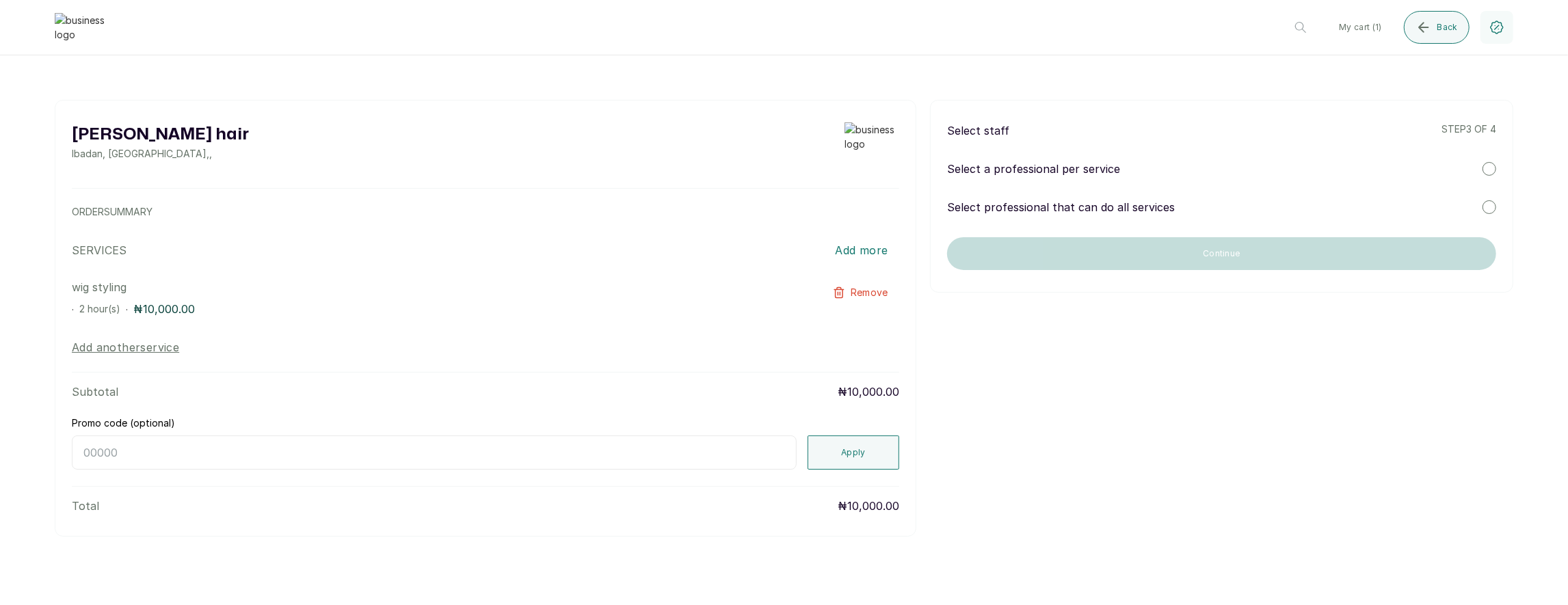
scroll to position [0, 0]
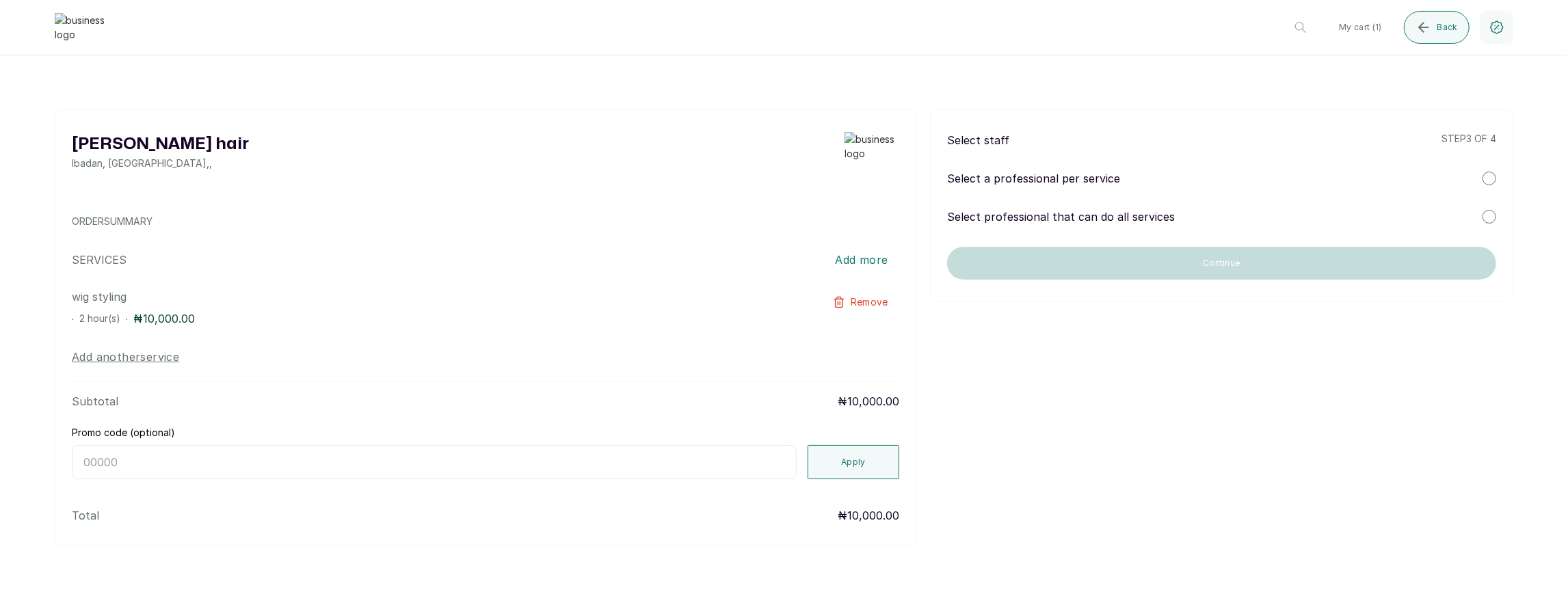
click at [1185, 208] on div "Select professional that can do all services" at bounding box center [1221, 216] width 549 height 16
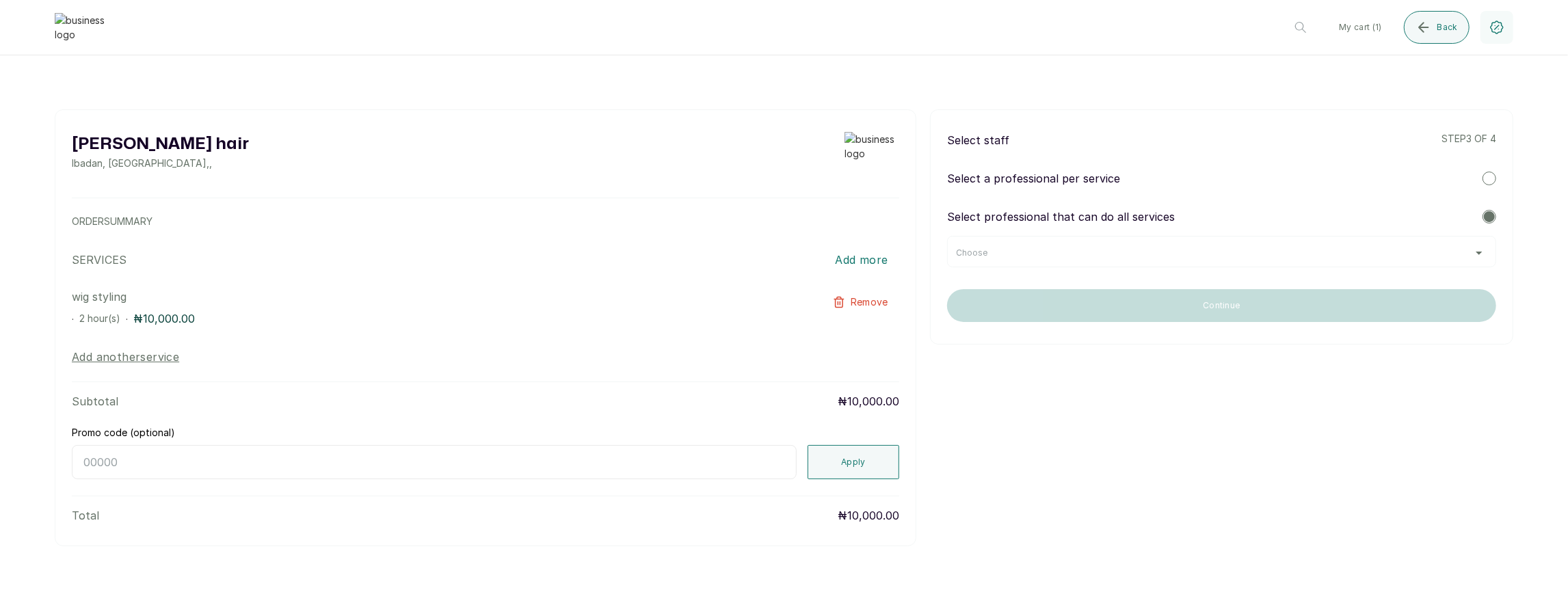
click at [1151, 255] on div "Choose" at bounding box center [1222, 253] width 531 height 11
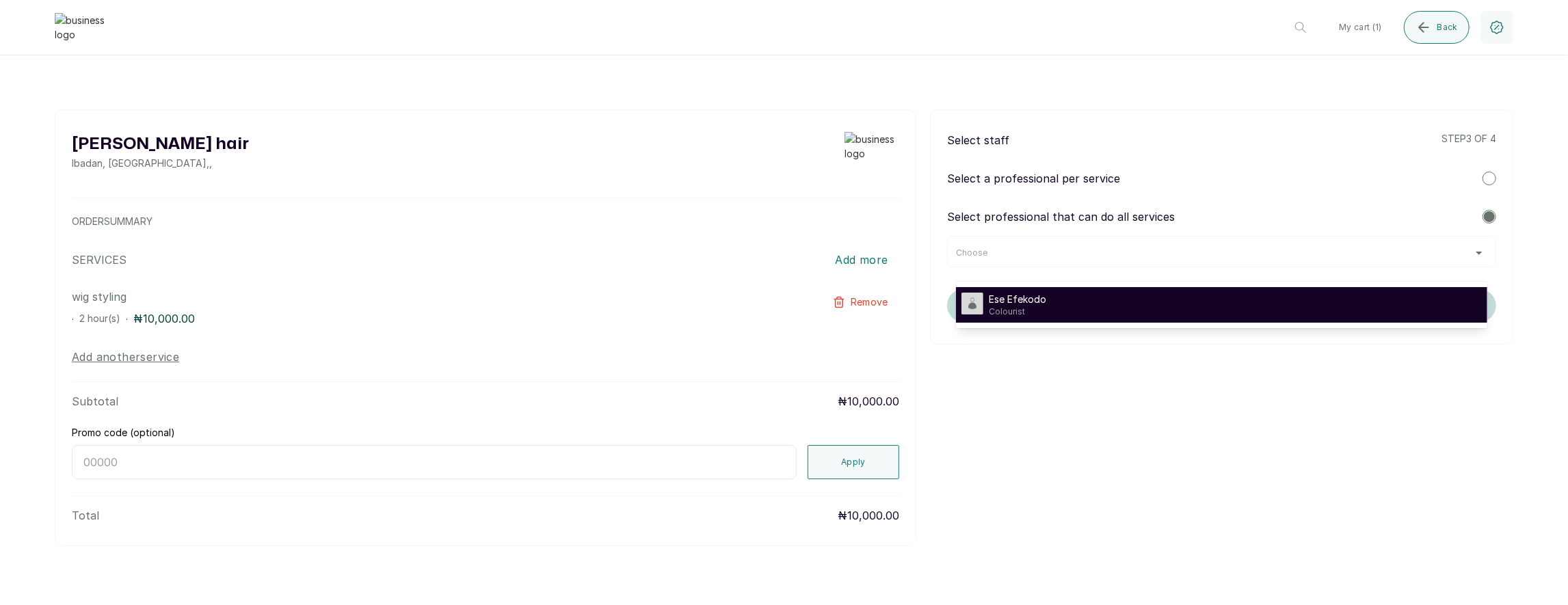
click at [1097, 291] on li "Ese Efekodo Colourist" at bounding box center [1222, 305] width 531 height 36
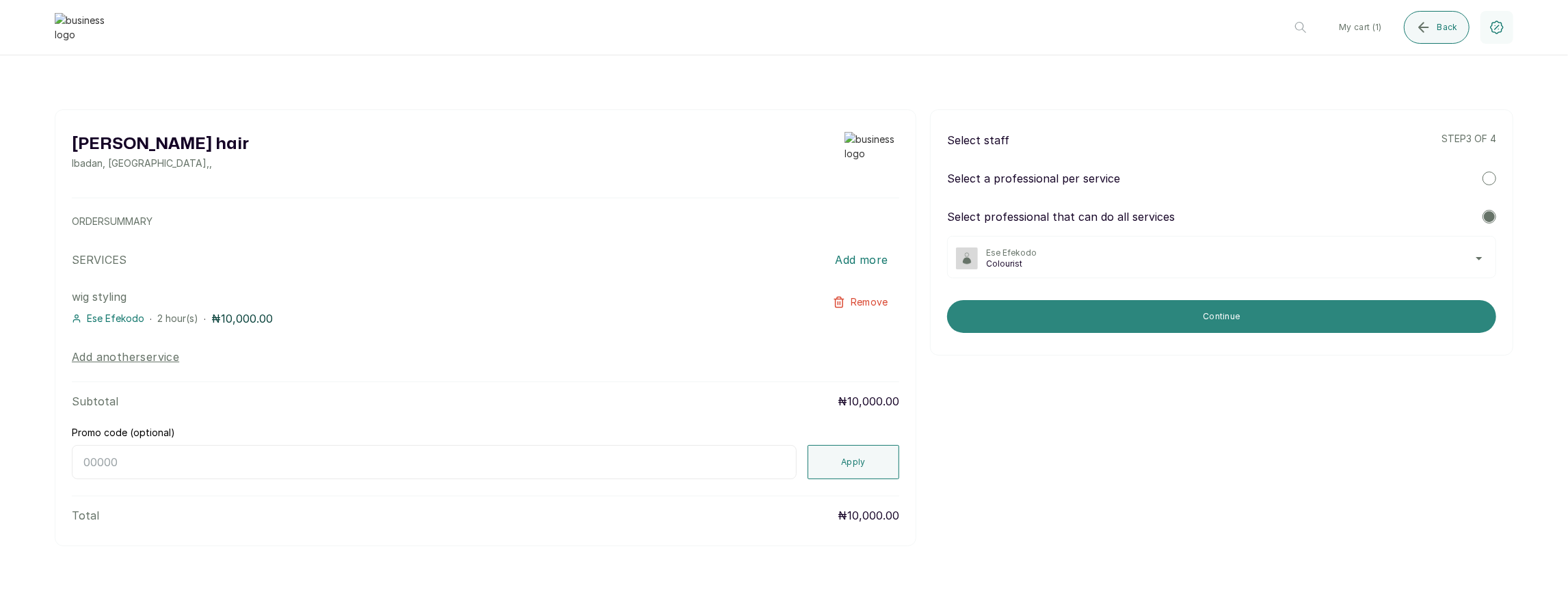
click at [1134, 303] on button "Continue" at bounding box center [1221, 317] width 549 height 33
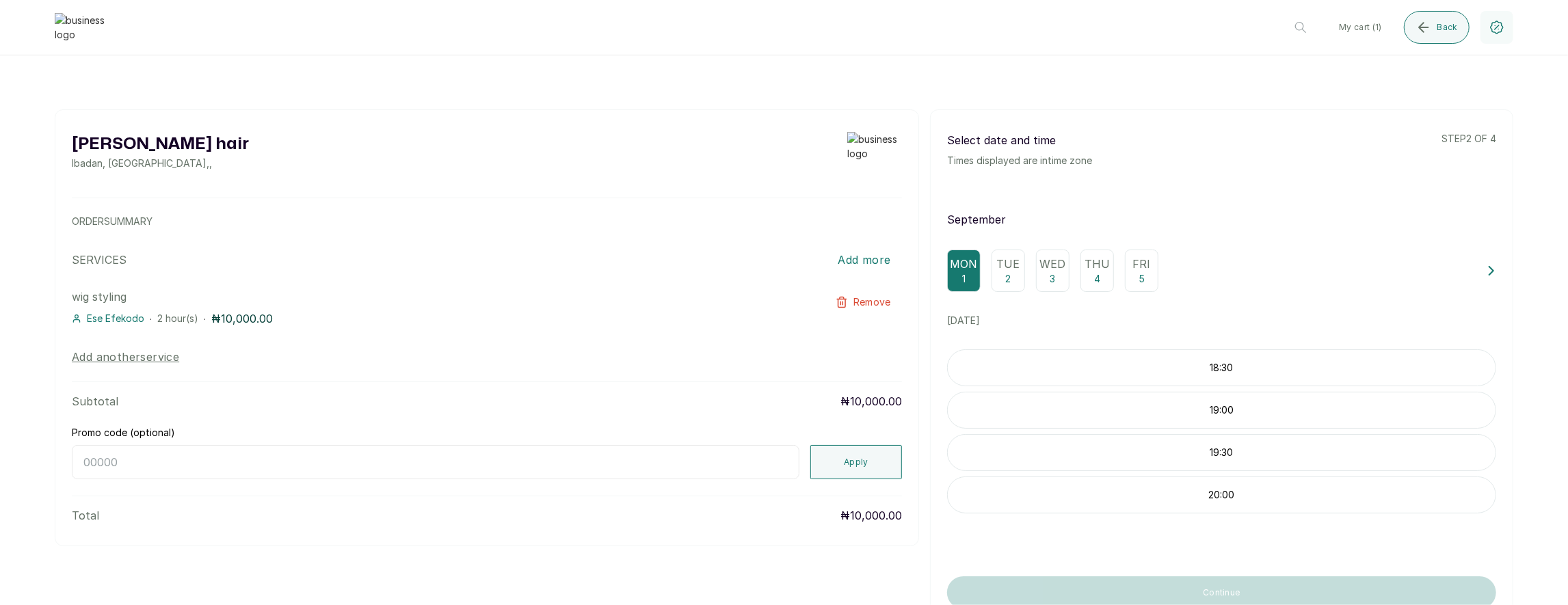
click at [1148, 360] on p "18:30" at bounding box center [1222, 367] width 548 height 14
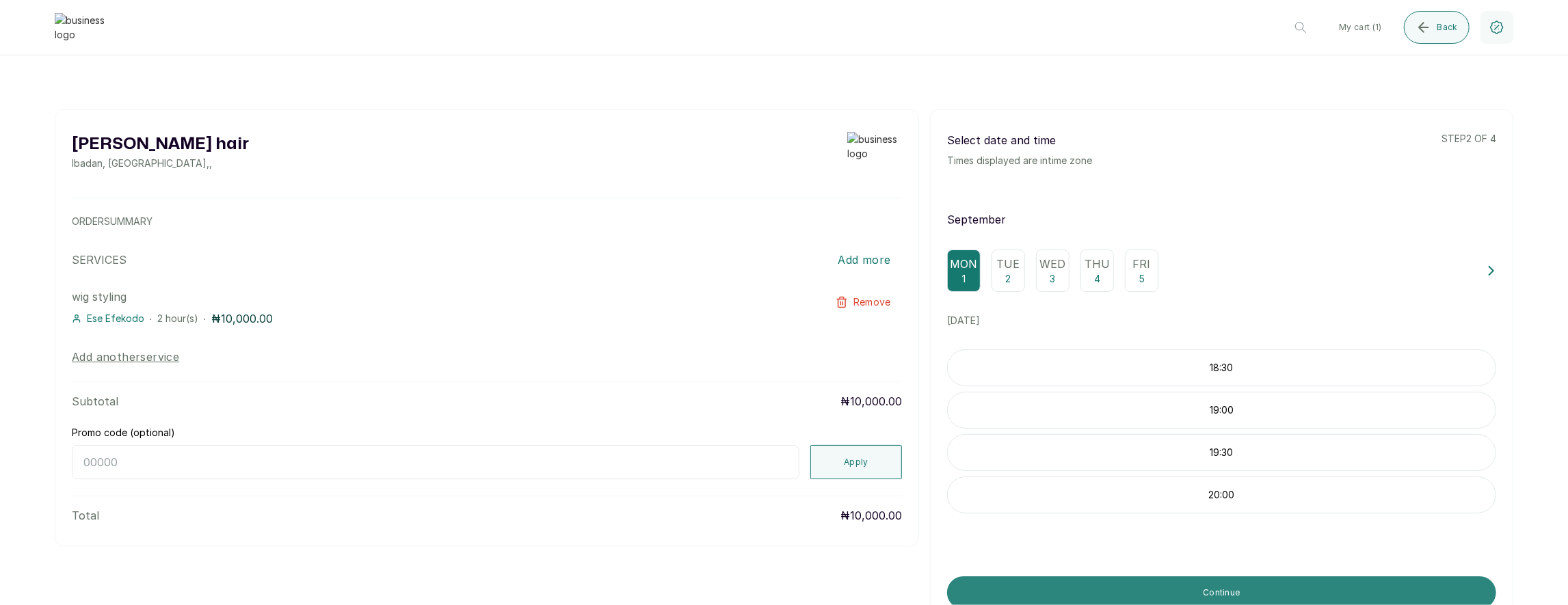
click at [1134, 579] on button "Continue" at bounding box center [1221, 592] width 549 height 33
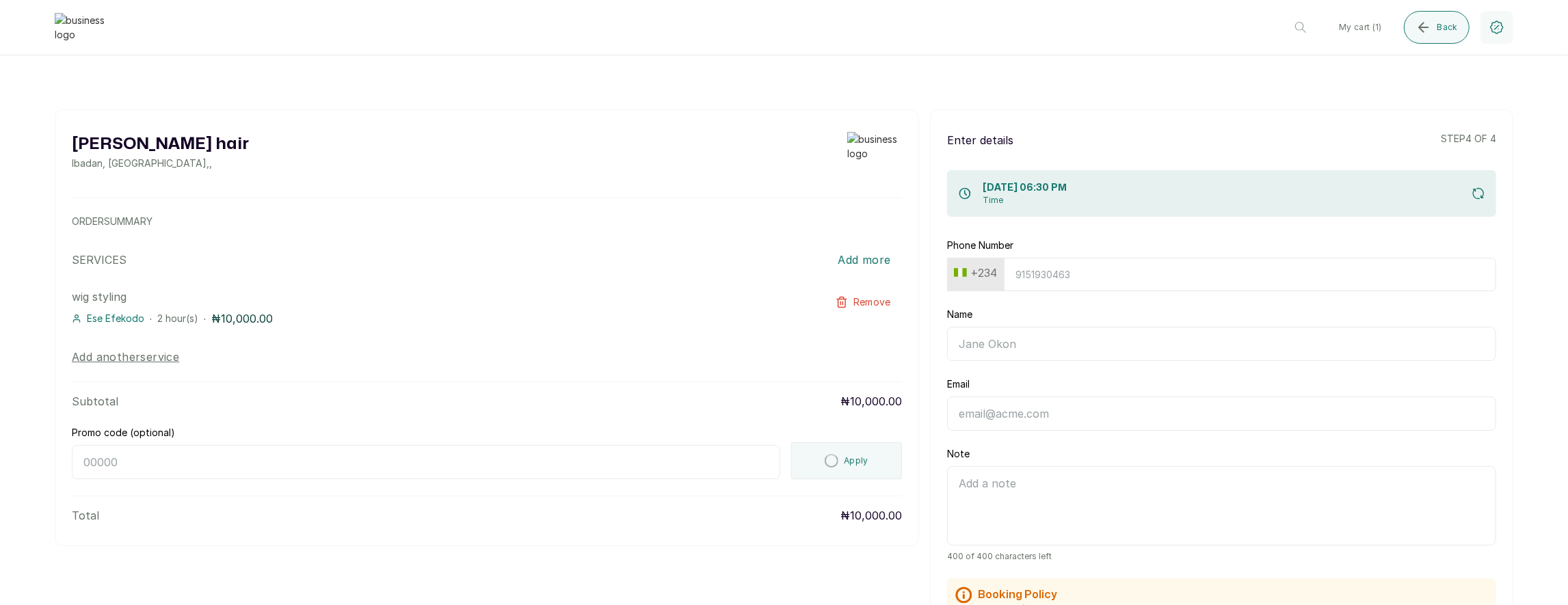
click at [988, 273] on button "+234" at bounding box center [975, 273] width 54 height 22
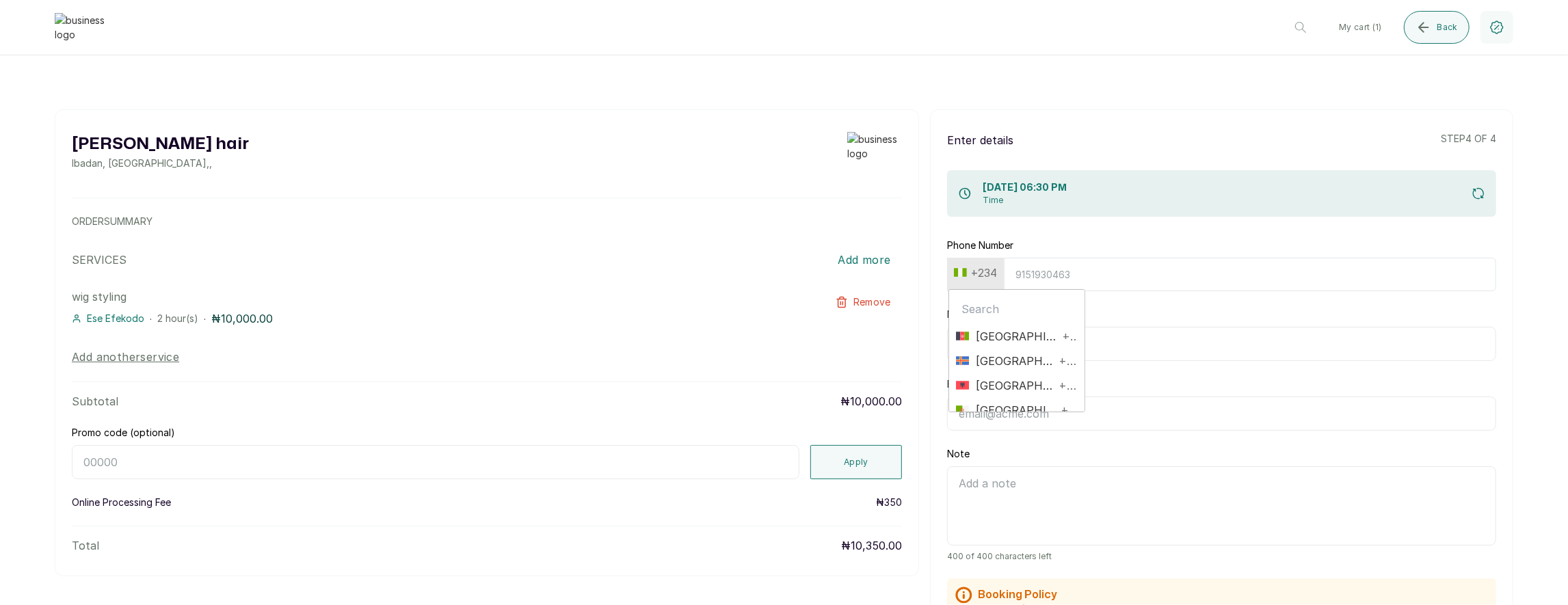
click at [985, 313] on input "text" at bounding box center [1016, 308] width 121 height 27
type input "united"
click at [1068, 391] on span "United States +1" at bounding box center [1016, 385] width 121 height 16
click at [1114, 269] on input "Phone Number" at bounding box center [1243, 274] width 506 height 34
type input "2065028062"
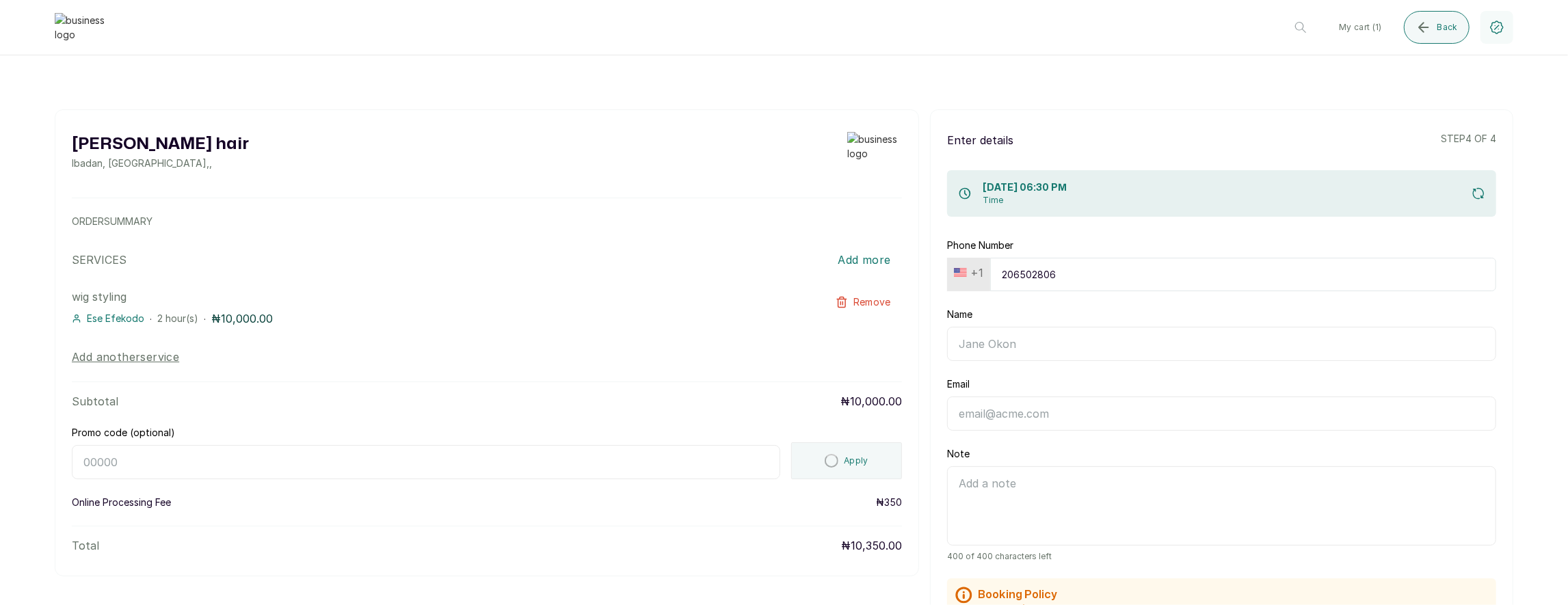
type input "[PERSON_NAME]"
type input "edemkmd@outlook.com"
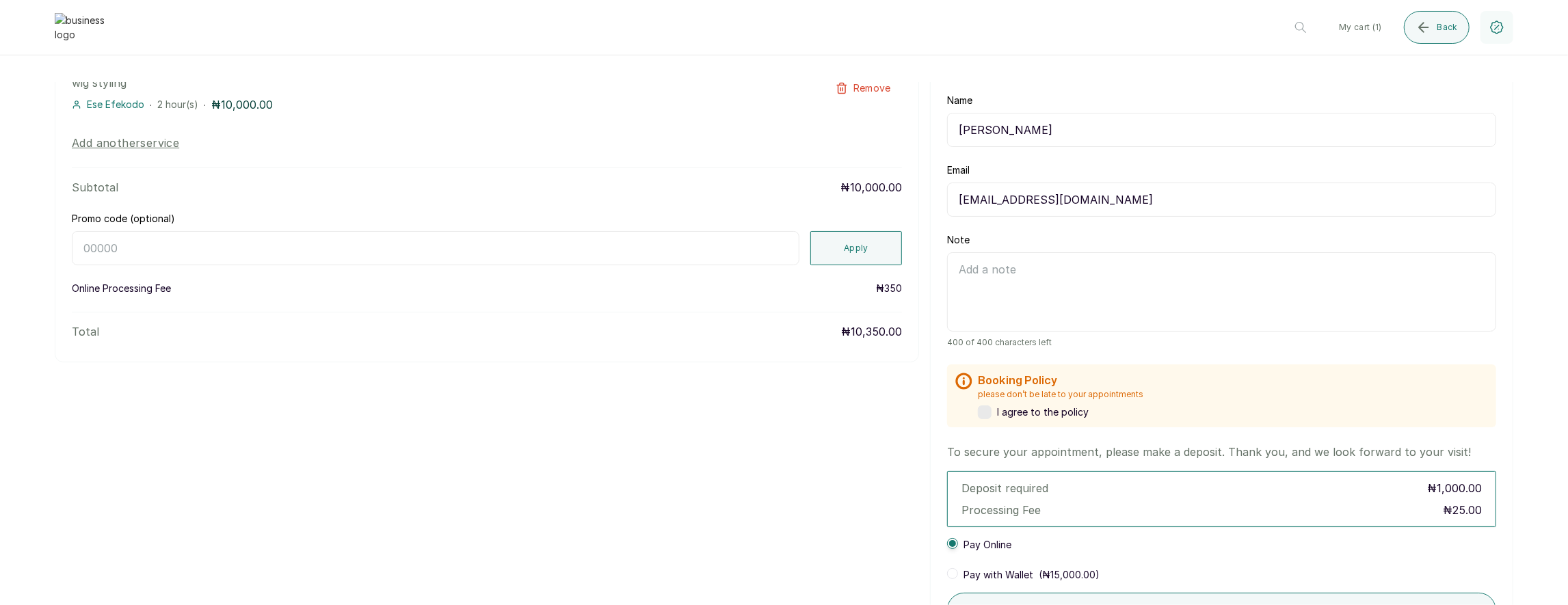
type input "2065028062"
click at [696, 254] on input "Promo code (optional)" at bounding box center [436, 247] width 728 height 34
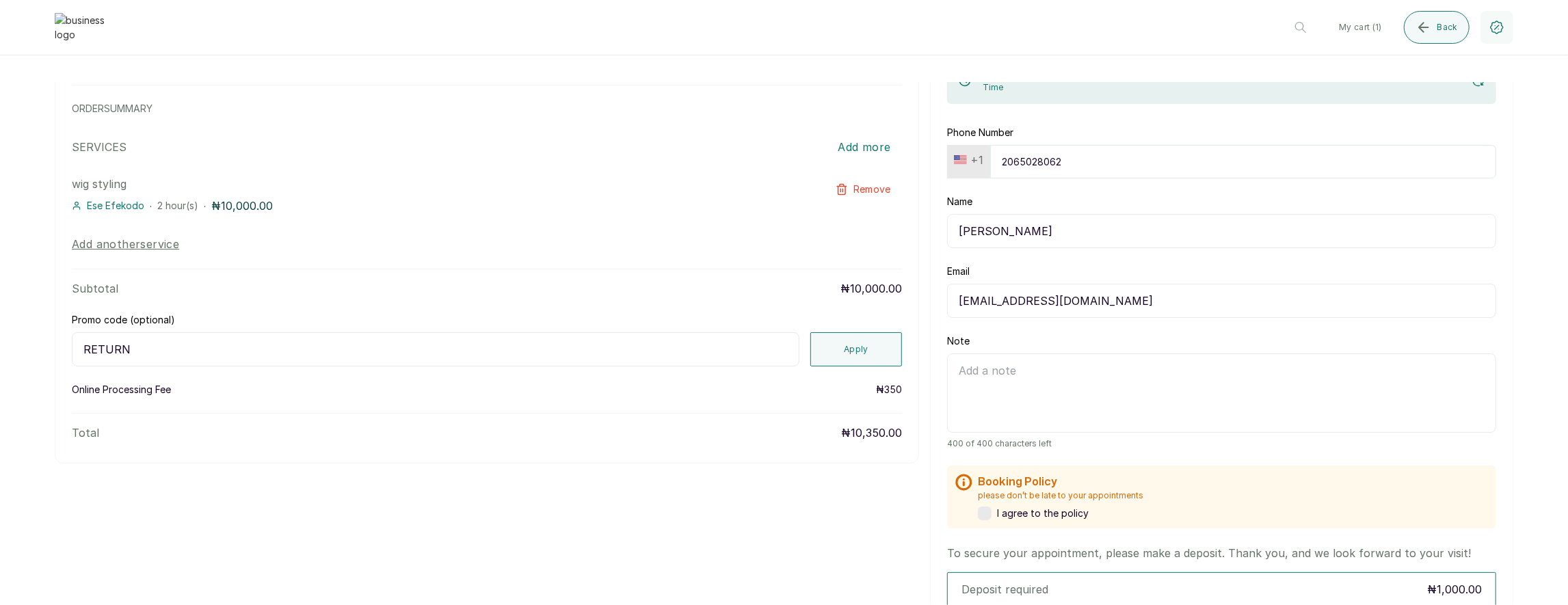
scroll to position [113, 0]
type input "RETURN"
click at [853, 358] on button "Apply" at bounding box center [856, 348] width 91 height 34
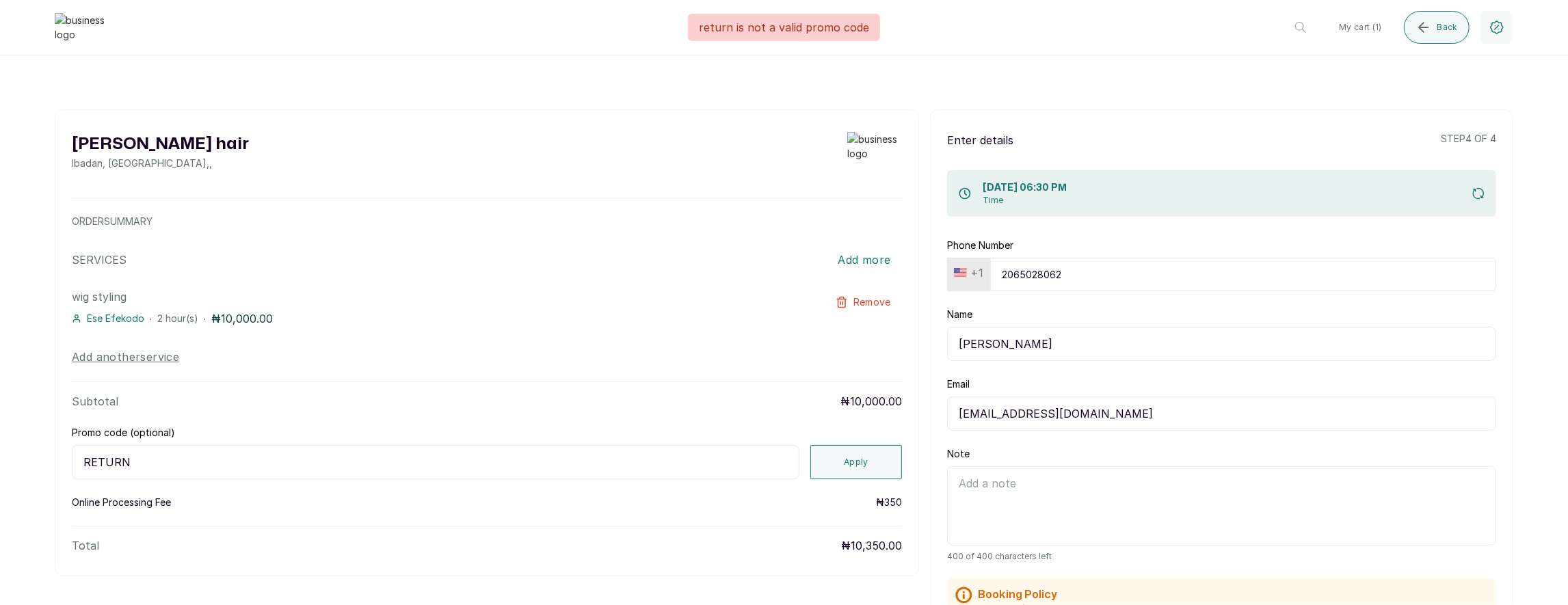
click at [827, 42] on header "Layos hair Ibadan Change My cart ( 1 ) Back" at bounding box center [784, 27] width 1568 height 56
drag, startPoint x: 793, startPoint y: 26, endPoint x: 830, endPoint y: 26, distance: 37.0
click at [829, 26] on p "return is not a valid promo code" at bounding box center [784, 27] width 170 height 16
click at [964, 270] on button "+1" at bounding box center [969, 273] width 40 height 22
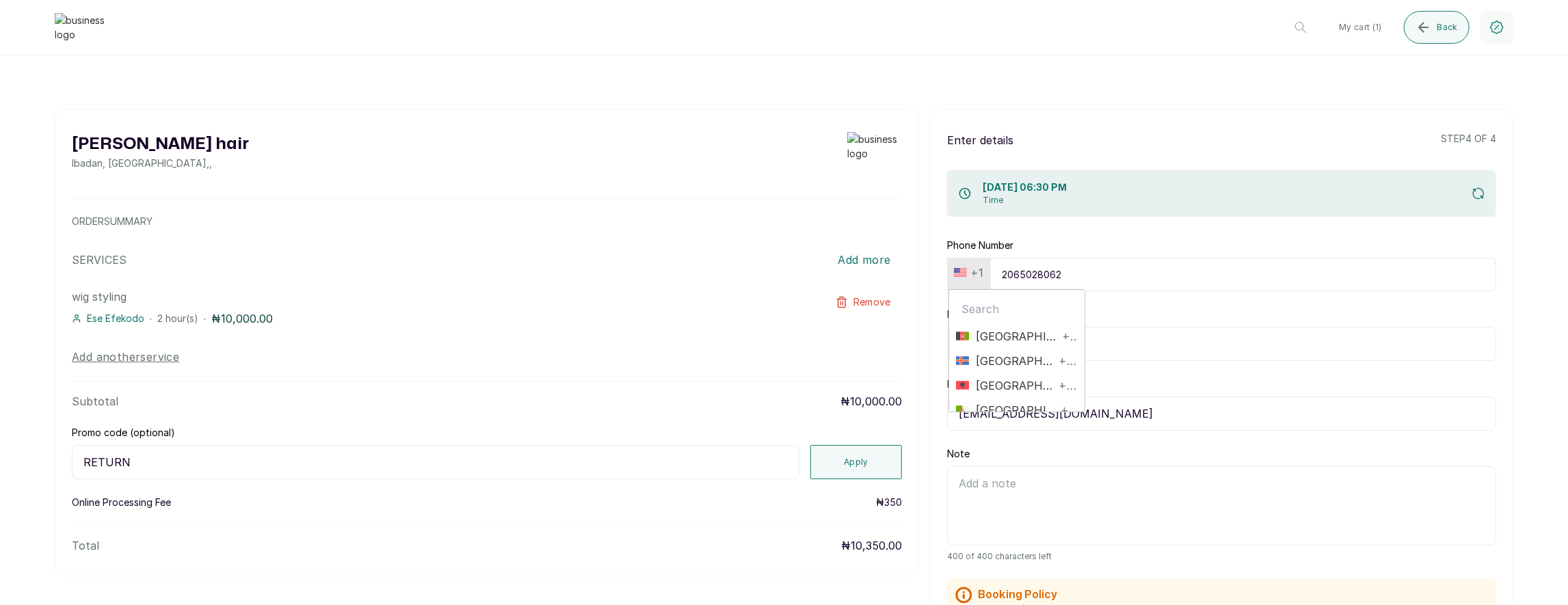
click at [990, 317] on input "text" at bounding box center [1016, 308] width 121 height 27
type input "niger"
click at [983, 366] on span "Nigeria" at bounding box center [1012, 360] width 87 height 16
click at [1030, 274] on input "2065028062" at bounding box center [1249, 274] width 492 height 34
paste input "2347017036881"
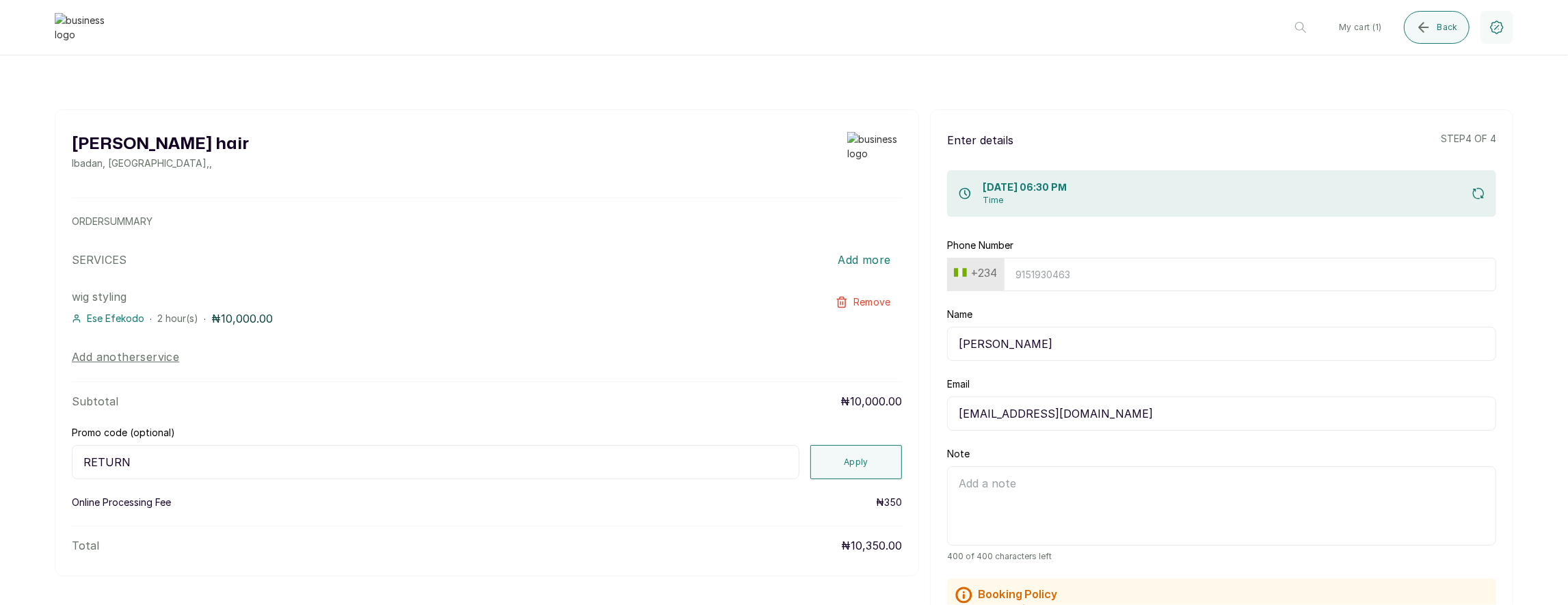
type input "2347017036881"
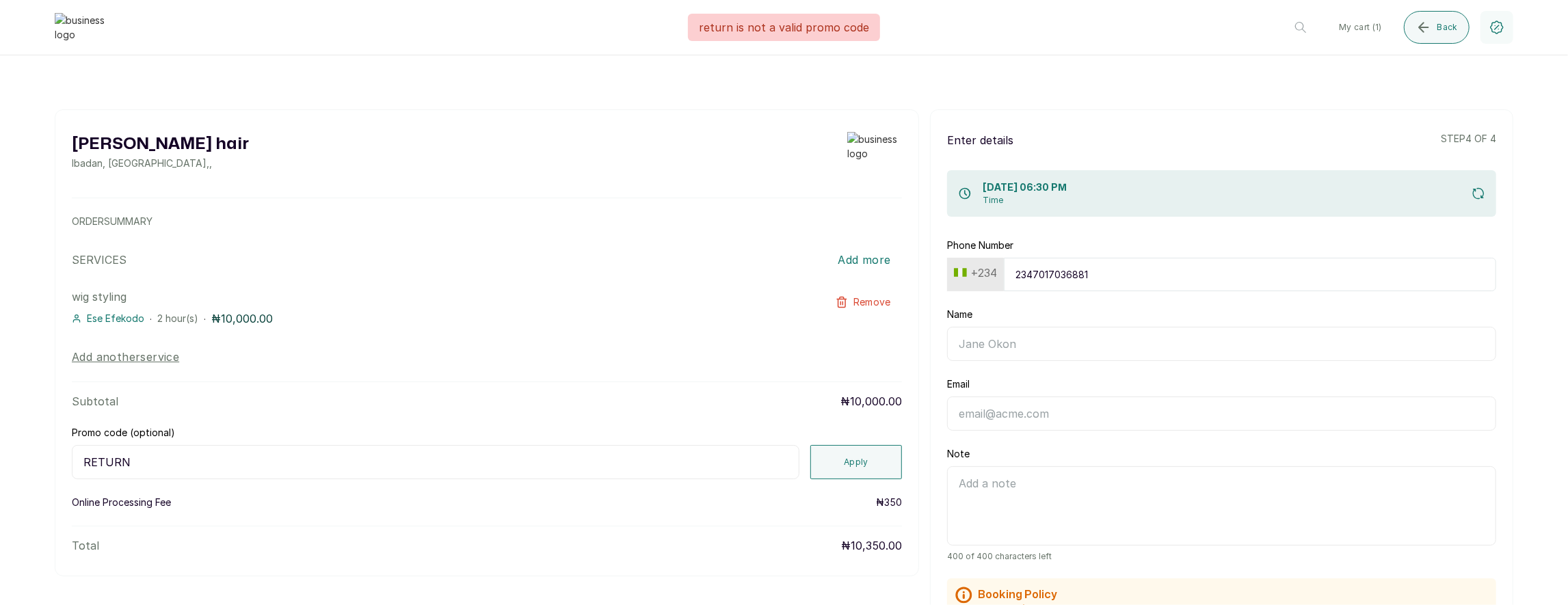
click at [1036, 274] on input "2347017036881" at bounding box center [1249, 274] width 492 height 34
type input "3"
paste input "7017036881"
type input "7017036881"
type input "Timi"
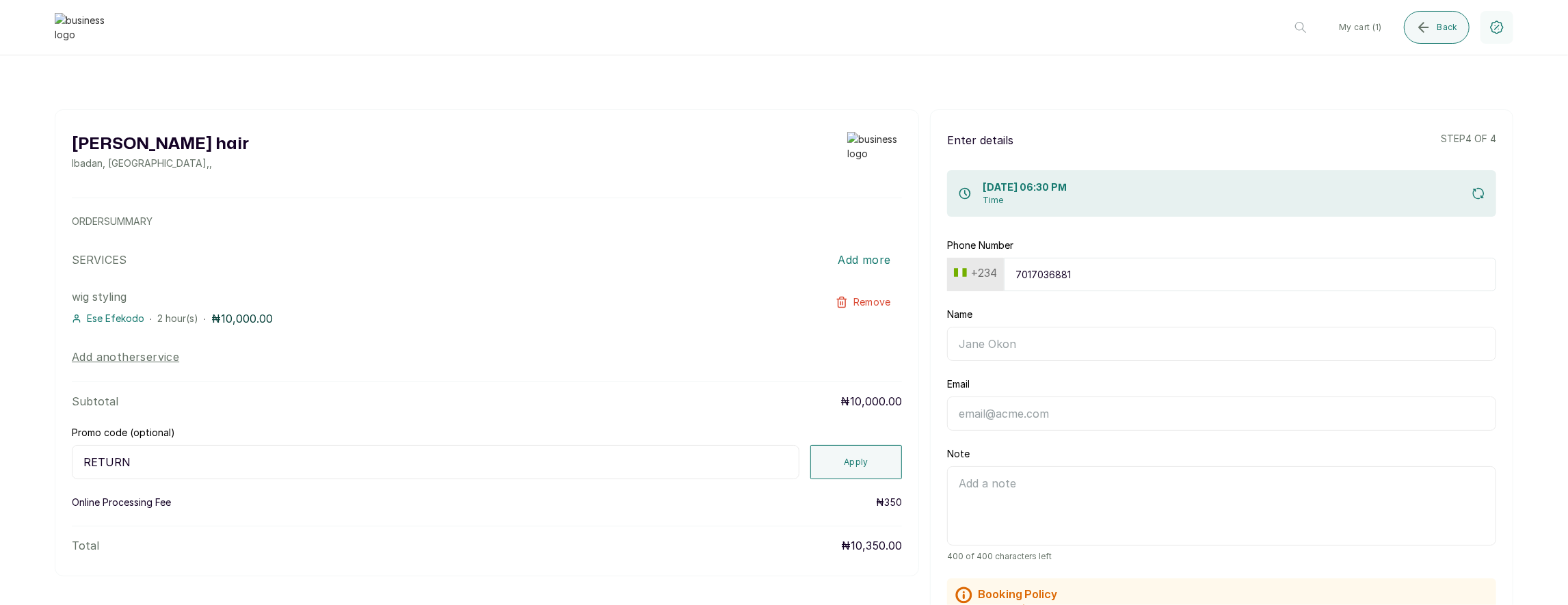
type input "[EMAIL_ADDRESS][DOMAIN_NAME]"
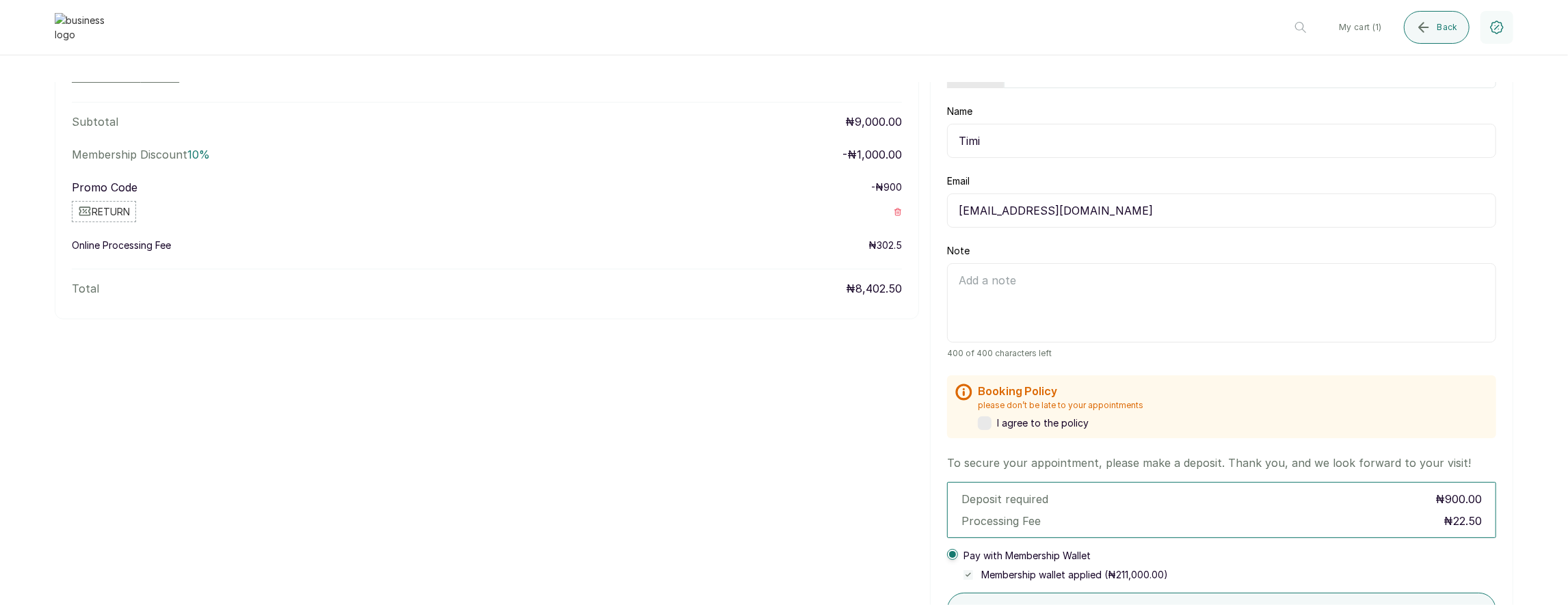
scroll to position [308, 0]
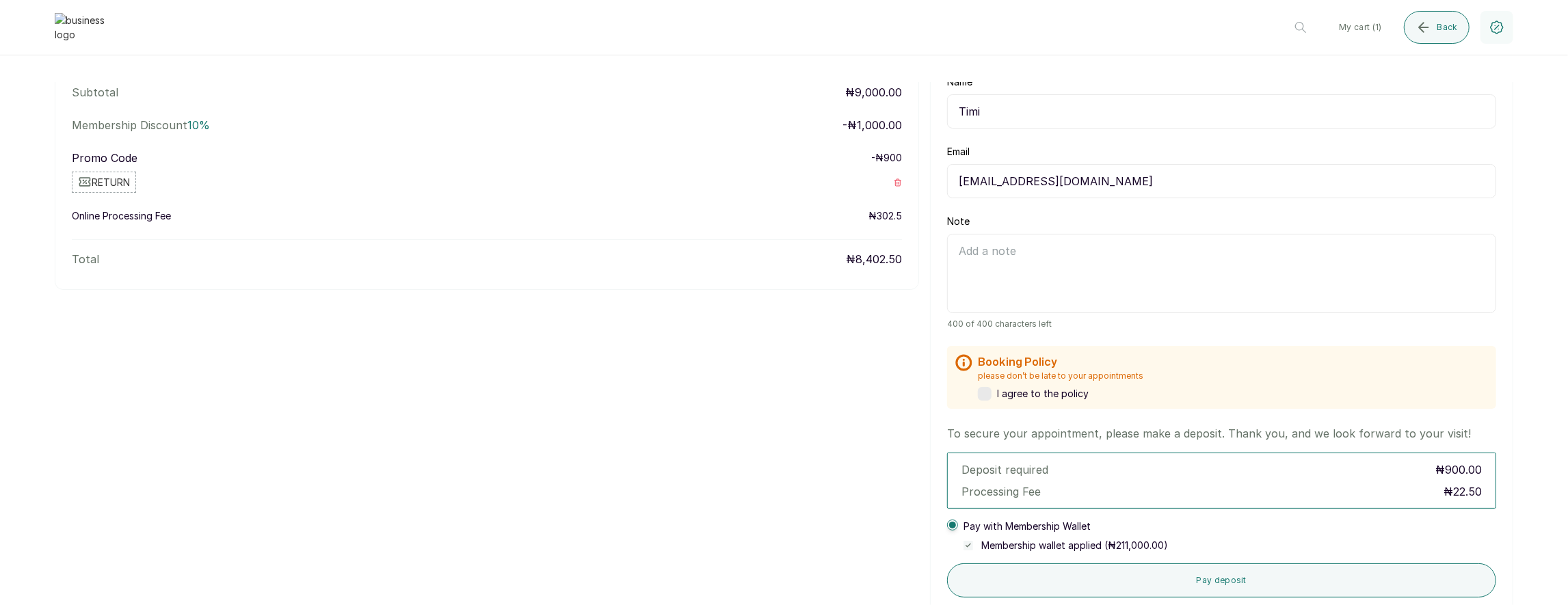
type input "7017036881"
click at [991, 395] on label at bounding box center [984, 393] width 14 height 14
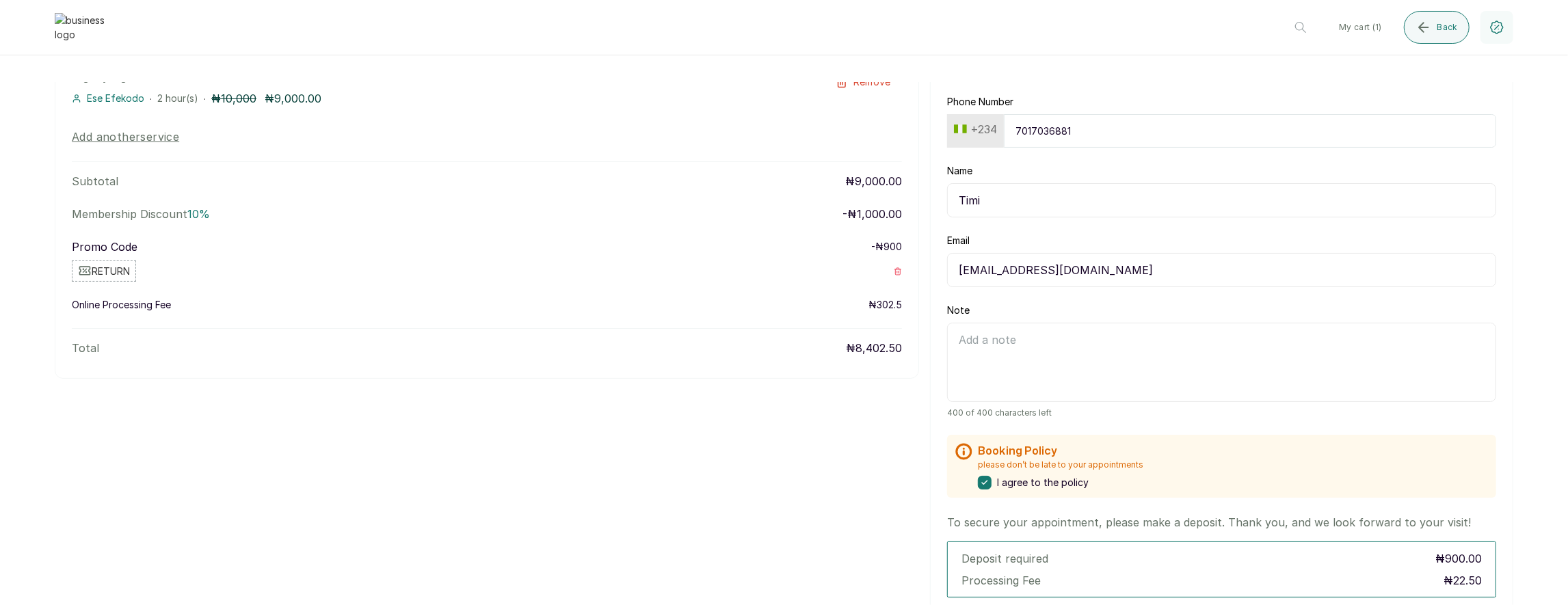
scroll to position [495, 0]
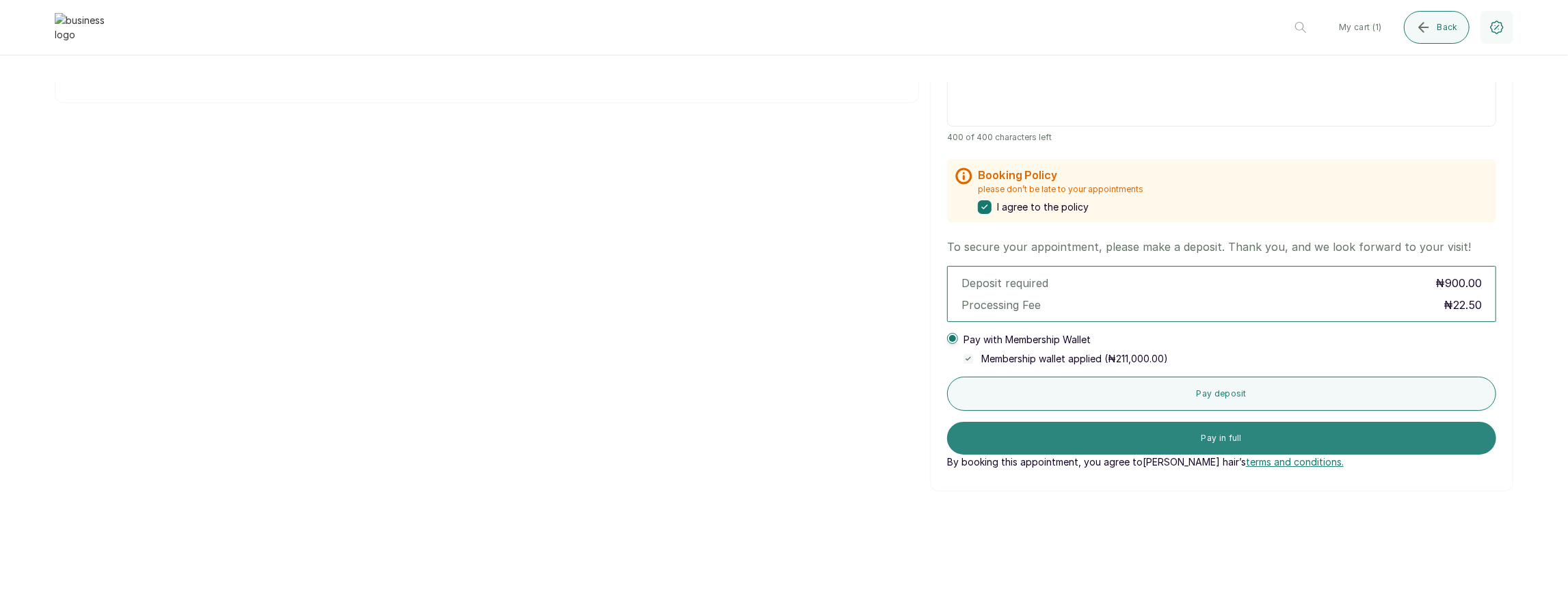
click at [1060, 437] on button "Pay in full" at bounding box center [1221, 438] width 549 height 33
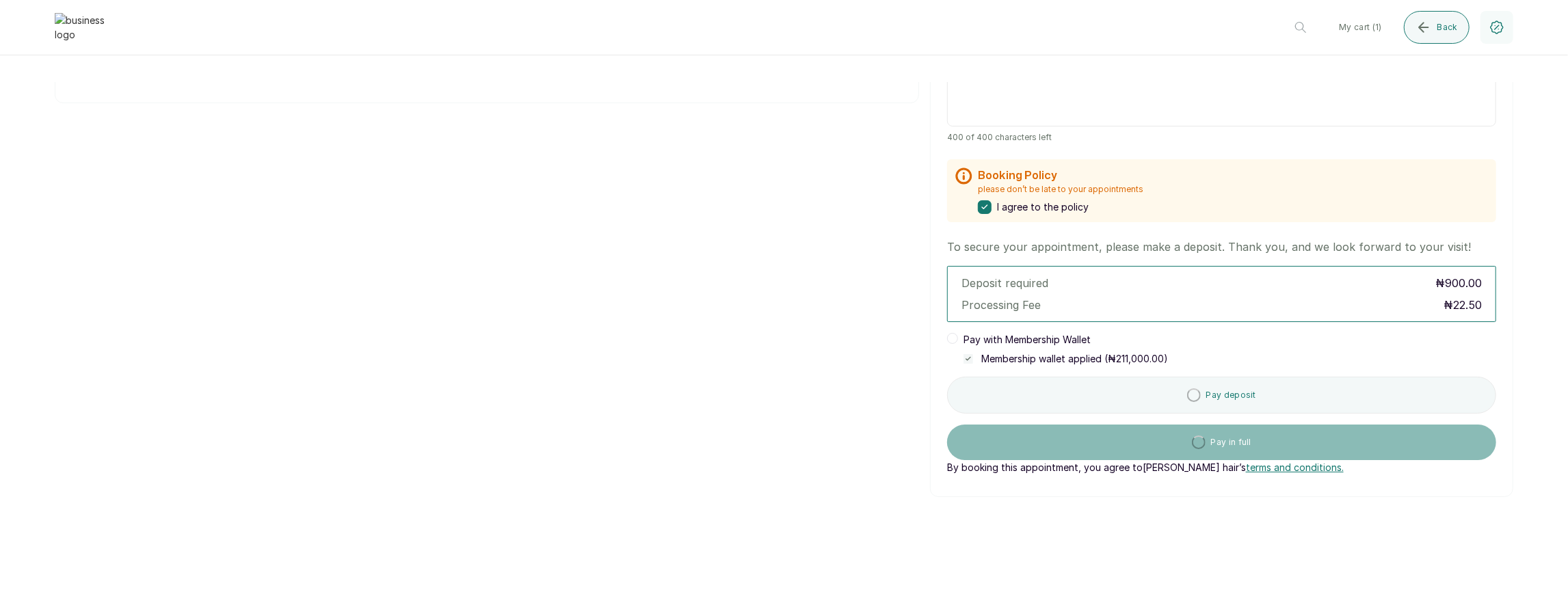
scroll to position [0, 0]
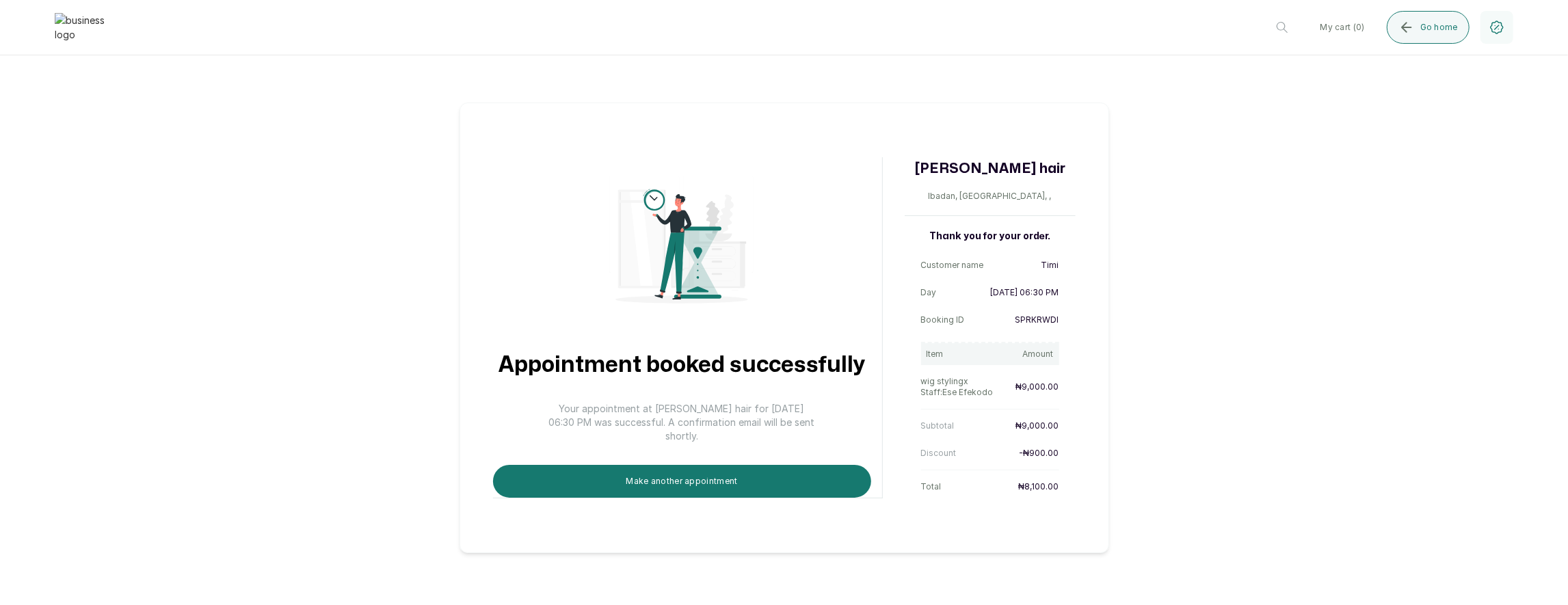
click at [426, 264] on div "Appointment booked successfully Your appointment at Layos hair for 1 Sep 2025, …" at bounding box center [784, 318] width 1568 height 471
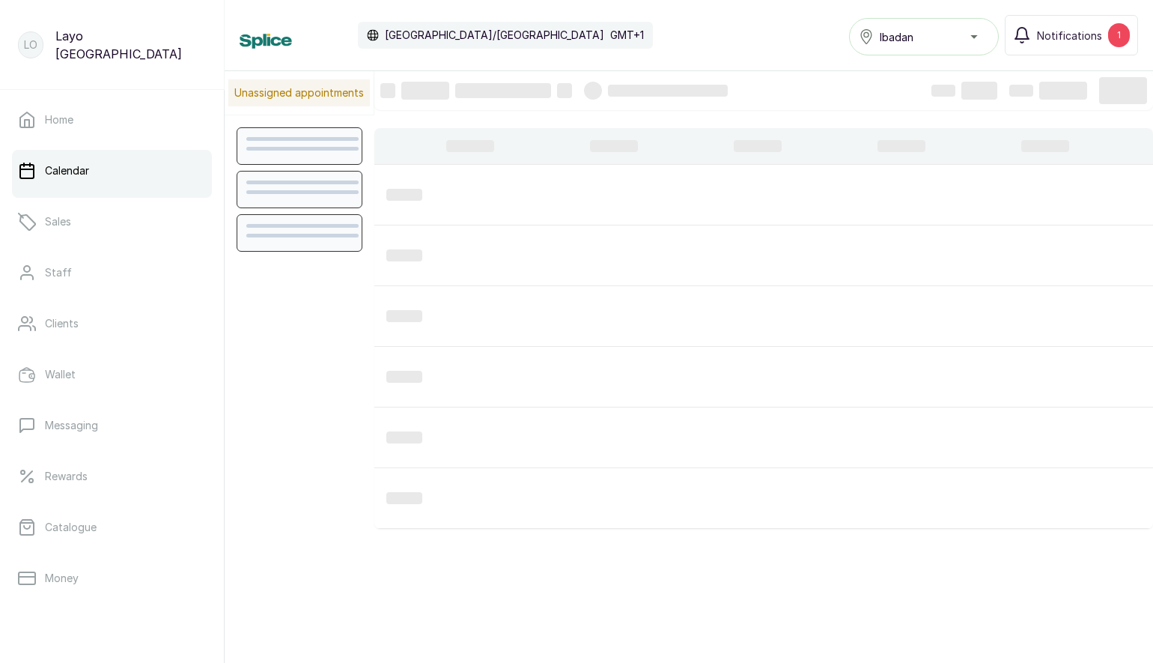
scroll to position [504, 0]
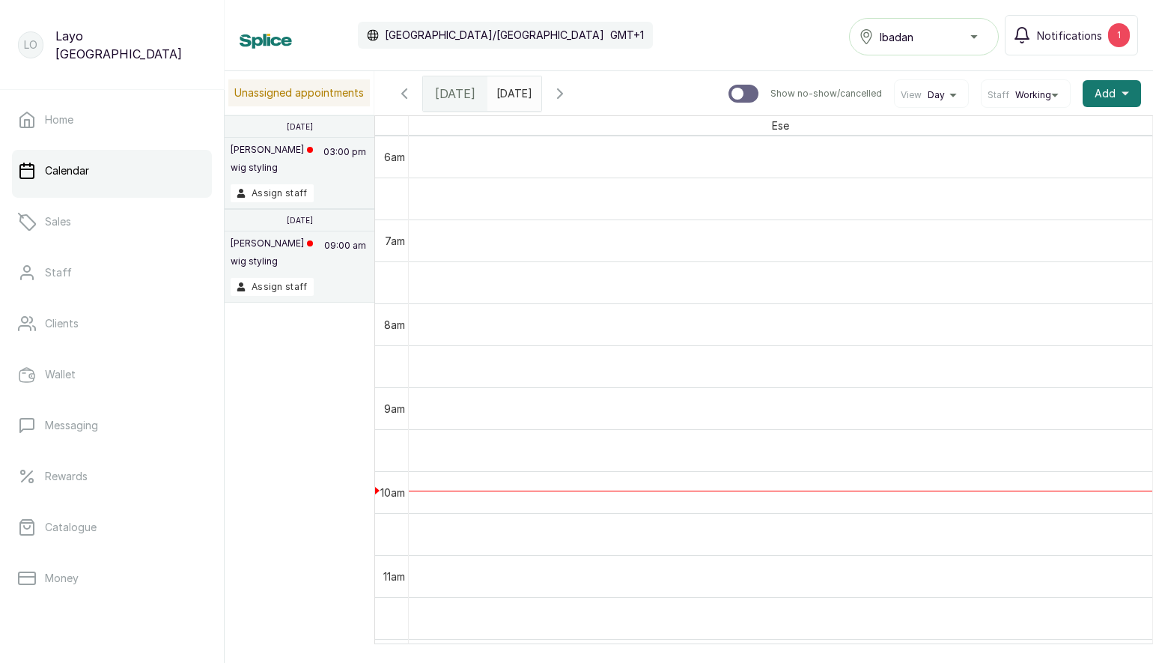
click at [1045, 97] on span "Working" at bounding box center [1033, 95] width 36 height 12
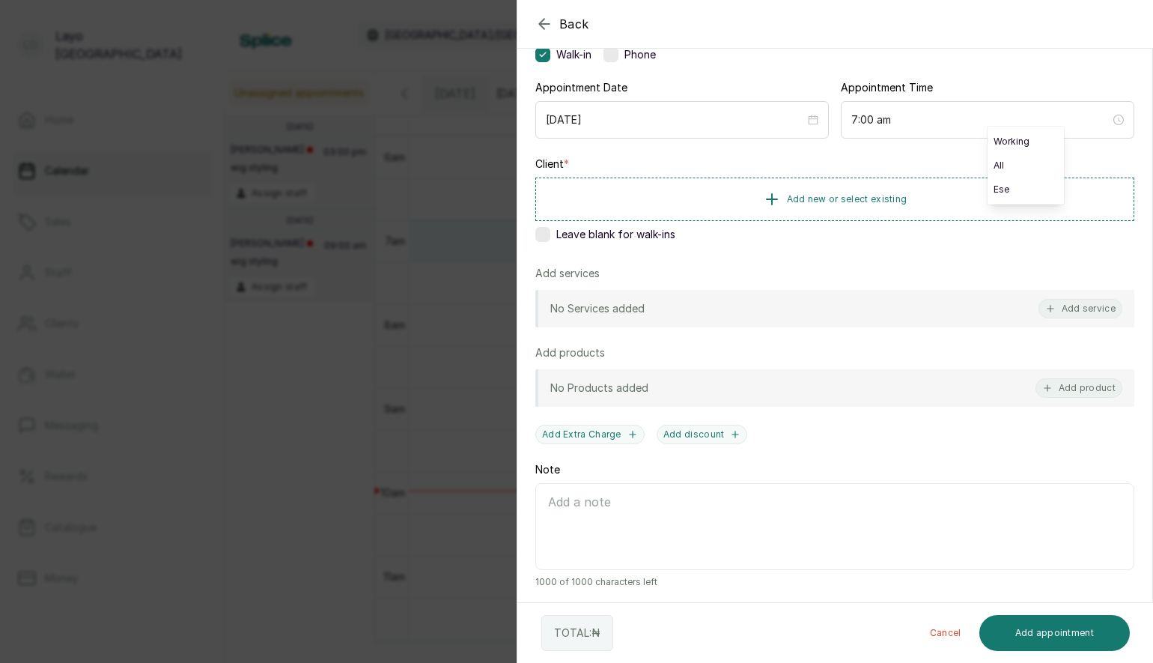
scroll to position [127, 0]
click at [328, 280] on div "Back Add Appointment Add an Appointment Create a new appointment for a client A…" at bounding box center [576, 331] width 1153 height 663
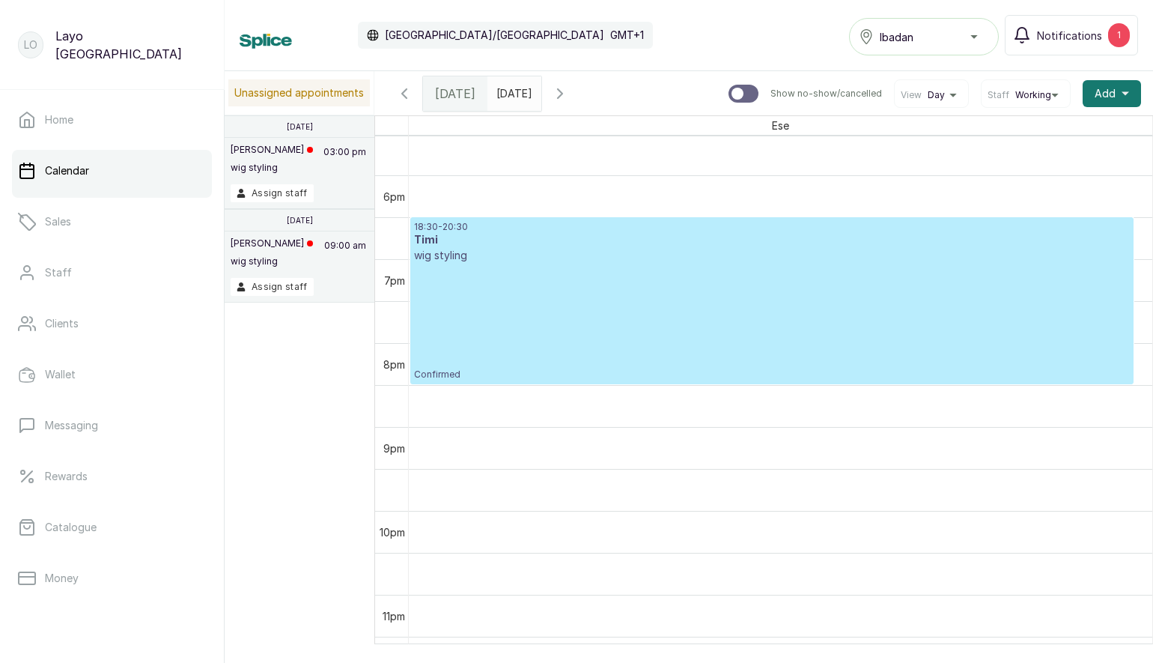
scroll to position [1465, 0]
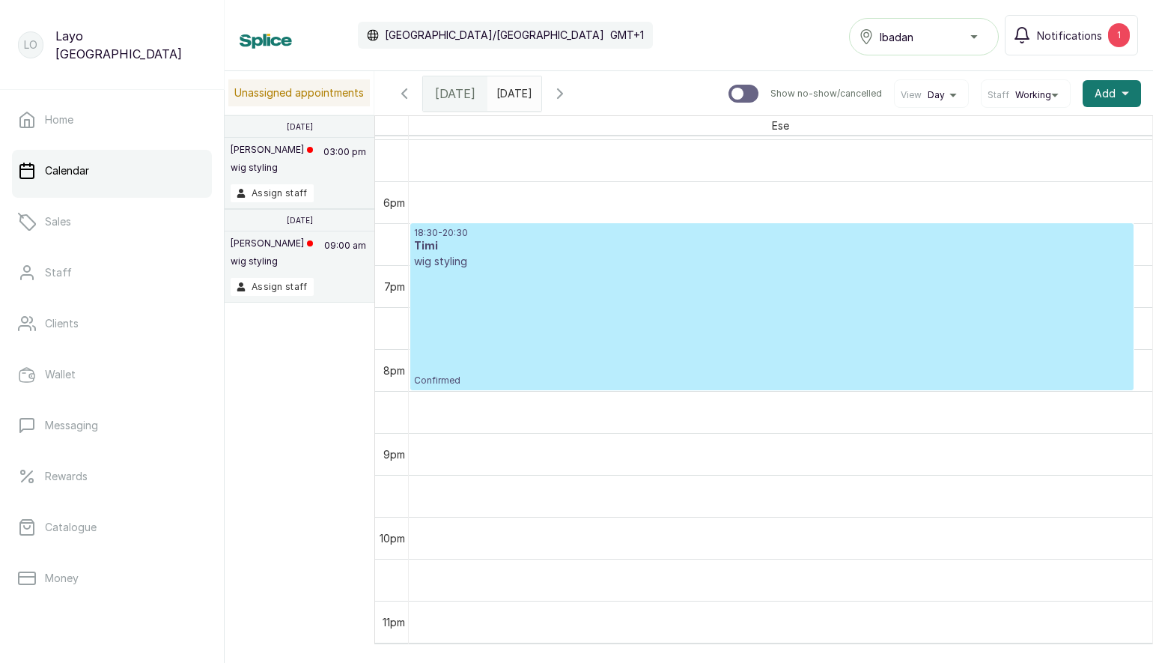
click at [606, 298] on div "18:30 - 20:30 Timi wig styling Confirmed" at bounding box center [772, 307] width 716 height 160
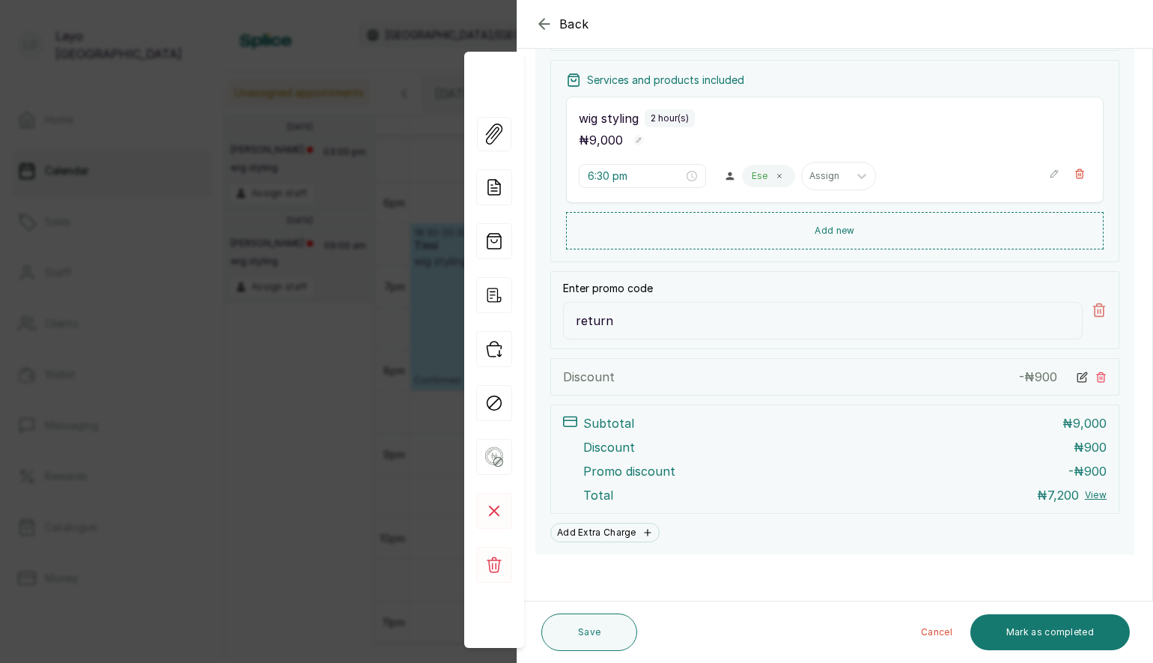
scroll to position [0, 0]
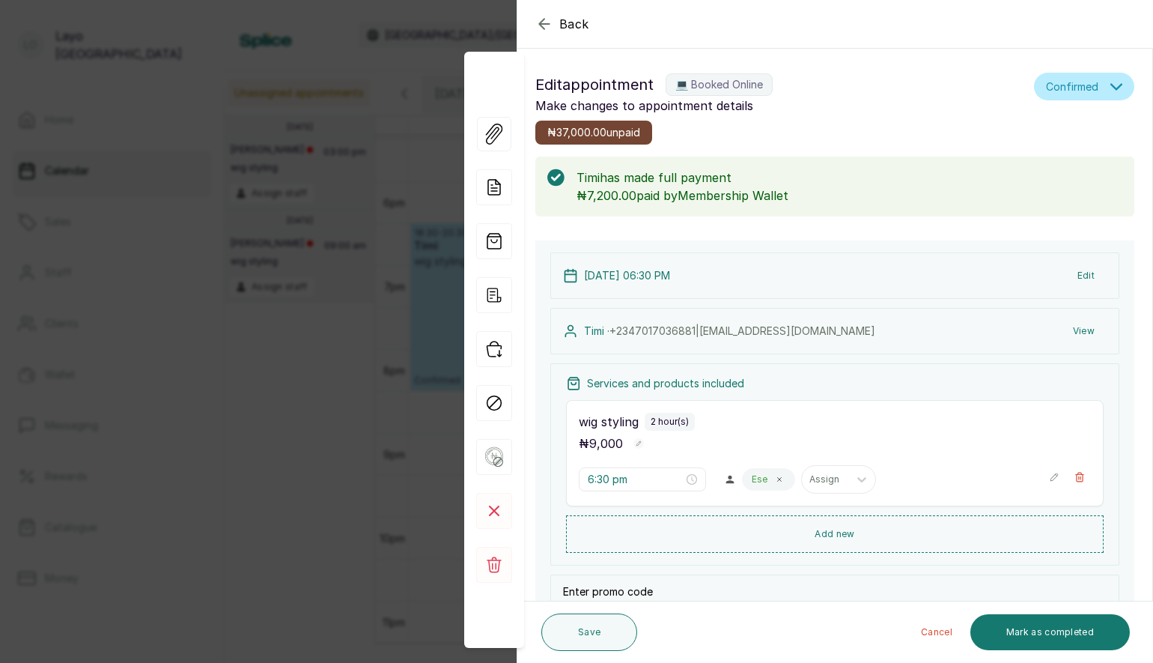
click at [609, 131] on span "₦37,000.00 unpaid" at bounding box center [593, 132] width 93 height 15
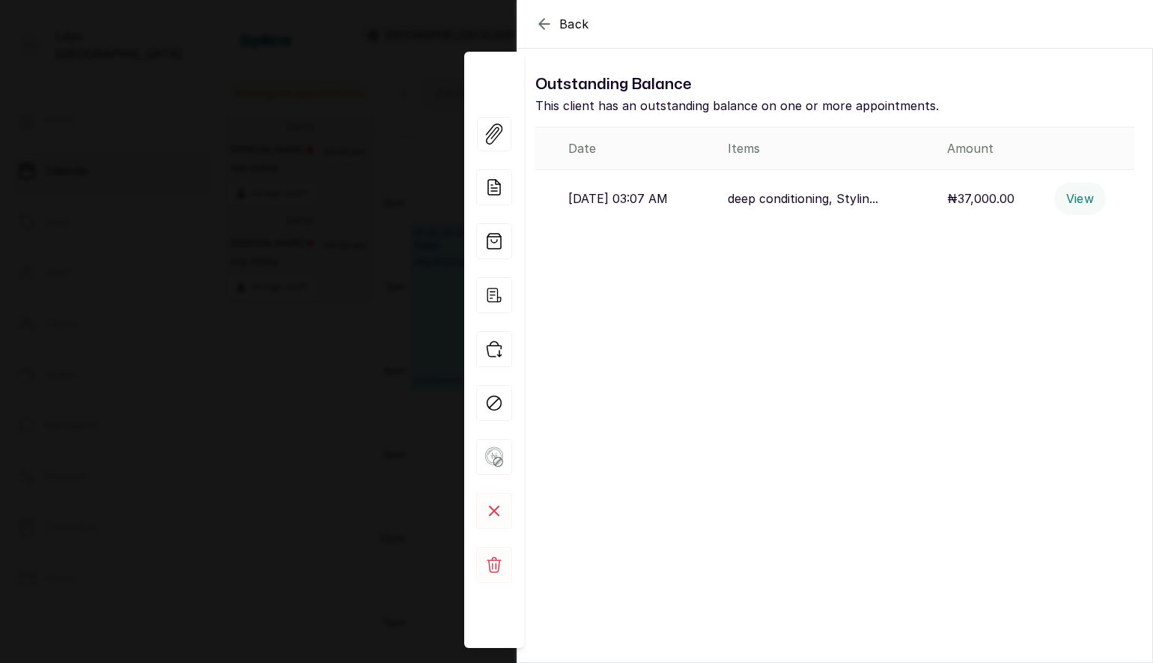
click at [546, 18] on icon "button" at bounding box center [544, 24] width 18 height 18
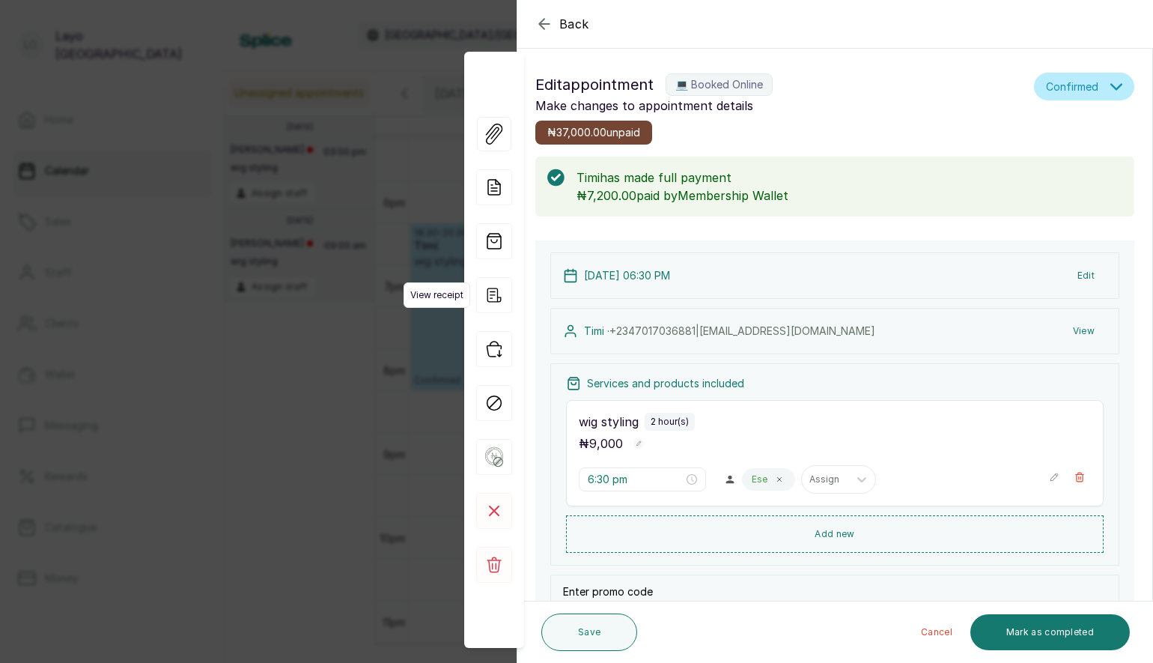
click at [498, 291] on icon "button" at bounding box center [494, 295] width 36 height 36
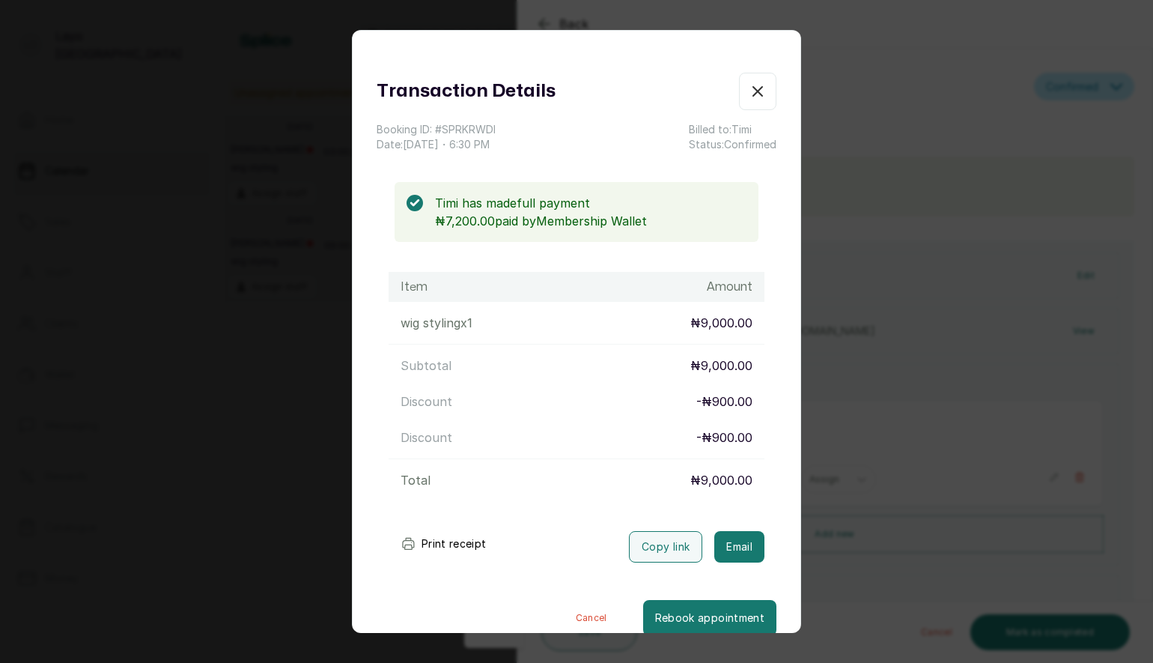
scroll to position [19, 0]
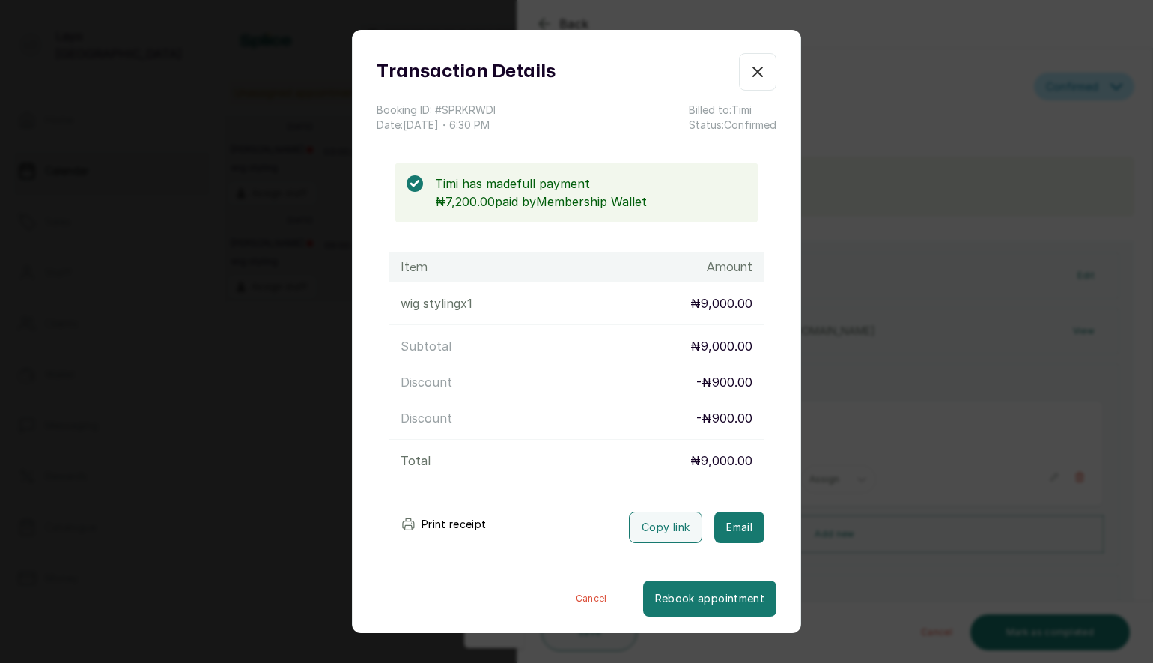
click at [774, 75] on button "Show no-show/cancelled" at bounding box center [757, 71] width 37 height 37
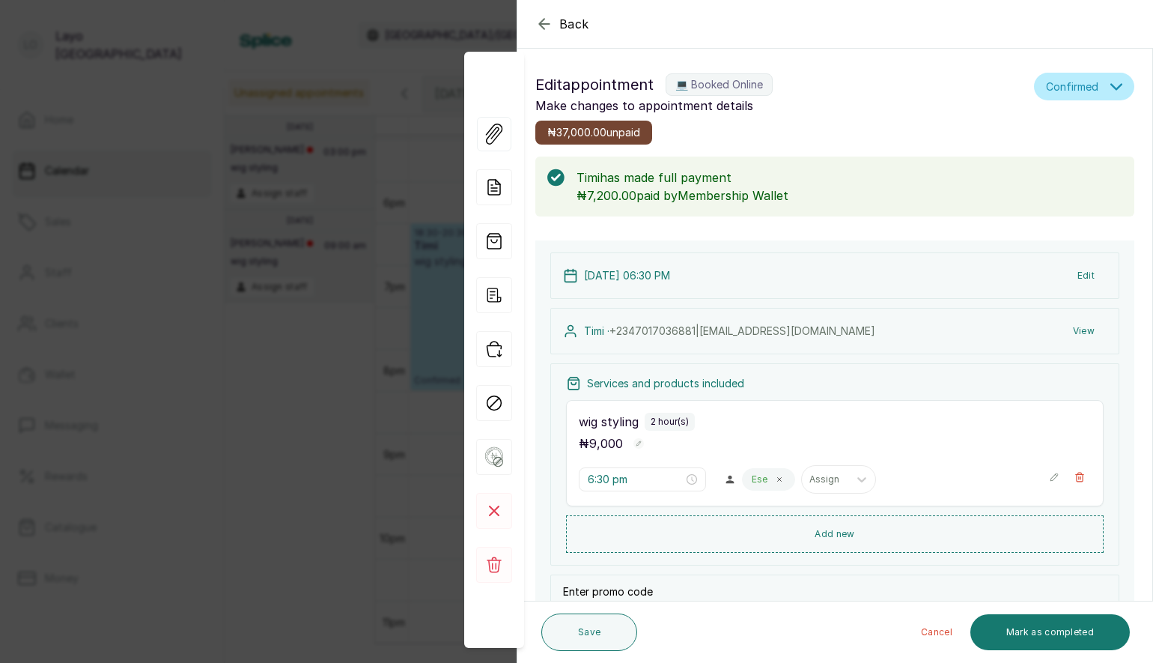
click at [628, 133] on span "₦37,000.00 unpaid" at bounding box center [593, 132] width 93 height 15
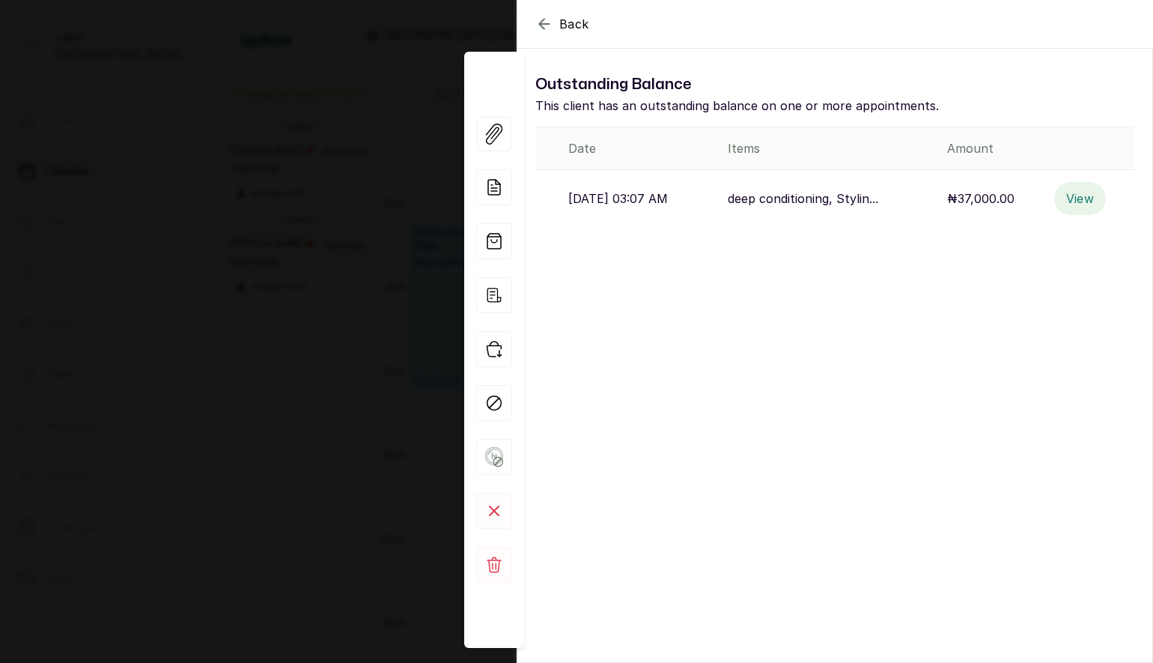
click at [1084, 198] on button "View" at bounding box center [1080, 198] width 52 height 33
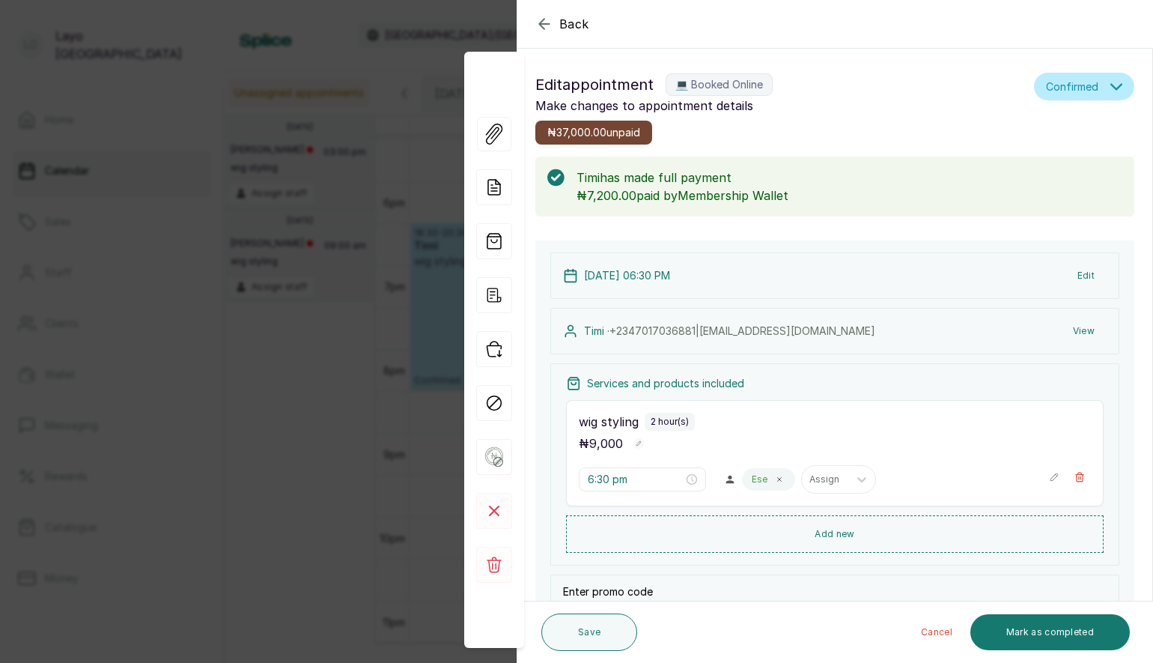
click at [818, 178] on p "[PERSON_NAME] has made full payment" at bounding box center [850, 177] width 546 height 18
click at [604, 130] on span "₦37,000.00 unpaid" at bounding box center [593, 132] width 93 height 15
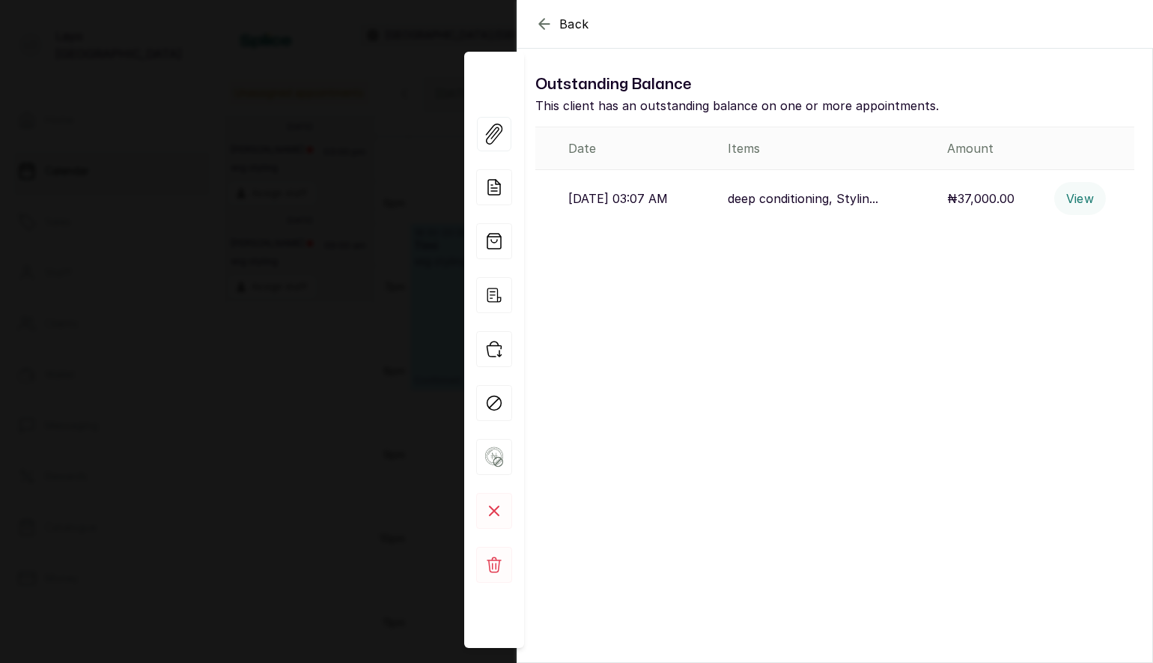
click at [863, 199] on p "deep conditioning, Stylin..." at bounding box center [803, 198] width 151 height 18
click at [1003, 203] on p "₦37,000.00" at bounding box center [980, 198] width 67 height 18
click at [1078, 195] on button "View" at bounding box center [1080, 198] width 52 height 33
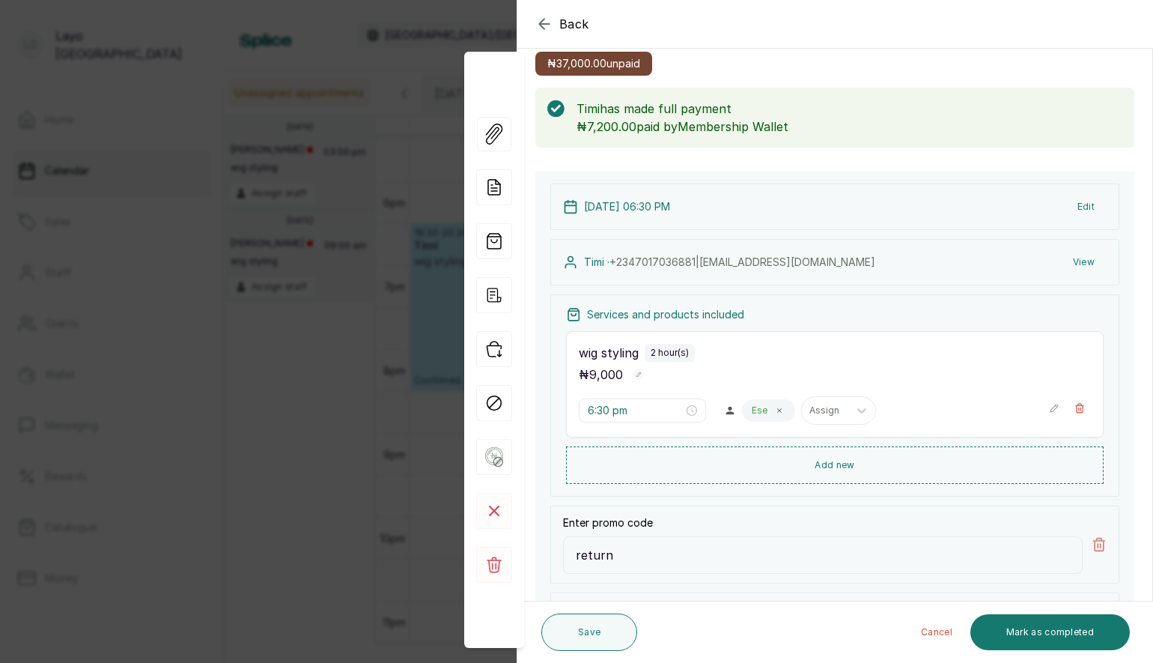
scroll to position [0, 0]
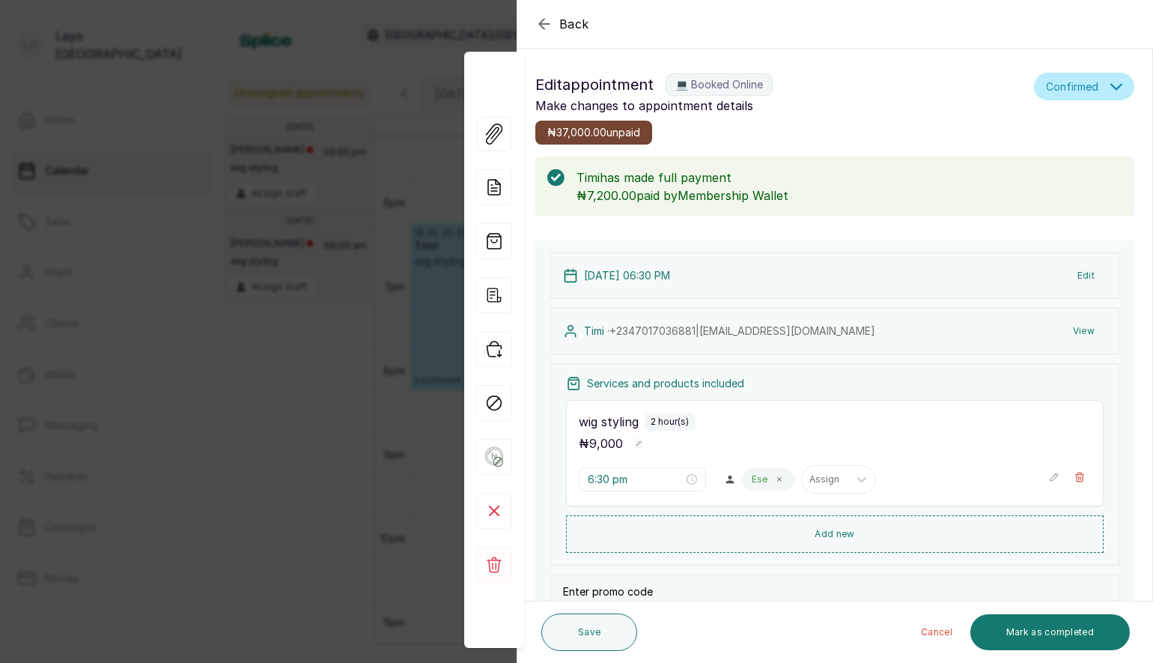
click at [606, 136] on span "₦37,000.00 unpaid" at bounding box center [593, 132] width 93 height 15
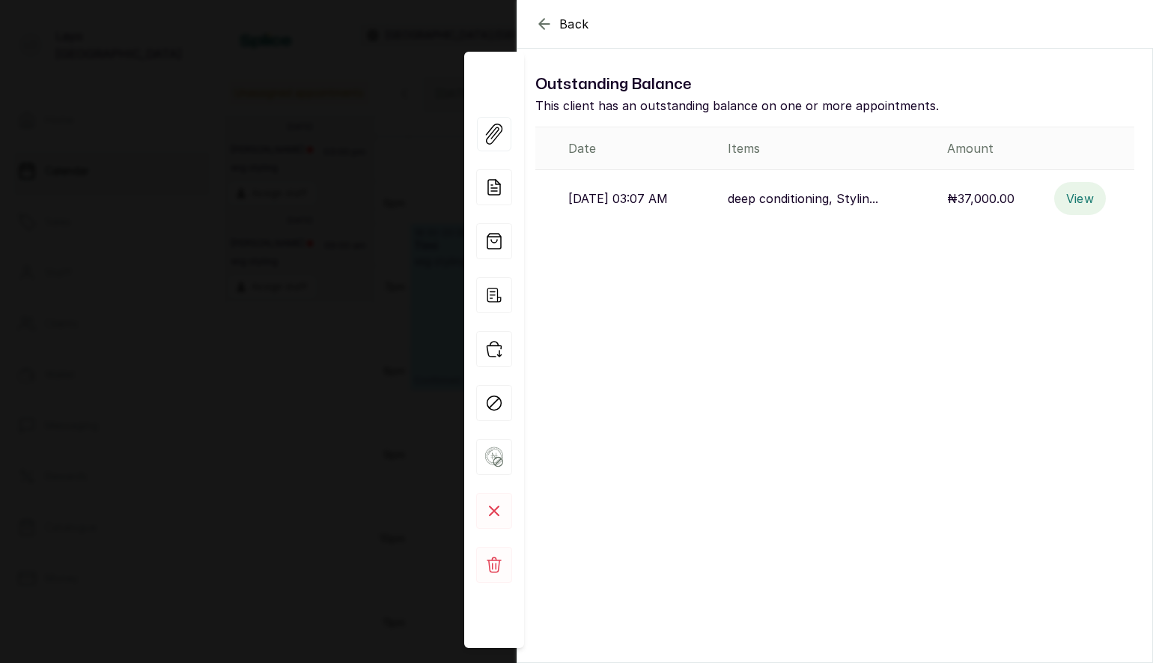
click at [1075, 195] on button "View" at bounding box center [1080, 198] width 52 height 33
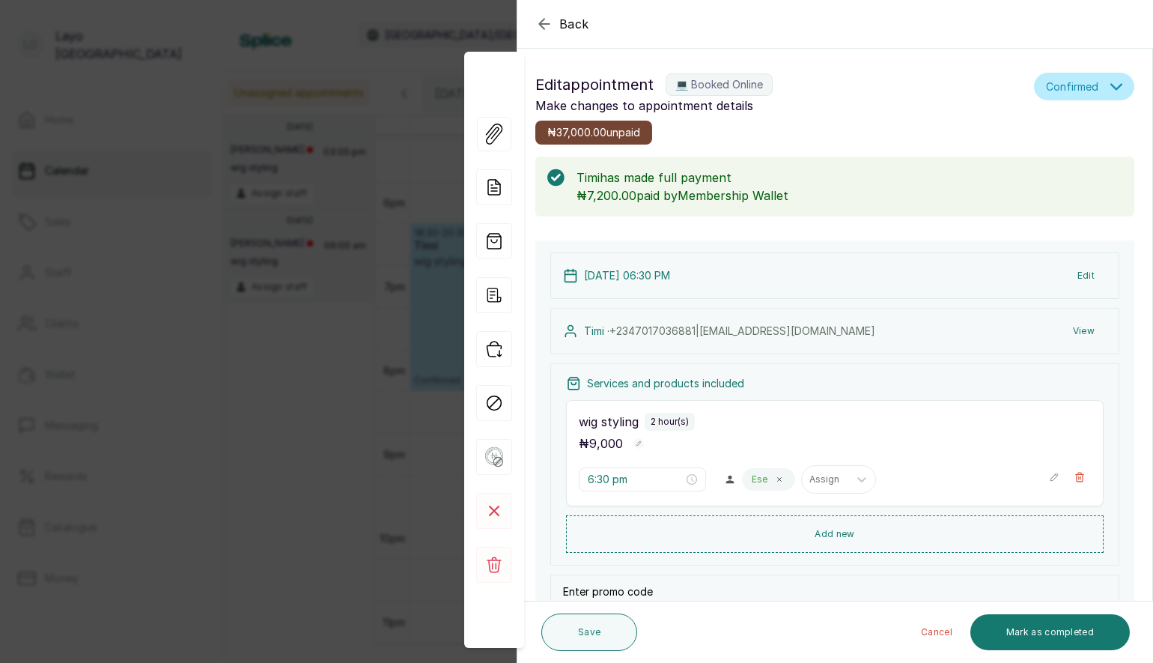
scroll to position [303, 0]
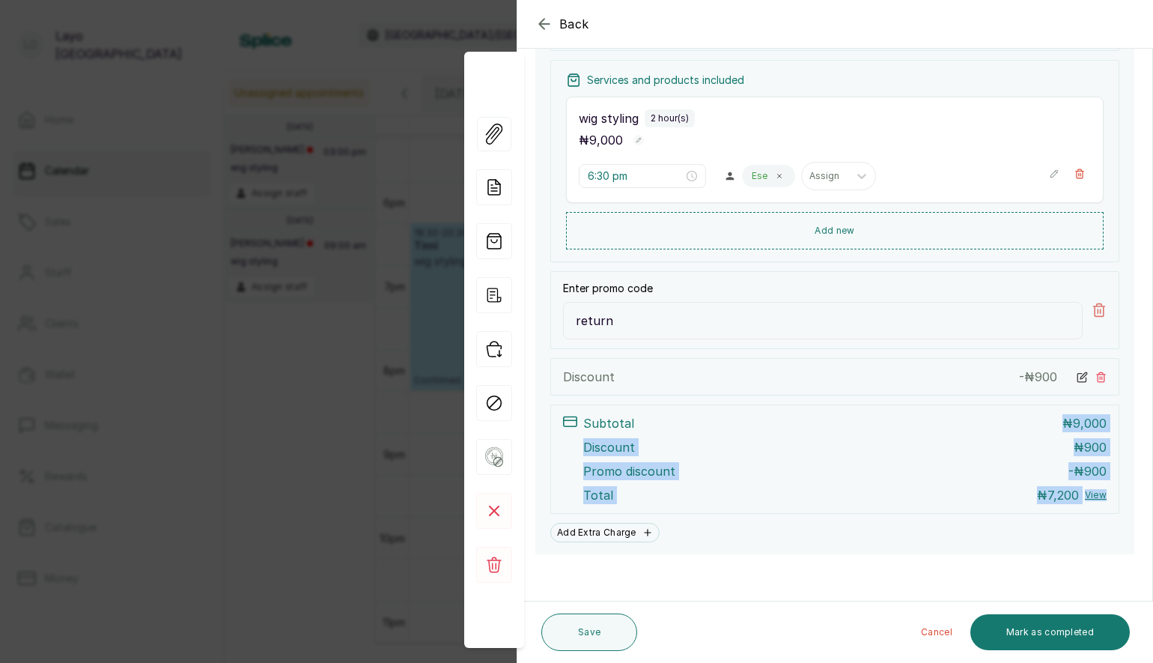
drag, startPoint x: 1077, startPoint y: 414, endPoint x: 1127, endPoint y: 508, distance: 106.9
click at [1127, 508] on div "[DATE] 06:30 PM Edit Timi · [PHONE_NUMBER] | [EMAIL_ADDRESS][DOMAIN_NAME] View …" at bounding box center [834, 245] width 599 height 617
click at [335, 407] on div "Back Appointment Details Edit appointment 💻 Booked Online Make changes to appoi…" at bounding box center [576, 331] width 1153 height 663
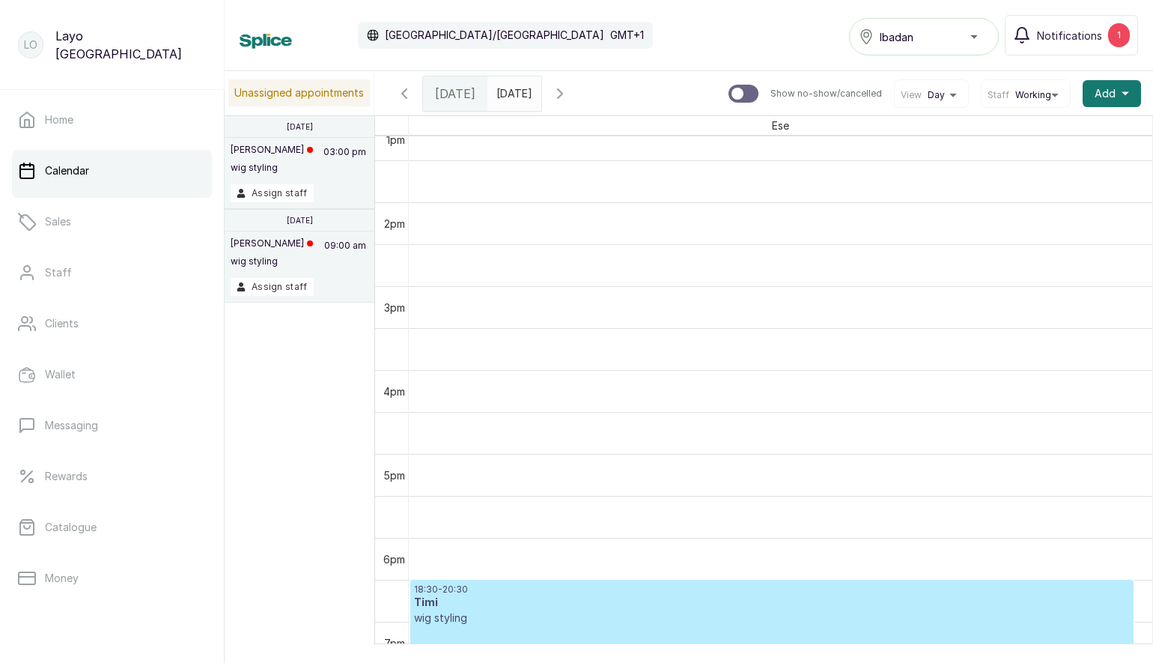
scroll to position [1367, 0]
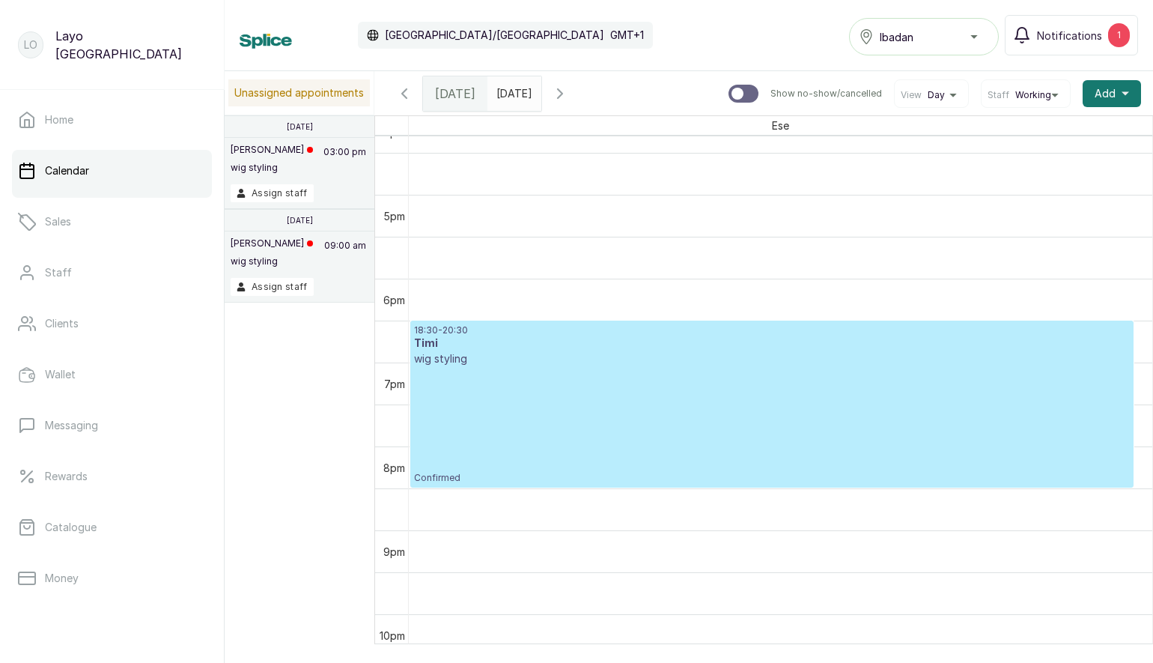
click at [638, 373] on div "18:30 - 20:30 Timi wig styling Confirmed" at bounding box center [772, 404] width 716 height 160
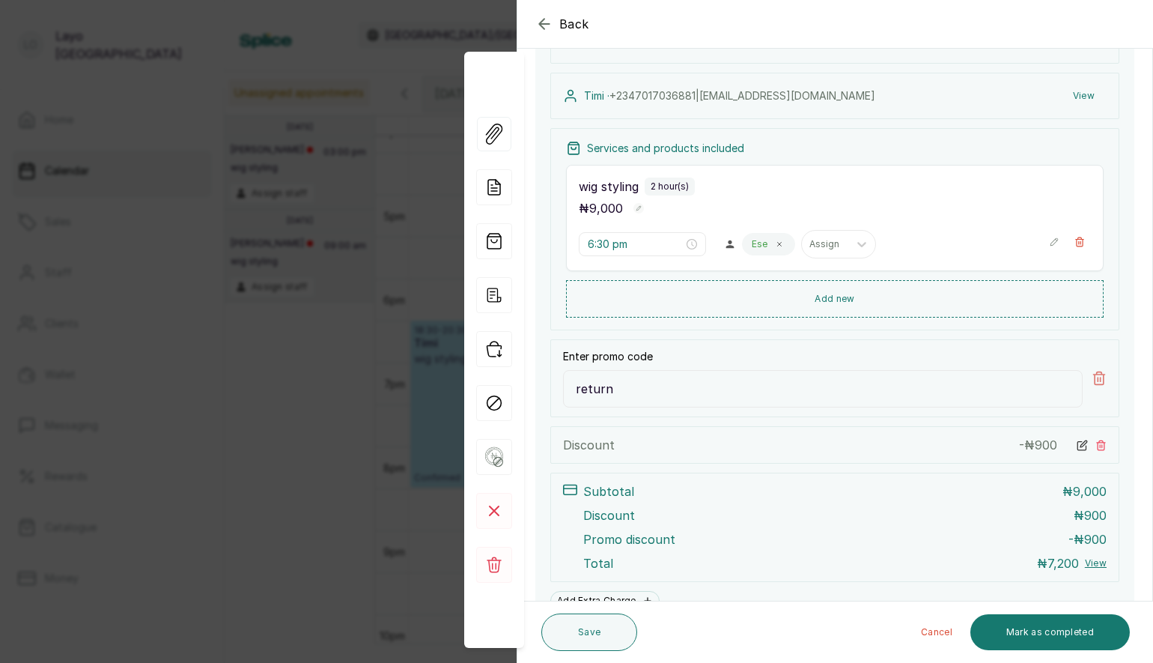
scroll to position [234, 0]
drag, startPoint x: 1066, startPoint y: 511, endPoint x: 1114, endPoint y: 513, distance: 48.0
click at [1114, 513] on div "Subtotal ₦ 9,000 Discount ₦ 900 Promo discount - ₦ 900 Total ₦ 7,200 View" at bounding box center [834, 528] width 569 height 109
drag, startPoint x: 1062, startPoint y: 535, endPoint x: 1125, endPoint y: 540, distance: 63.1
click at [1125, 540] on div "[DATE] 06:30 PM Edit Timi · [PHONE_NUMBER] | [EMAIL_ADDRESS][DOMAIN_NAME] View …" at bounding box center [834, 315] width 599 height 617
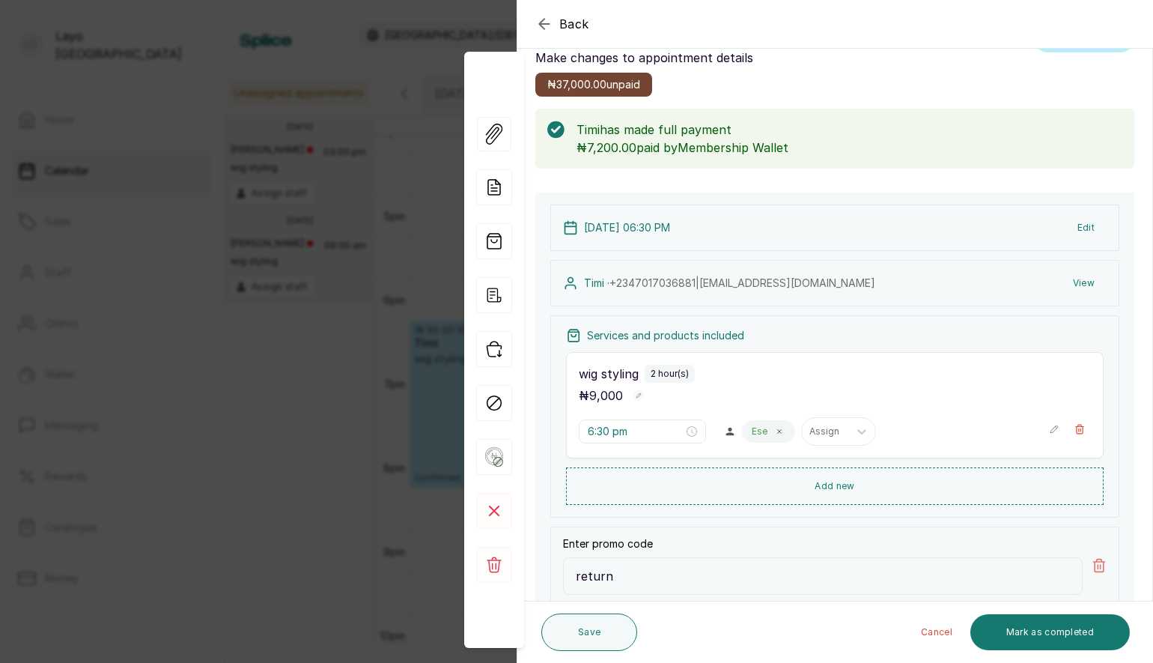
scroll to position [0, 0]
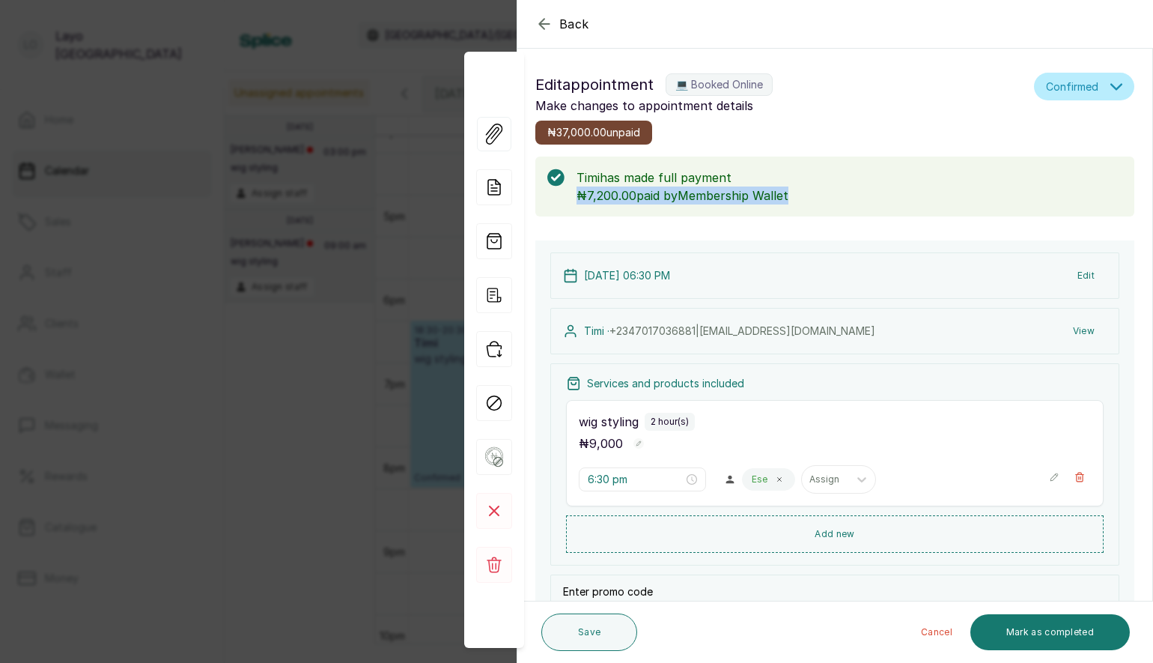
drag, startPoint x: 576, startPoint y: 189, endPoint x: 821, endPoint y: 209, distance: 245.6
click at [821, 209] on div "[PERSON_NAME] has made full payment ₦7,200.00 paid by Membership Wallet" at bounding box center [834, 187] width 599 height 60
click at [492, 297] on icon "button" at bounding box center [494, 295] width 36 height 36
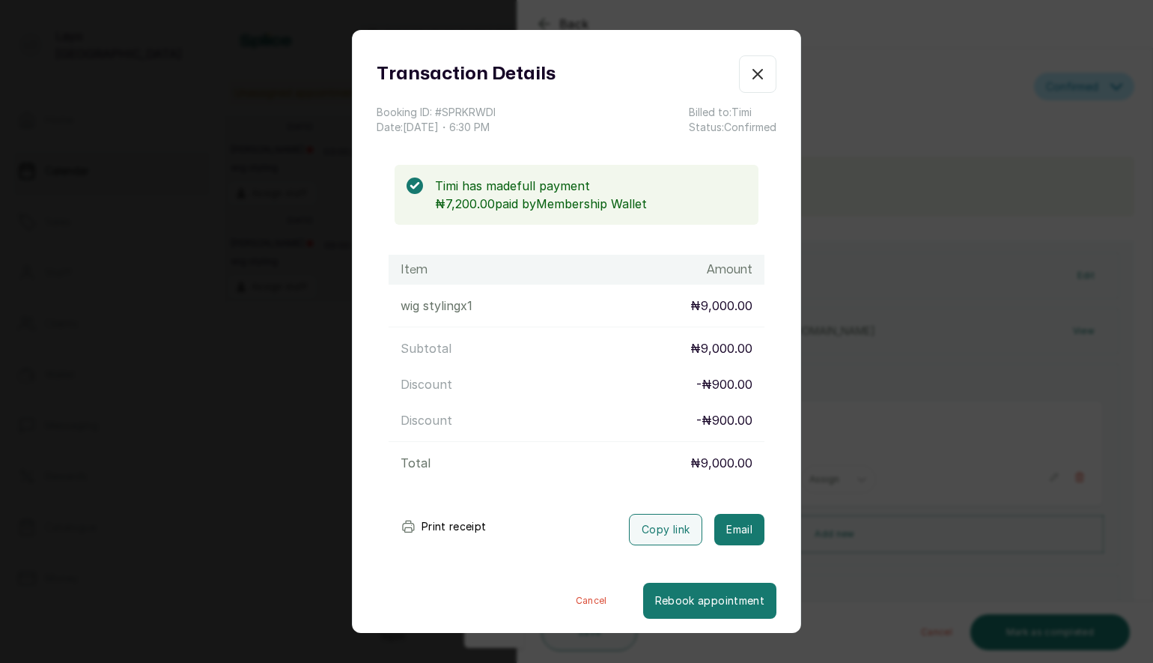
scroll to position [19, 0]
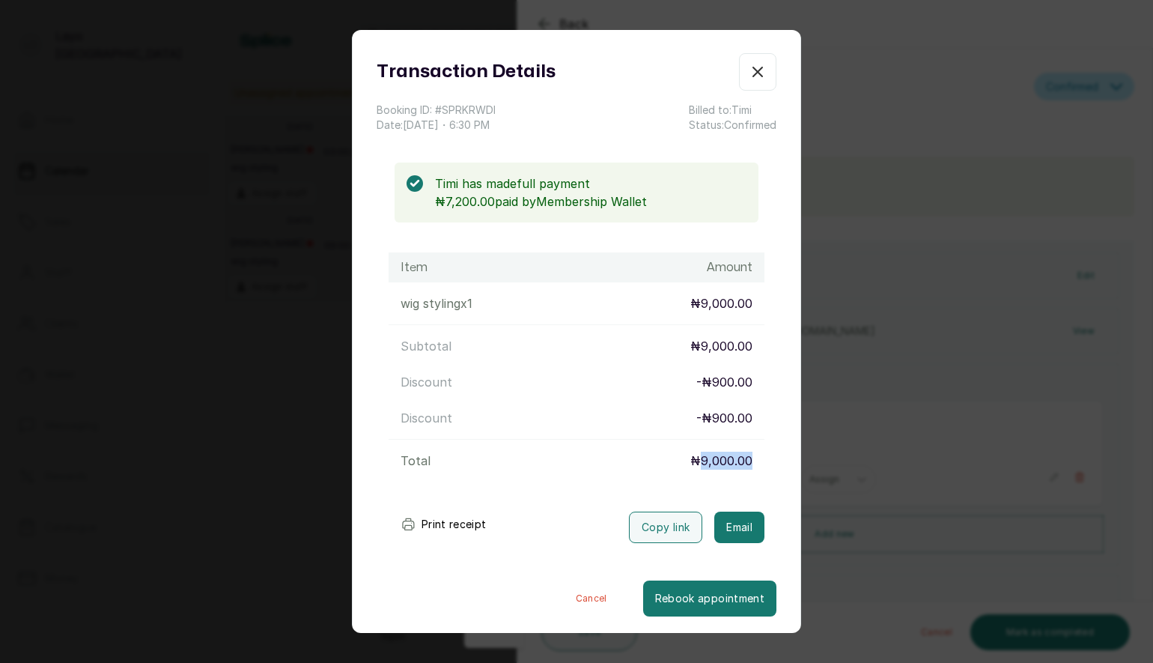
drag, startPoint x: 701, startPoint y: 463, endPoint x: 782, endPoint y: 455, distance: 81.2
click at [783, 455] on div "Transaction Details Booking ID: # SPRKRWDI Date: [DATE] ・ 6:30 PM Billed to: Ti…" at bounding box center [577, 334] width 448 height 563
click at [737, 461] on p "₦9,000.00" at bounding box center [721, 461] width 62 height 18
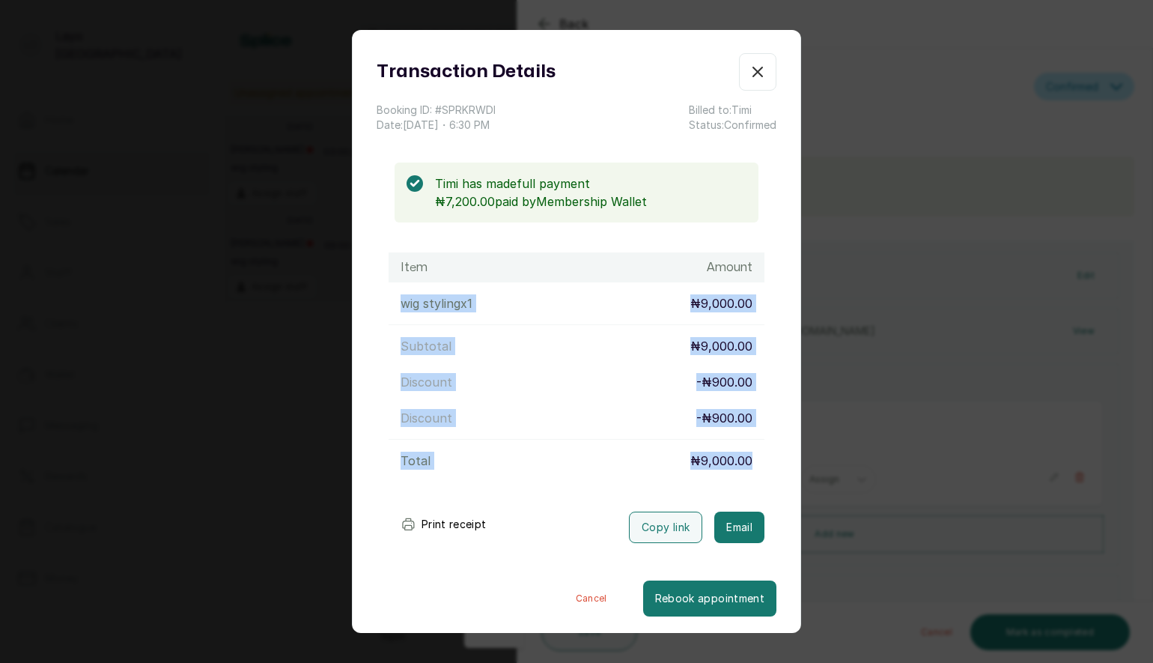
drag, startPoint x: 749, startPoint y: 458, endPoint x: 678, endPoint y: 282, distance: 189.8
click at [678, 282] on div "Item Amount wig styling x 1 ₦9,000.00 Subtotal ₦9,000.00 Discount - ₦900.00 Dis…" at bounding box center [577, 363] width 400 height 223
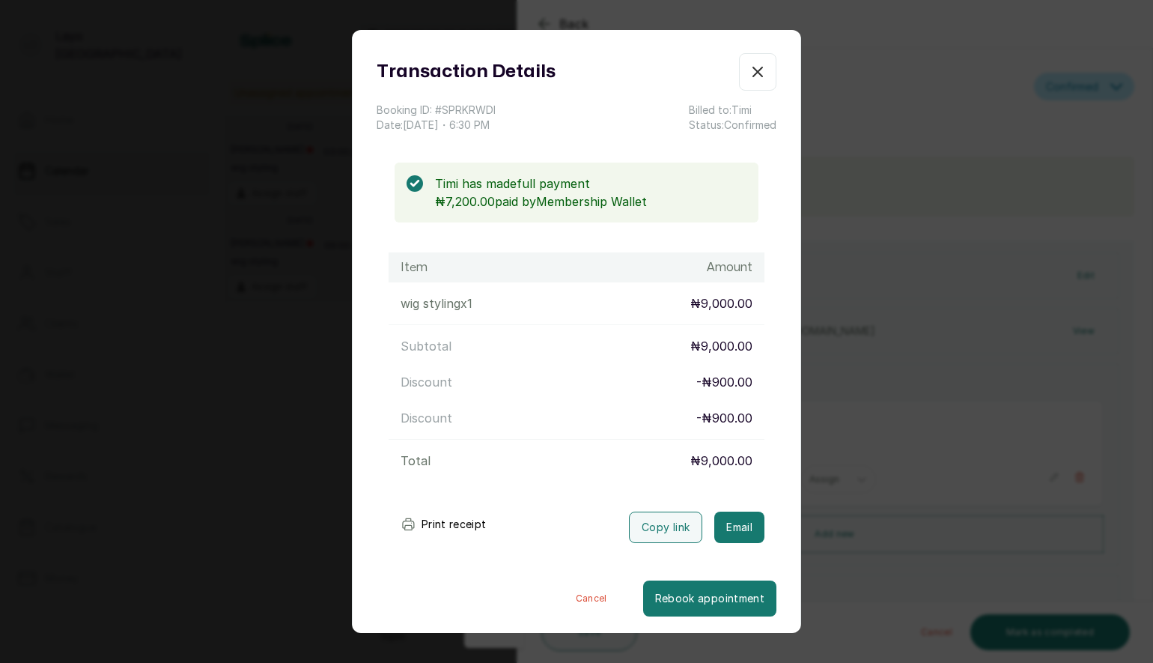
click at [505, 408] on div "Discount - ₦900.00" at bounding box center [577, 418] width 376 height 30
click at [398, 419] on div "Discount - ₦900.00" at bounding box center [577, 418] width 376 height 30
drag, startPoint x: 401, startPoint y: 381, endPoint x: 458, endPoint y: 377, distance: 57.1
click at [458, 377] on div "Discount - ₦900.00" at bounding box center [577, 382] width 376 height 30
drag, startPoint x: 388, startPoint y: 418, endPoint x: 516, endPoint y: 425, distance: 128.3
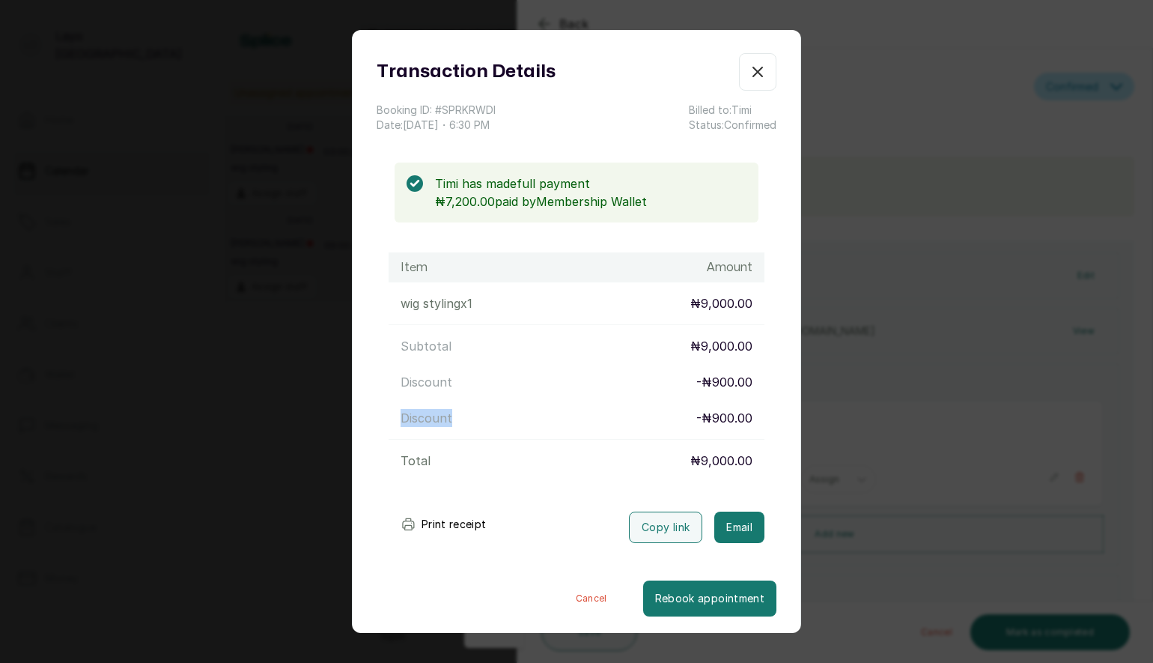
click at [516, 425] on div "Discount - ₦900.00" at bounding box center [577, 418] width 376 height 30
drag, startPoint x: 397, startPoint y: 381, endPoint x: 768, endPoint y: 383, distance: 371.4
click at [768, 383] on div "Item Amount wig styling x 1 ₦9,000.00 Subtotal ₦9,000.00 Discount - ₦900.00 Dis…" at bounding box center [577, 363] width 400 height 223
drag, startPoint x: 393, startPoint y: 299, endPoint x: 544, endPoint y: 306, distance: 150.7
click at [544, 306] on div "wig styling x 1 ₦9,000.00" at bounding box center [577, 303] width 376 height 30
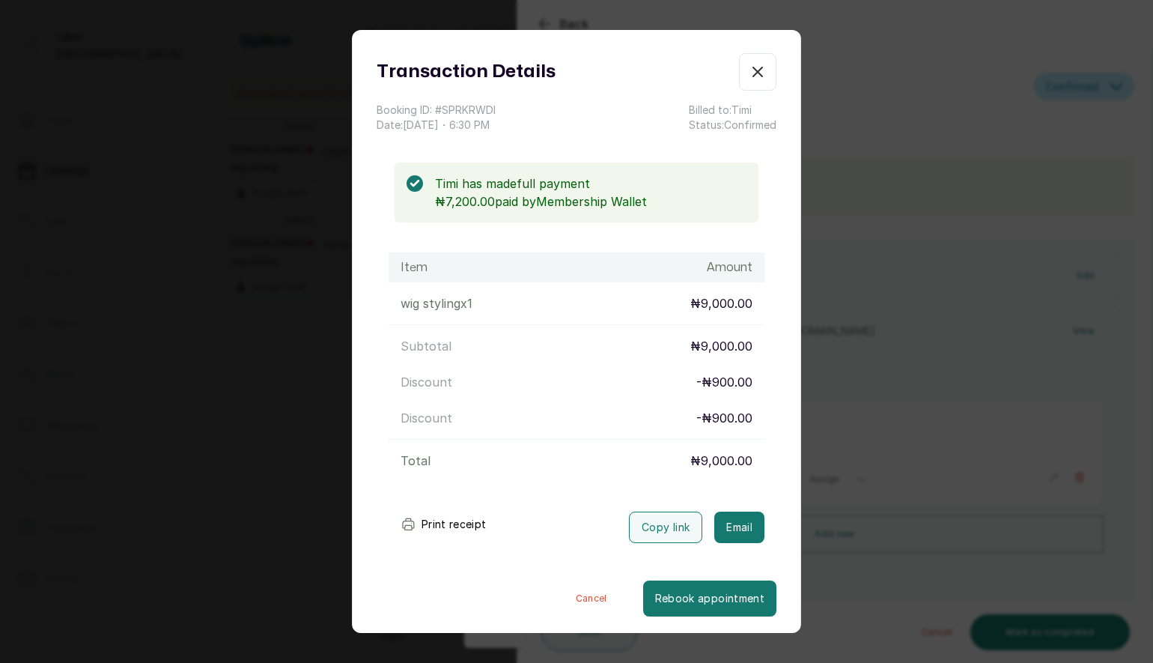
click at [699, 306] on p "₦9,000.00" at bounding box center [721, 303] width 62 height 18
drag, startPoint x: 691, startPoint y: 303, endPoint x: 776, endPoint y: 306, distance: 84.7
click at [776, 306] on div "Item Amount wig styling x 1 ₦9,000.00 Subtotal ₦9,000.00 Discount - ₦900.00 Dis…" at bounding box center [577, 363] width 400 height 223
click at [759, 76] on icon "button" at bounding box center [758, 72] width 18 height 18
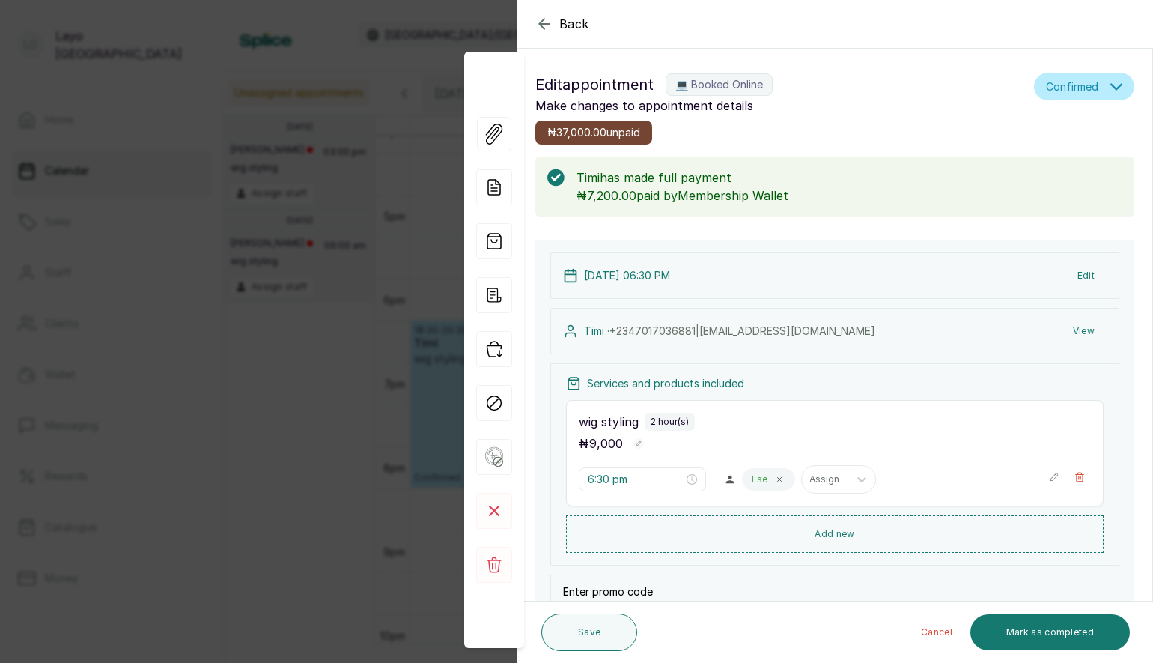
click at [321, 423] on div "Back Appointment Details Edit appointment 💻 Booked Online Make changes to appoi…" at bounding box center [576, 331] width 1153 height 663
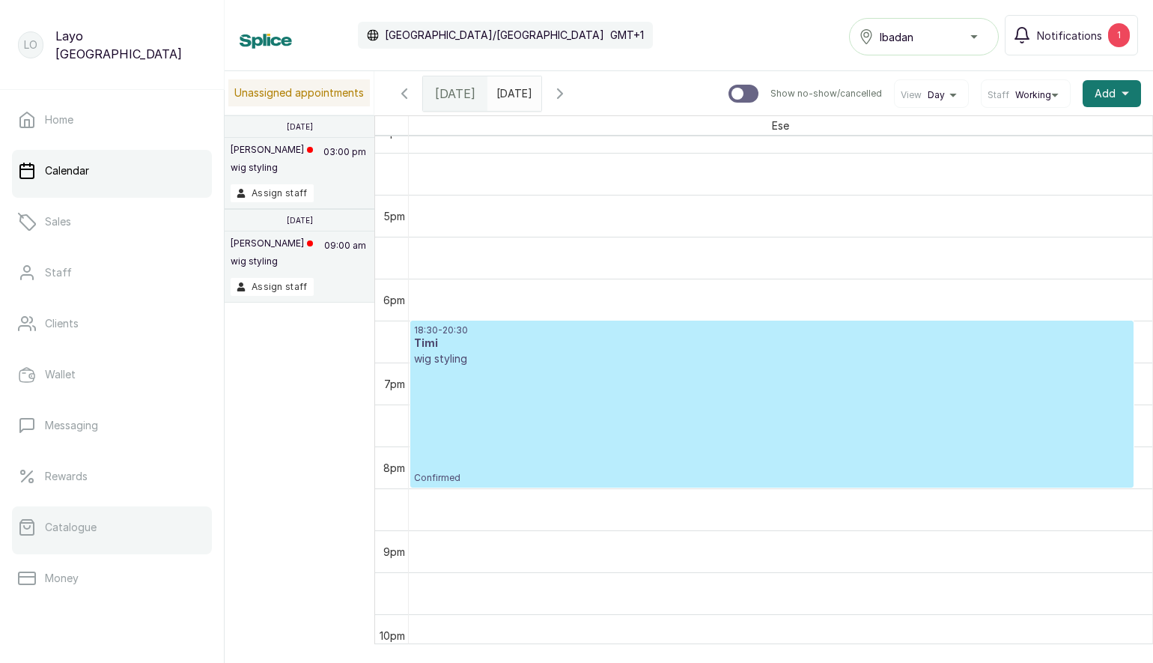
click at [74, 528] on p "Catalogue" at bounding box center [71, 527] width 52 height 15
